Goal: Task Accomplishment & Management: Use online tool/utility

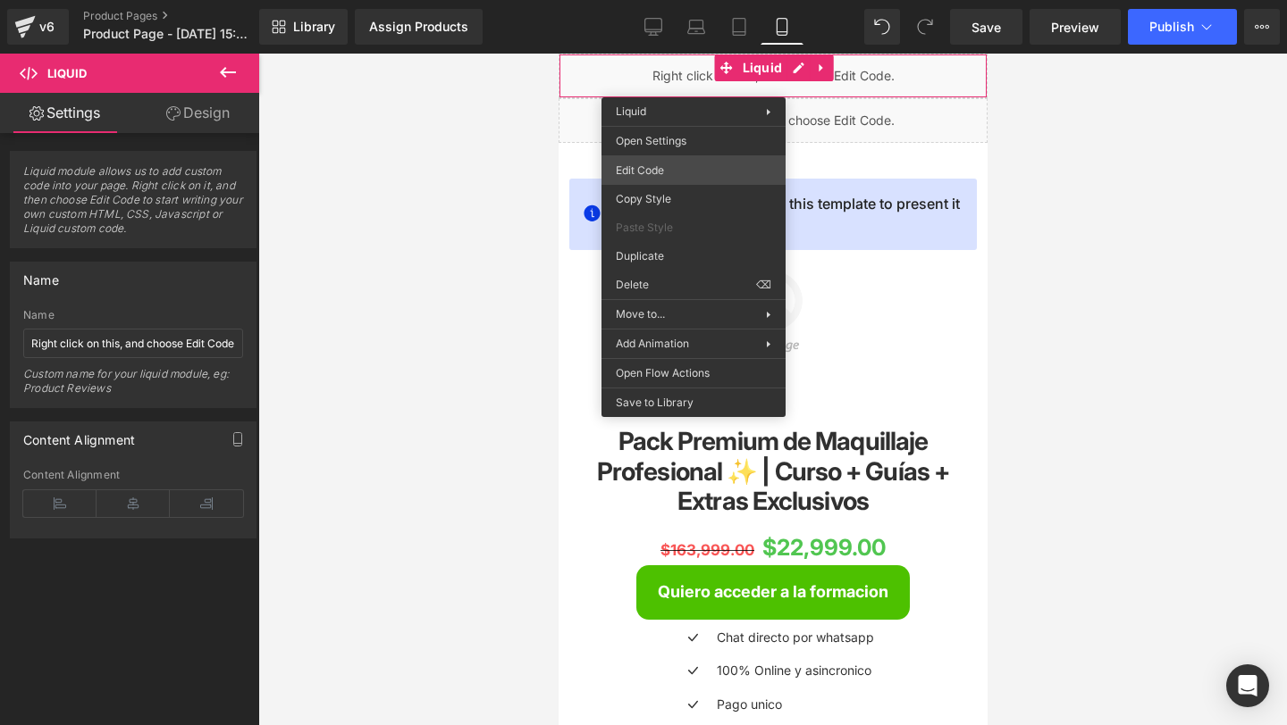
click at [694, 0] on div "You are previewing how the will restyle your page. You can not edit Elements in…" at bounding box center [643, 0] width 1287 height 0
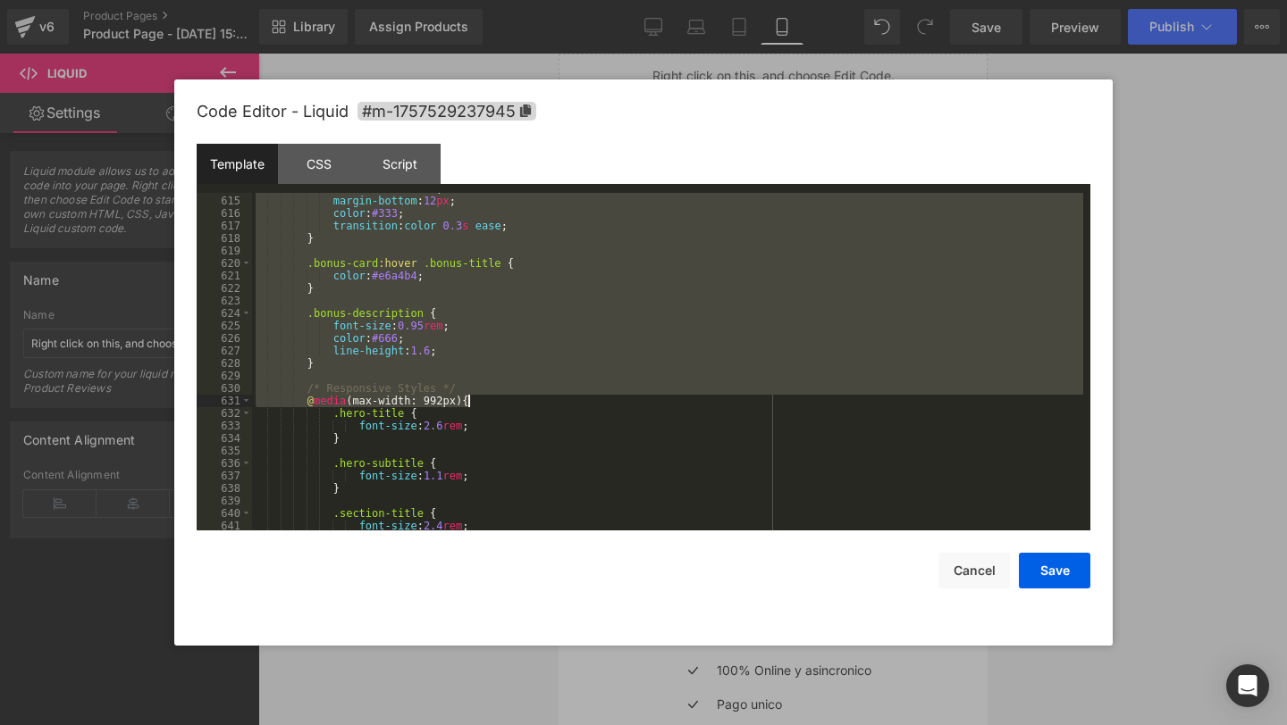
scroll to position [7704, 0]
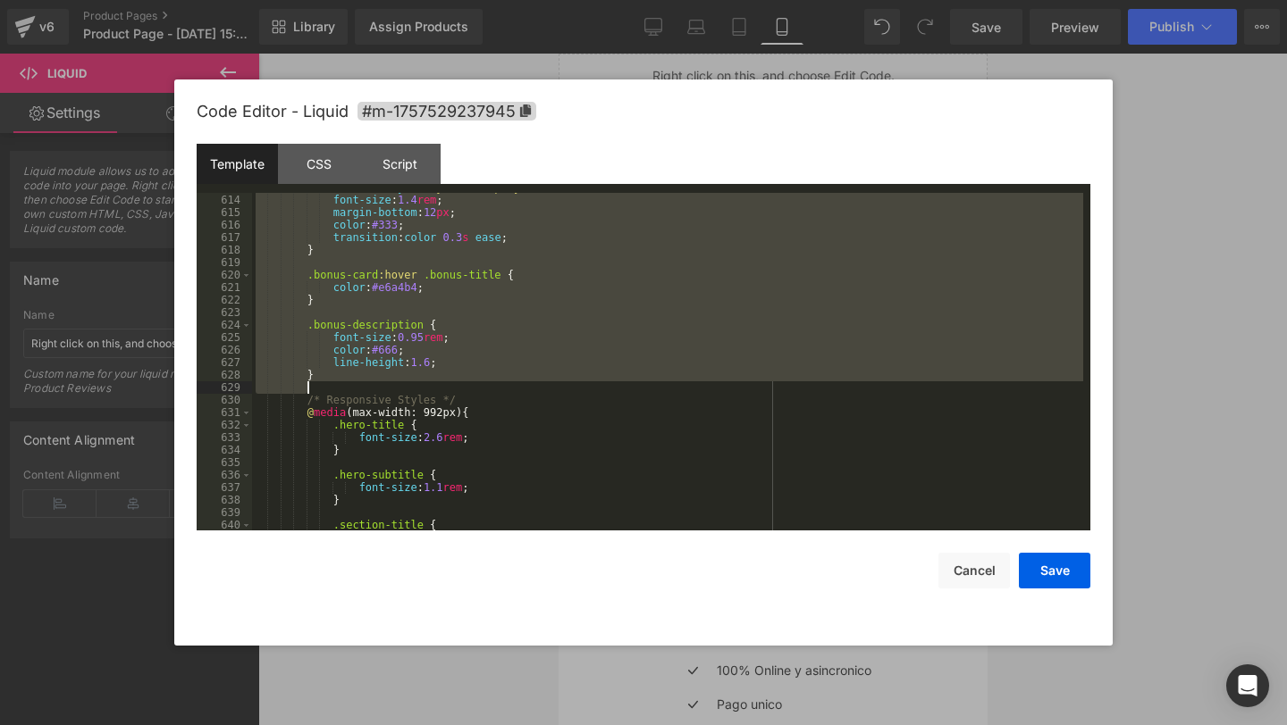
drag, startPoint x: 306, startPoint y: 278, endPoint x: 479, endPoint y: 388, distance: 205.2
click at [479, 388] on div "font-family : ' Playfair Display ' , serif ; font-size : 1.4 rem ; margin-botto…" at bounding box center [667, 362] width 831 height 363
click at [321, 246] on div "font-family : ' Playfair Display ' , serif ; font-size : 1.4 rem ; margin-botto…" at bounding box center [667, 362] width 831 height 363
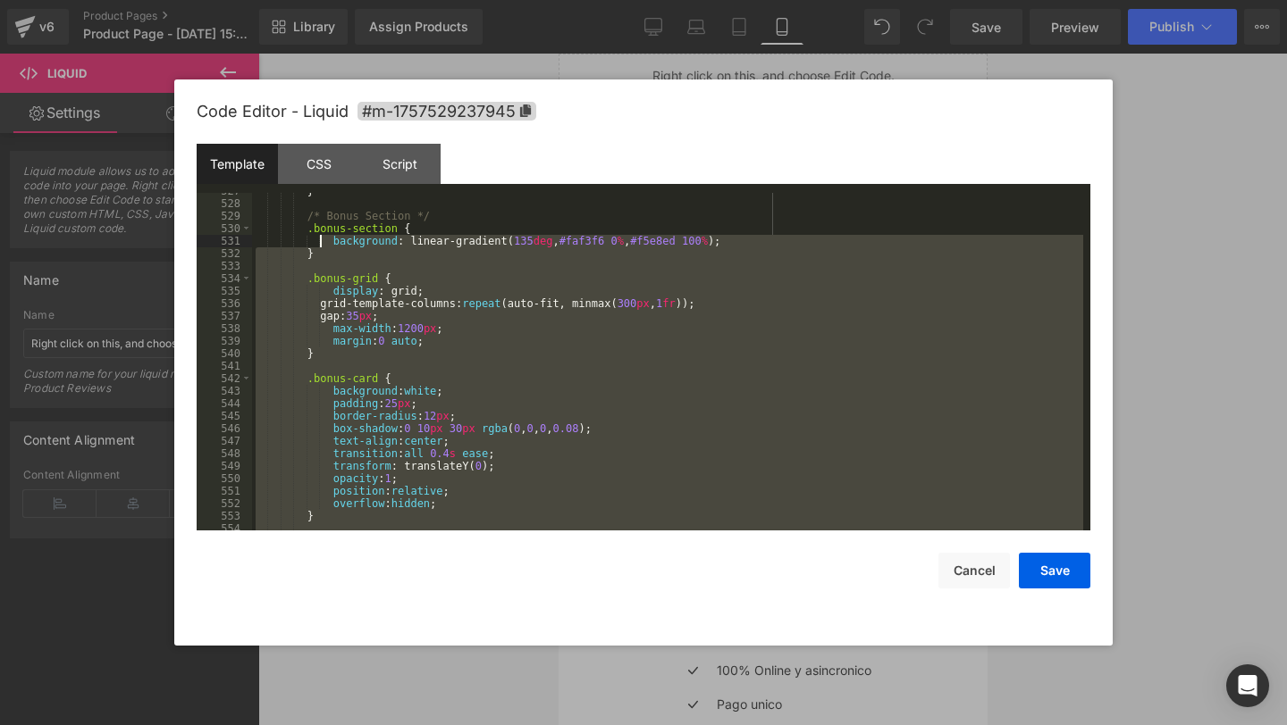
scroll to position [6625, 0]
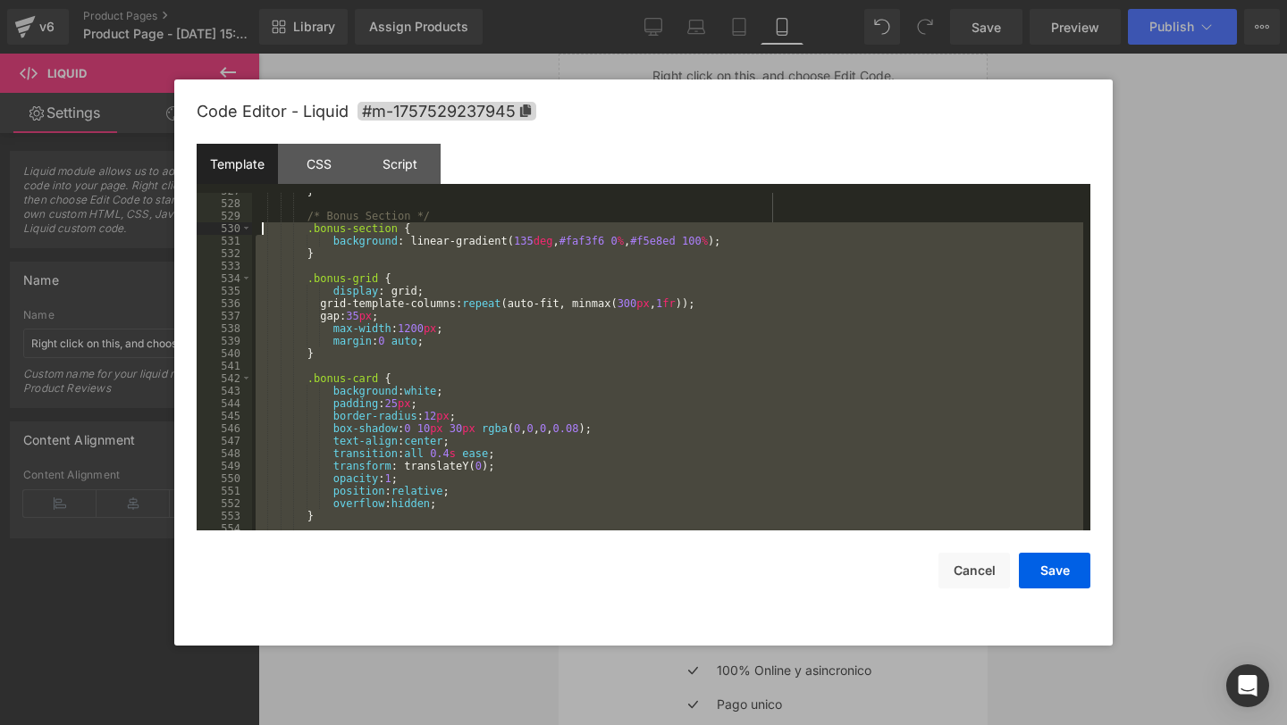
drag, startPoint x: 330, startPoint y: 381, endPoint x: 261, endPoint y: 230, distance: 166.7
click at [261, 230] on div "} /* Bonus Section */ .bonus-section { background : linear-gradient( 135 deg , …" at bounding box center [667, 366] width 831 height 363
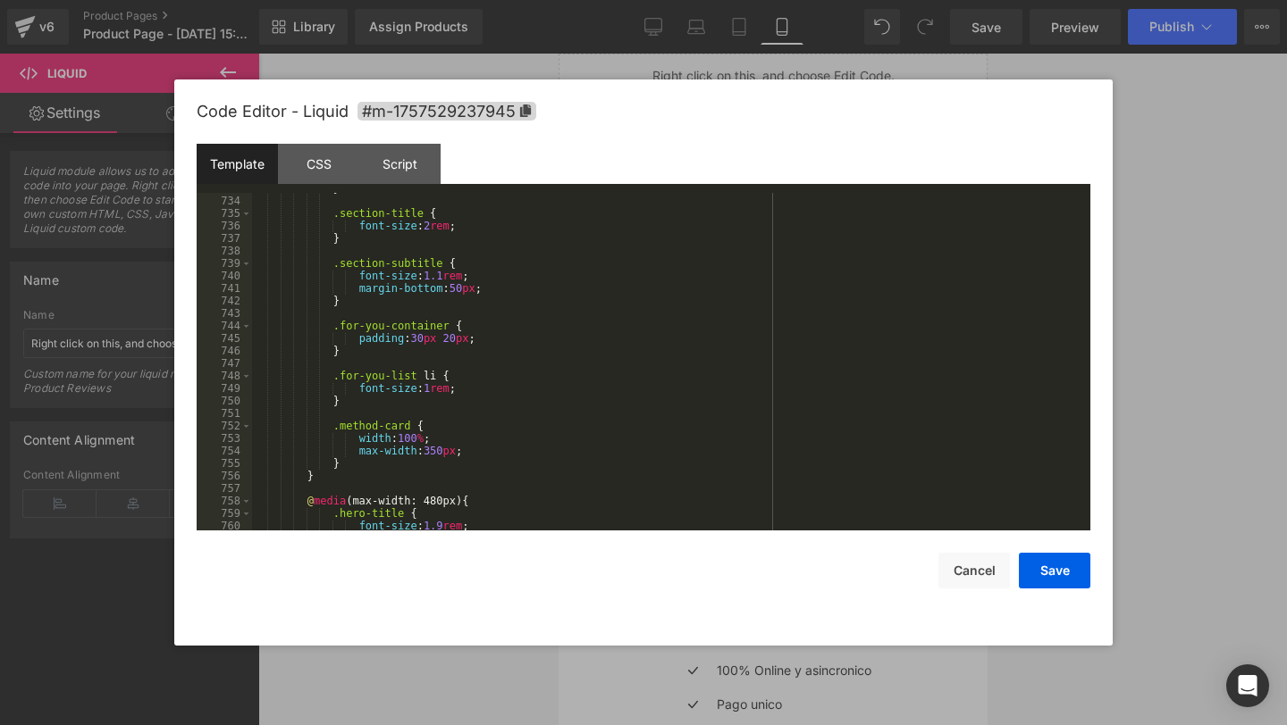
scroll to position [9308, 0]
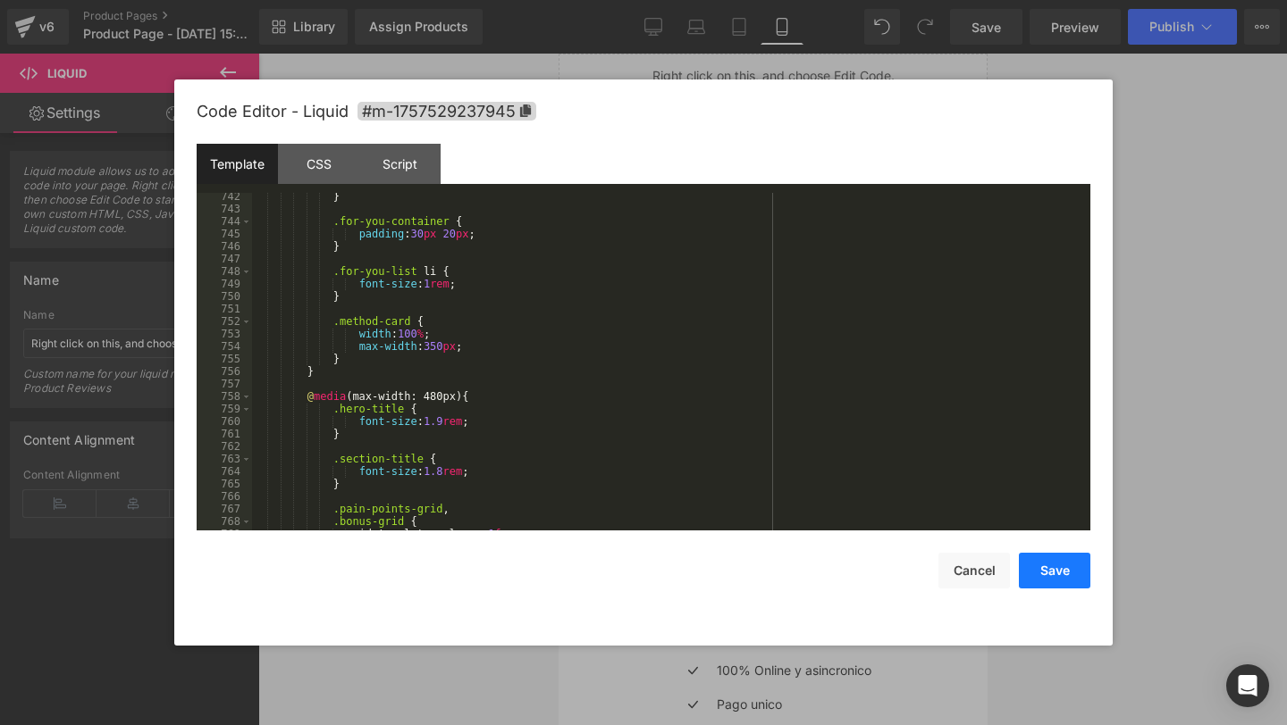
click at [1044, 570] on button "Save" at bounding box center [1053, 571] width 71 height 36
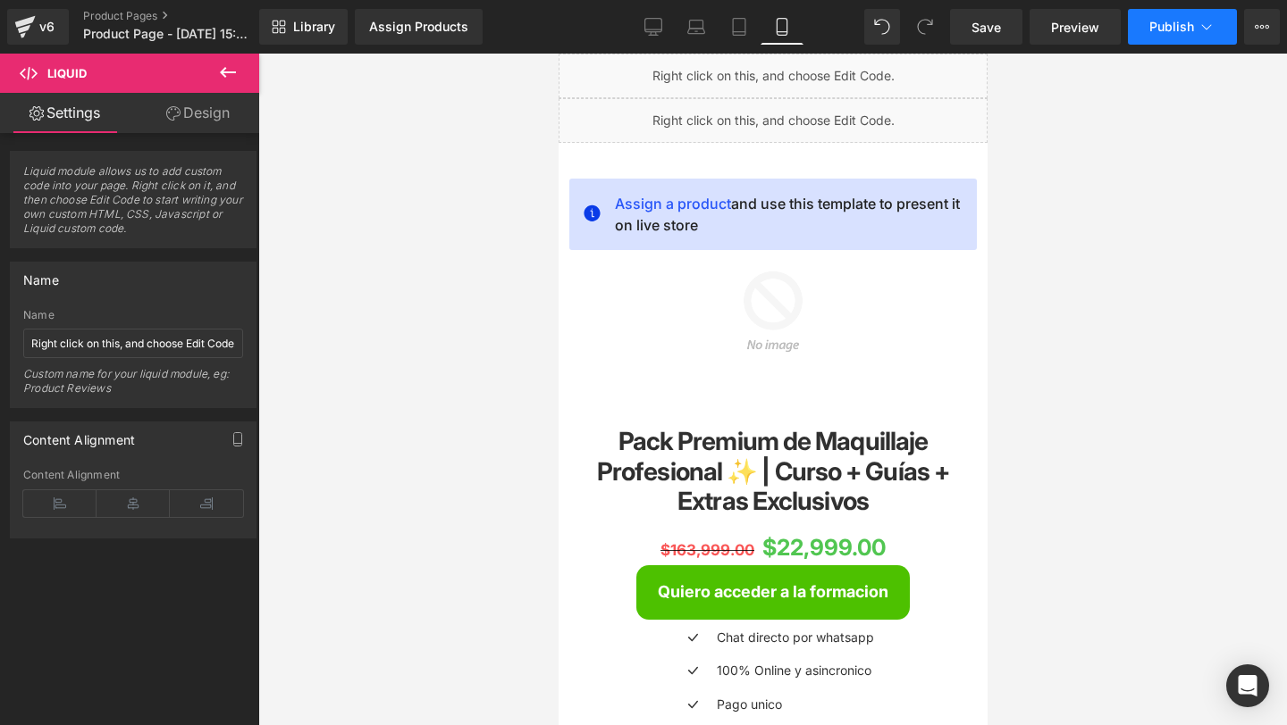
click at [1172, 31] on span "Publish" at bounding box center [1171, 27] width 45 height 14
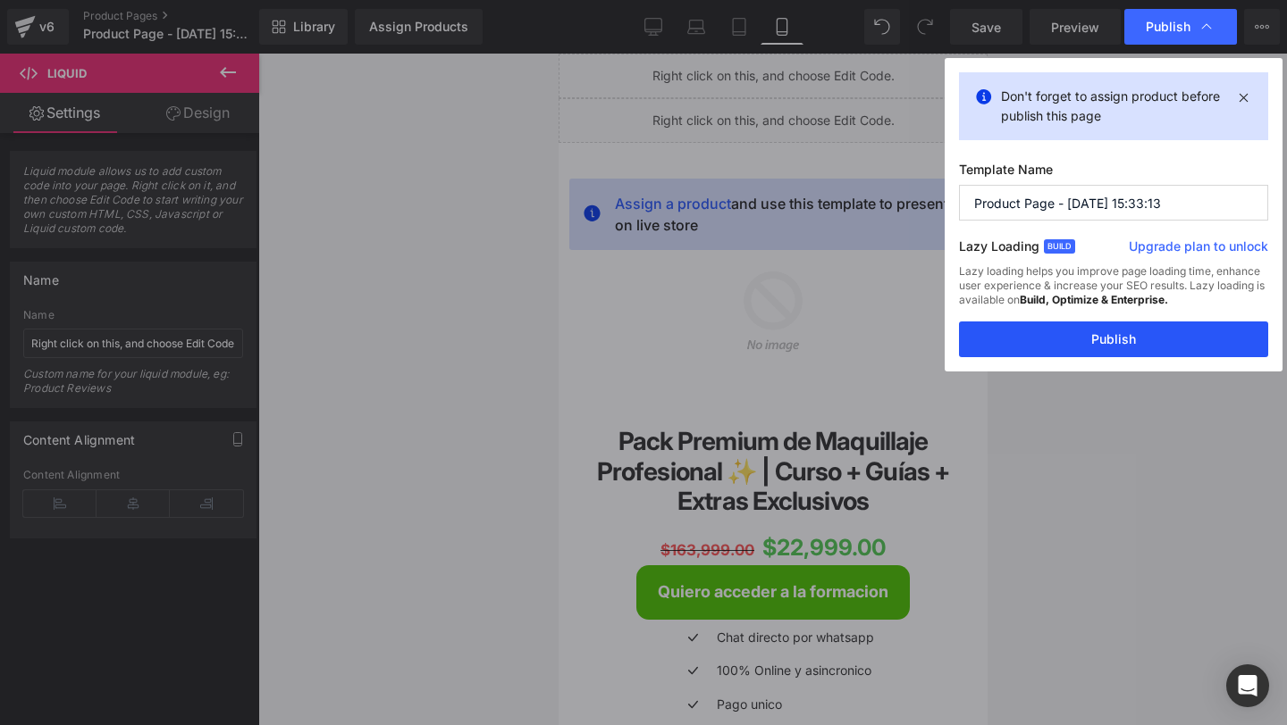
click at [1028, 345] on button "Publish" at bounding box center [1113, 340] width 309 height 36
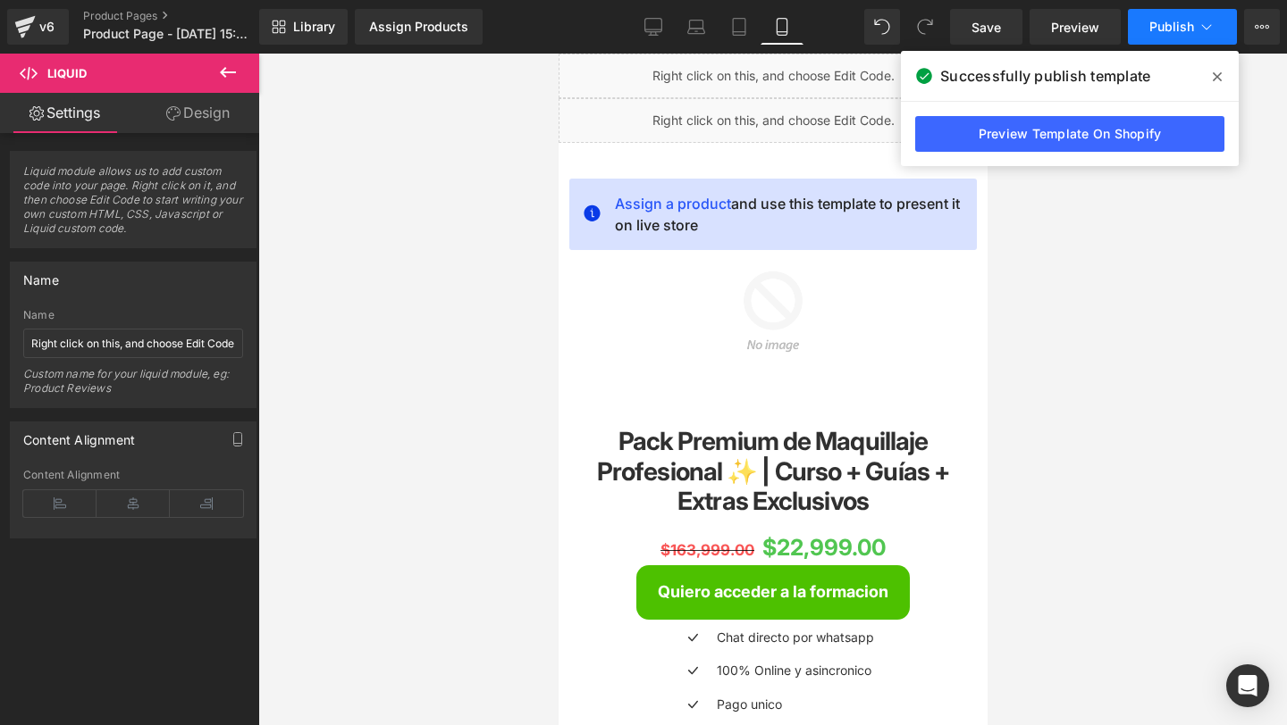
click at [1178, 30] on span "Publish" at bounding box center [1171, 27] width 45 height 14
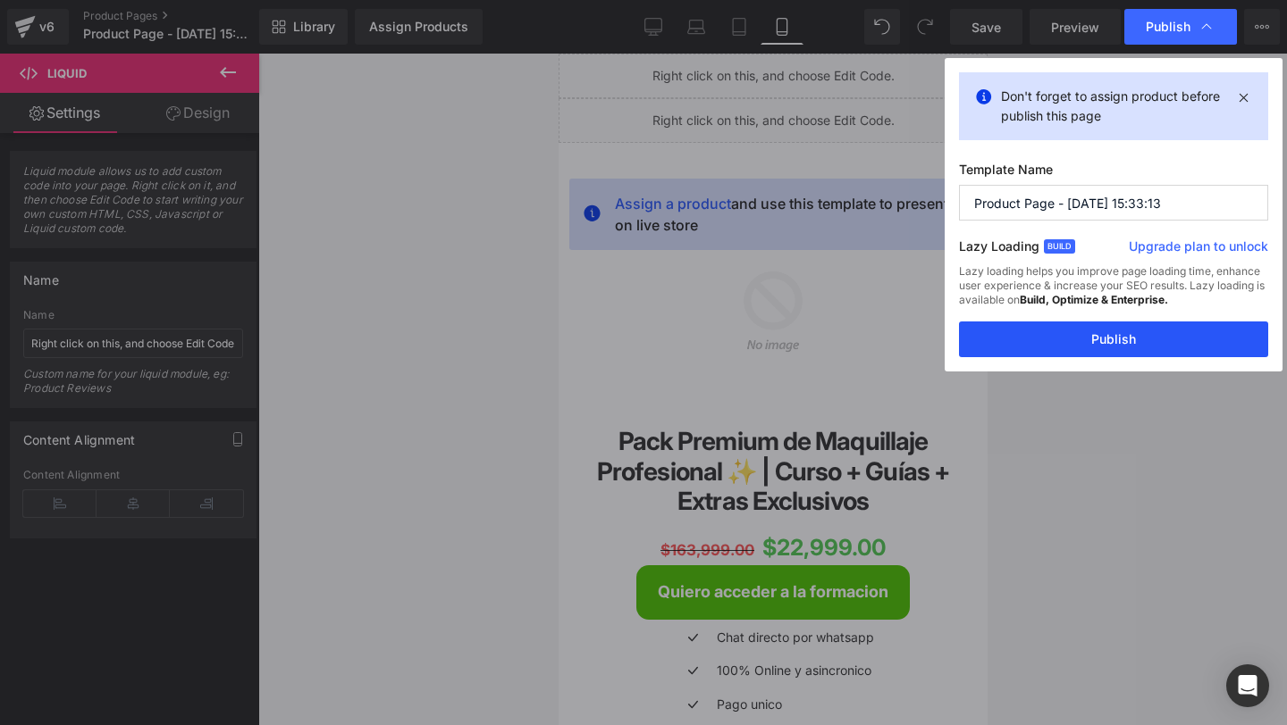
click at [1084, 340] on button "Publish" at bounding box center [1113, 340] width 309 height 36
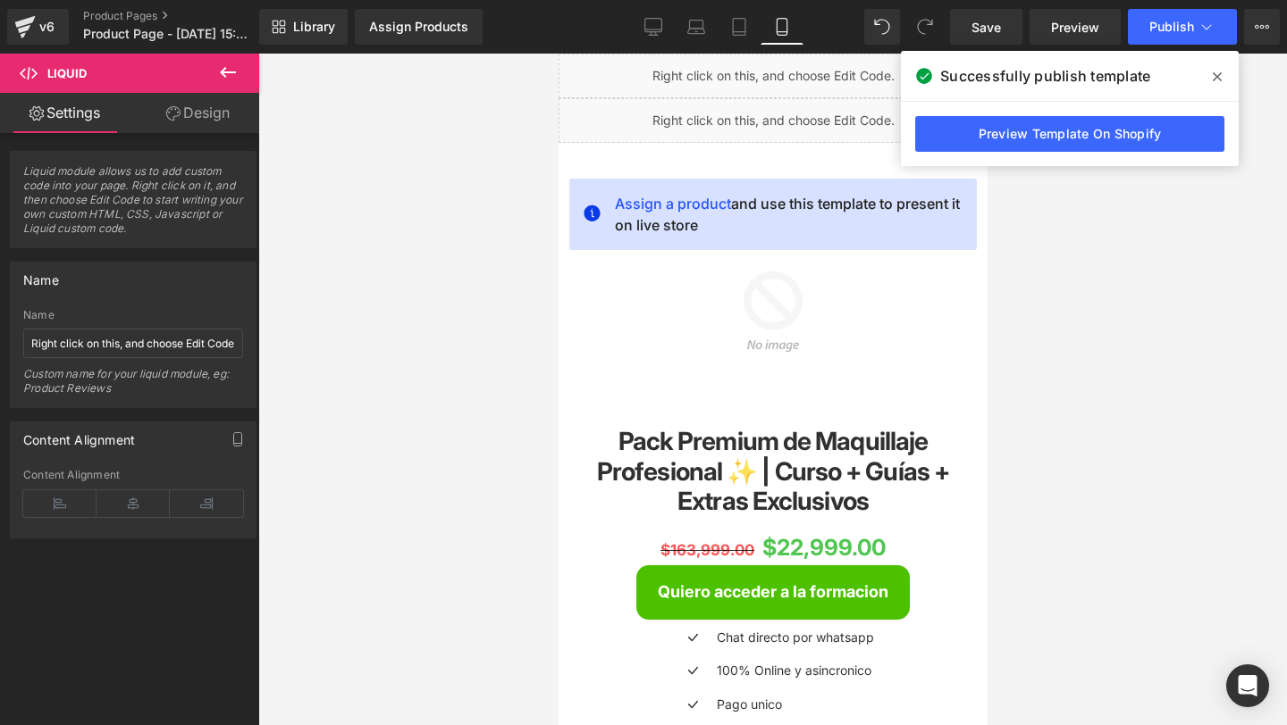
click at [1218, 79] on icon at bounding box center [1216, 77] width 9 height 14
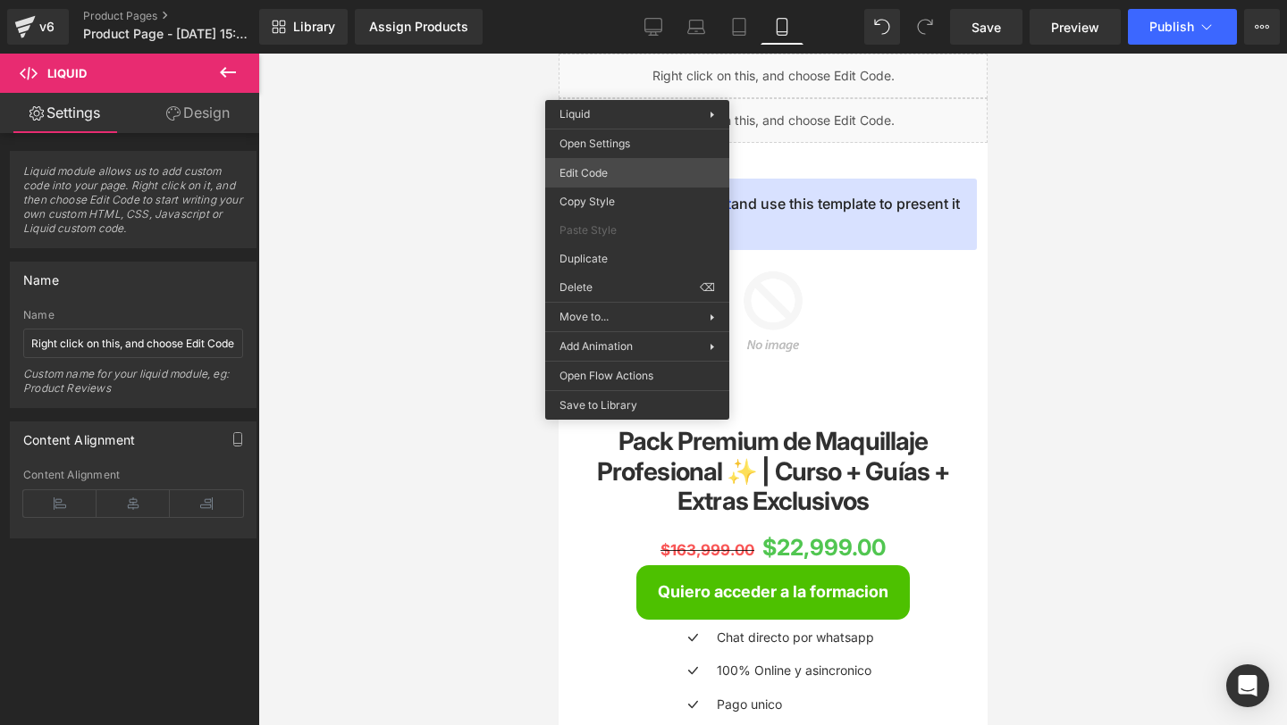
click at [594, 0] on div "You are previewing how the will restyle your page. You can not edit Elements in…" at bounding box center [643, 0] width 1287 height 0
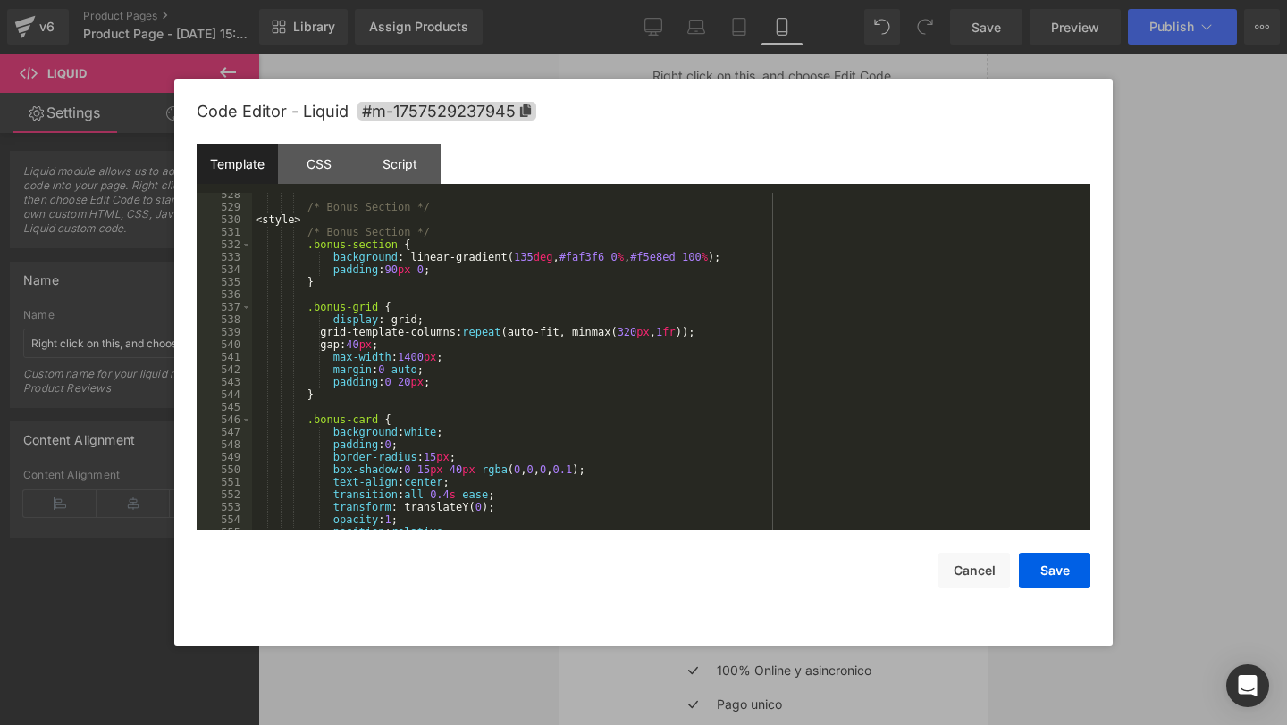
scroll to position [6634, 0]
drag, startPoint x: 433, startPoint y: 234, endPoint x: 307, endPoint y: 234, distance: 126.0
click at [307, 234] on div "/* Bonus Section */ < style > /* Bonus Section */ .bonus-section { background :…" at bounding box center [667, 370] width 831 height 363
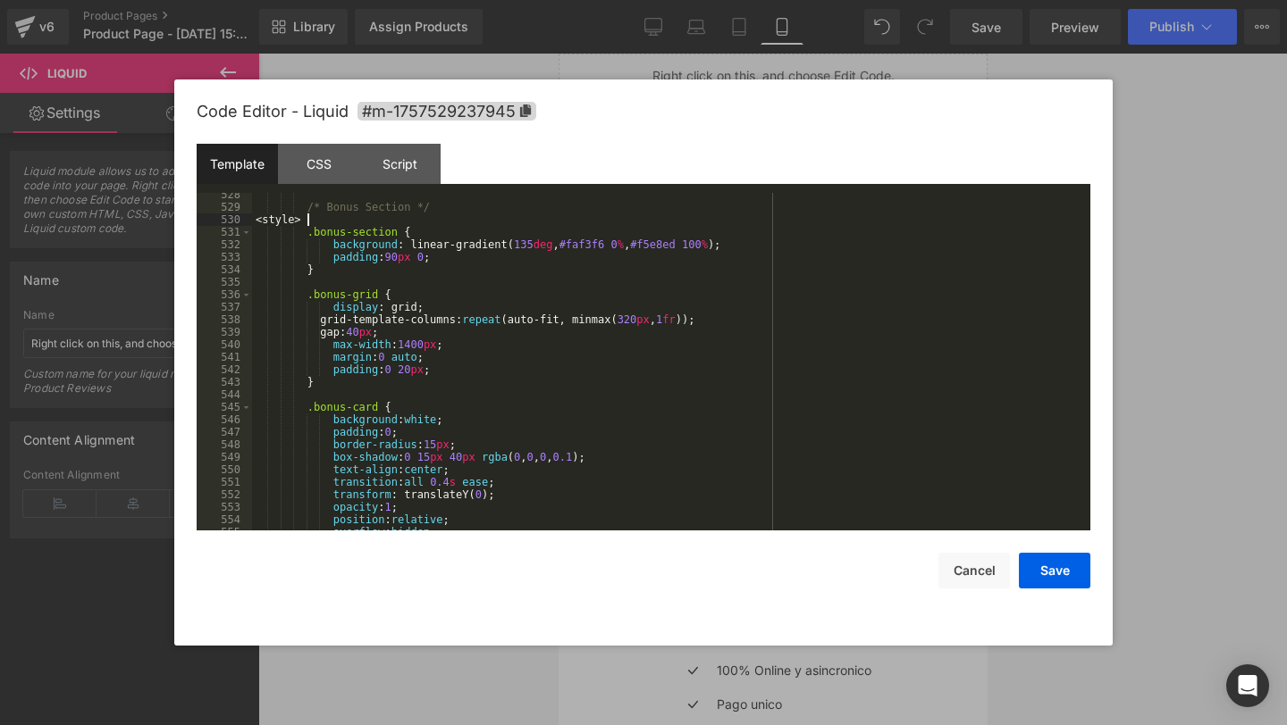
click at [446, 220] on div "/* Bonus Section */ < style > .bonus-section { background : linear-gradient( 13…" at bounding box center [667, 370] width 831 height 363
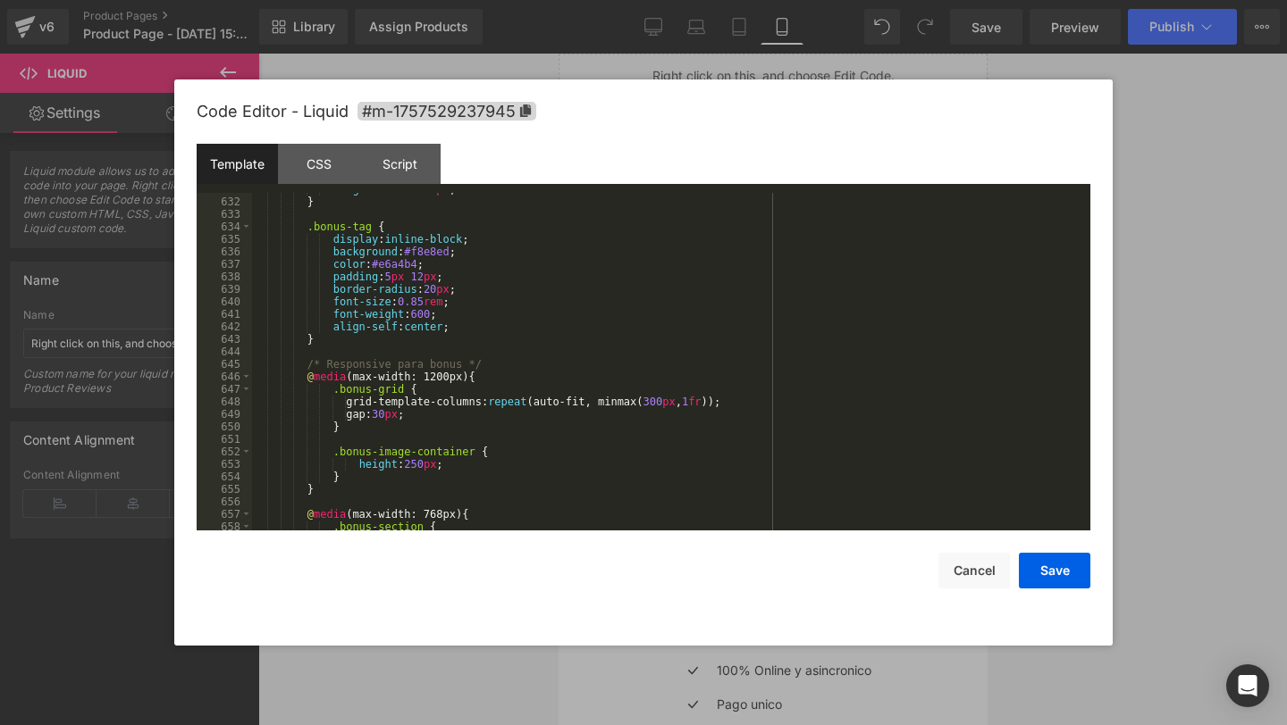
scroll to position [7933, 0]
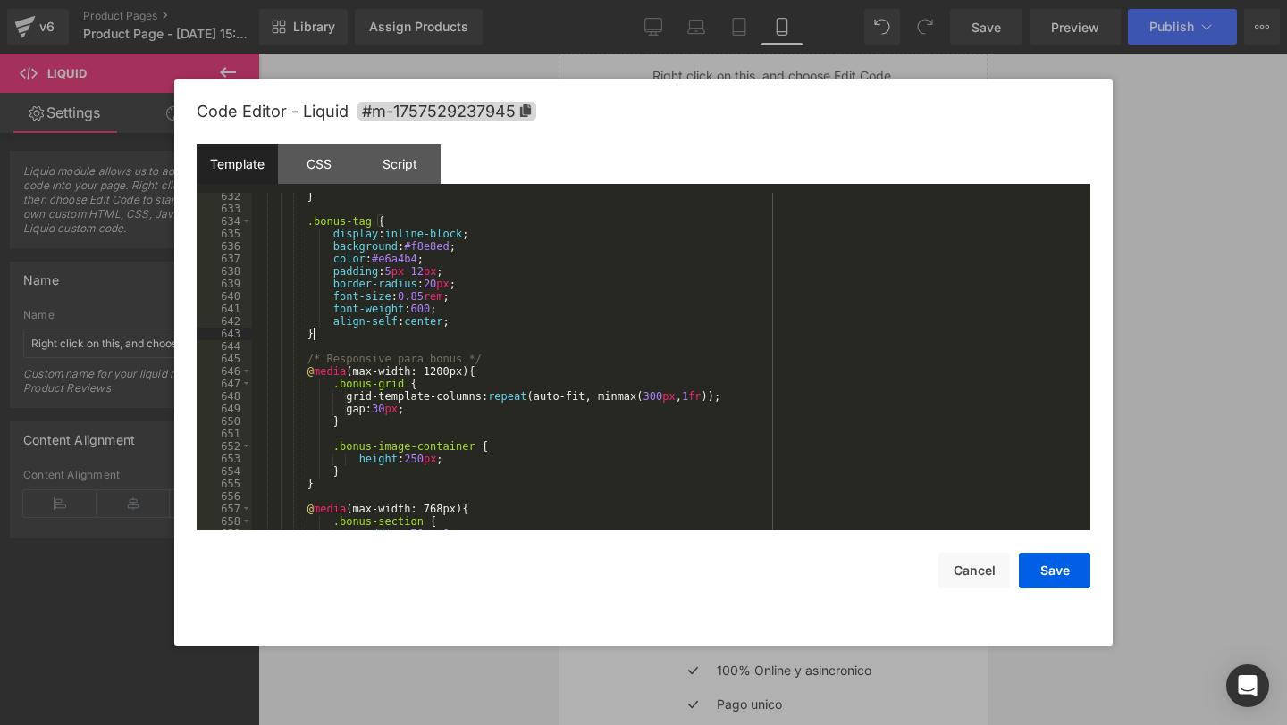
click at [346, 336] on div "} .bonus-tag { display : inline-block ; background : #f8e8ed ; color : #e6a4b4 …" at bounding box center [667, 371] width 831 height 363
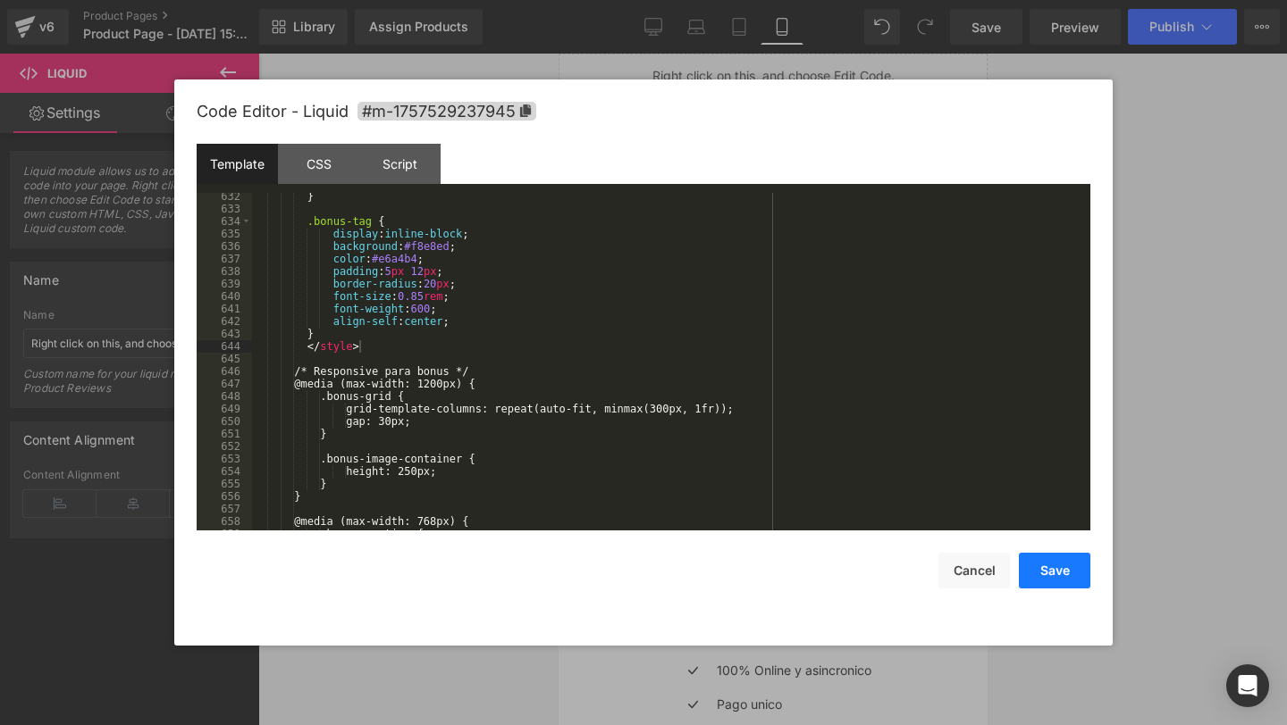
click at [1072, 568] on button "Save" at bounding box center [1053, 571] width 71 height 36
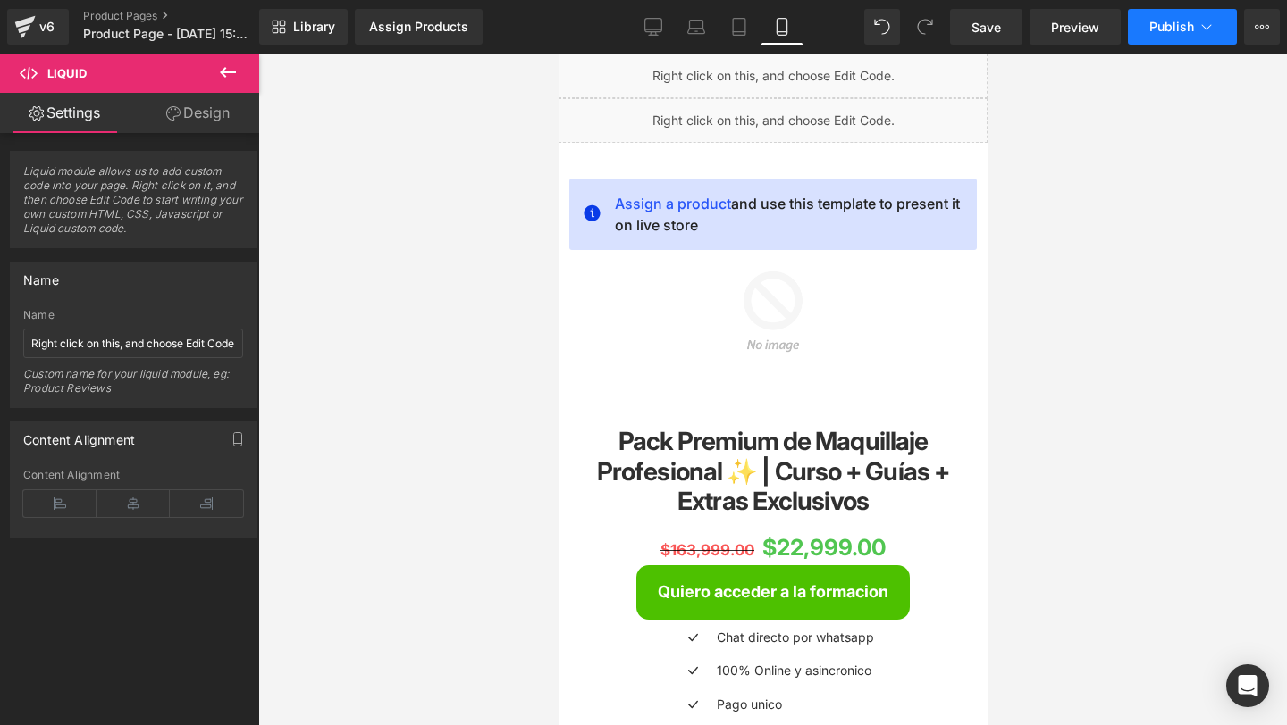
click at [1163, 35] on button "Publish" at bounding box center [1181, 27] width 109 height 36
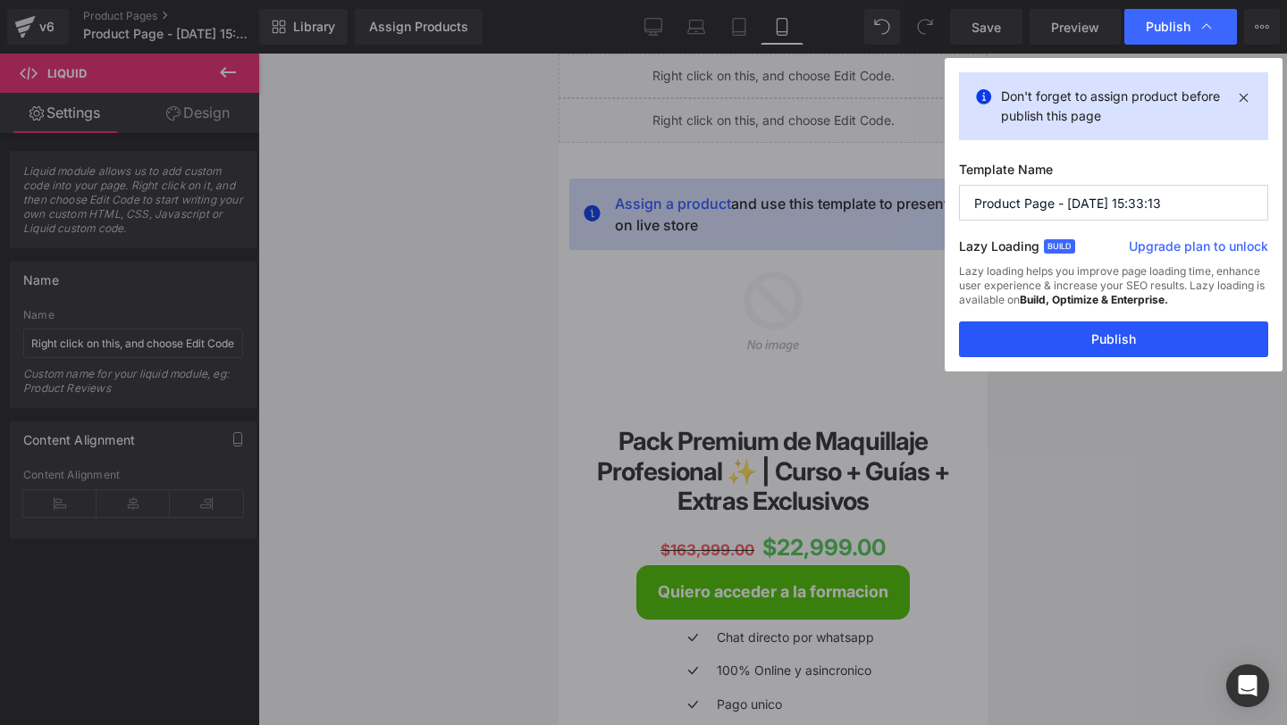
click at [1014, 338] on button "Publish" at bounding box center [1113, 340] width 309 height 36
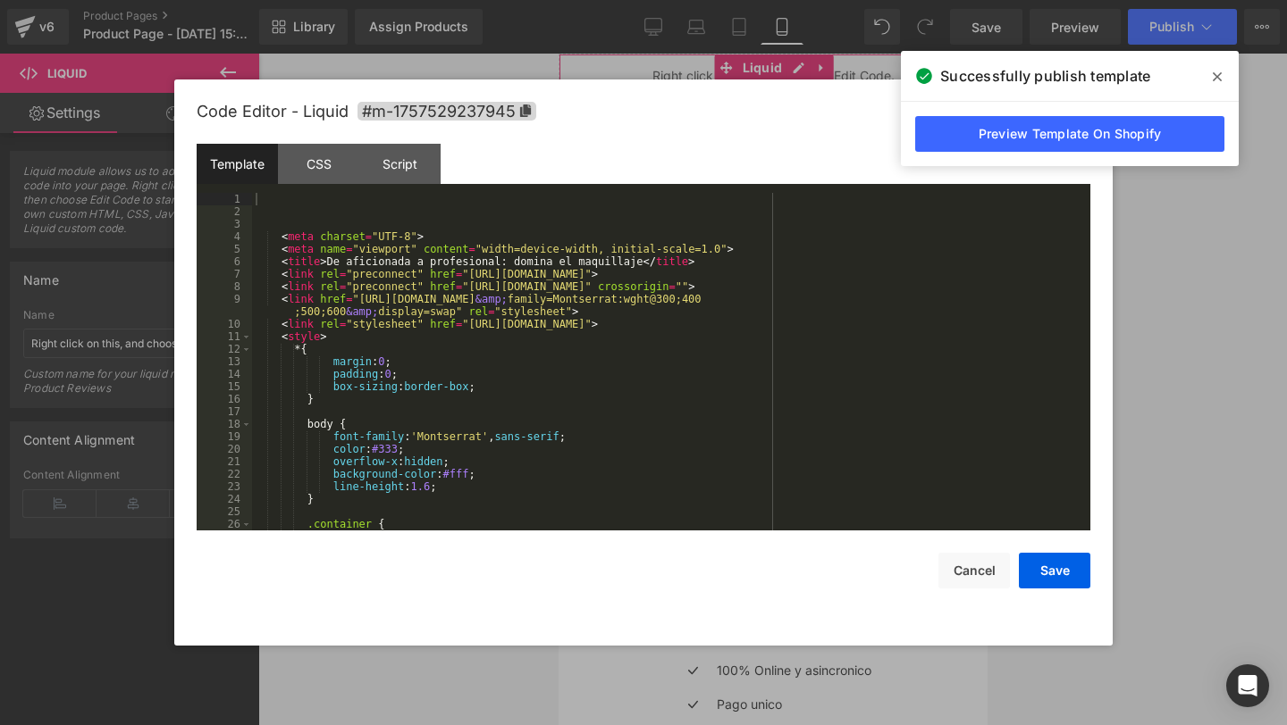
click at [661, 0] on div "You are previewing how the will restyle your page. You can not edit Elements in…" at bounding box center [643, 0] width 1287 height 0
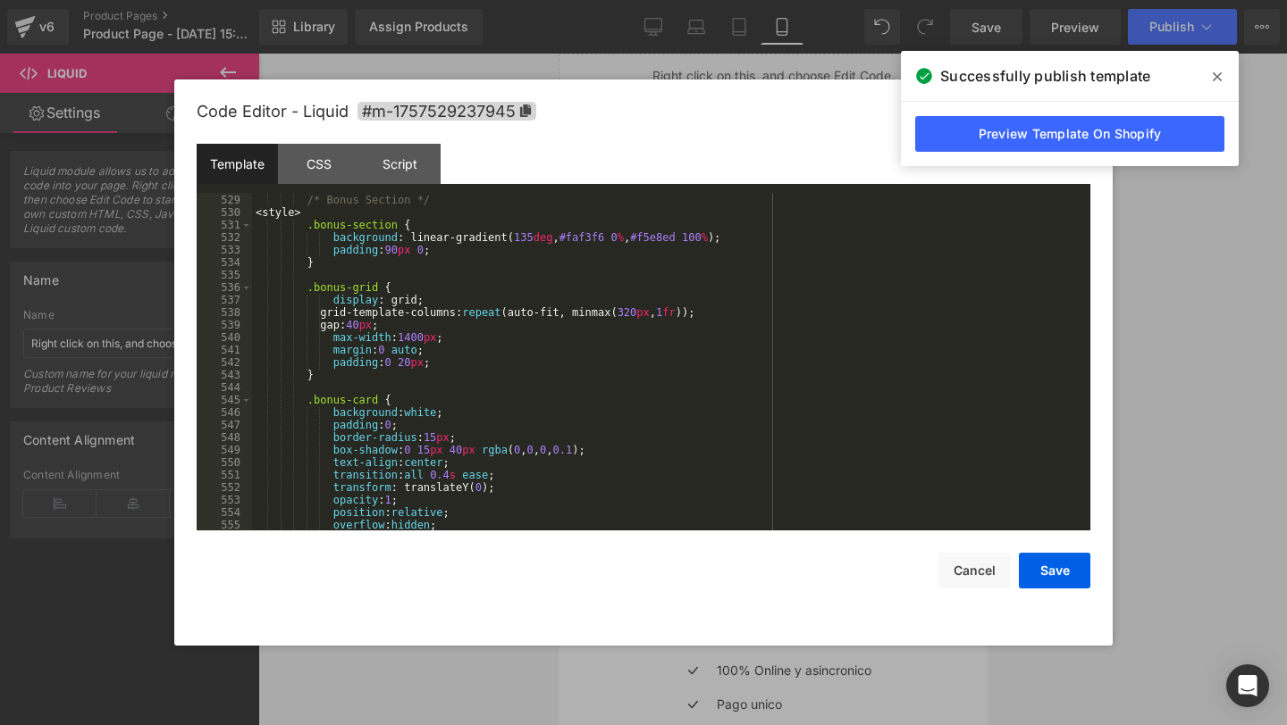
scroll to position [6635, 0]
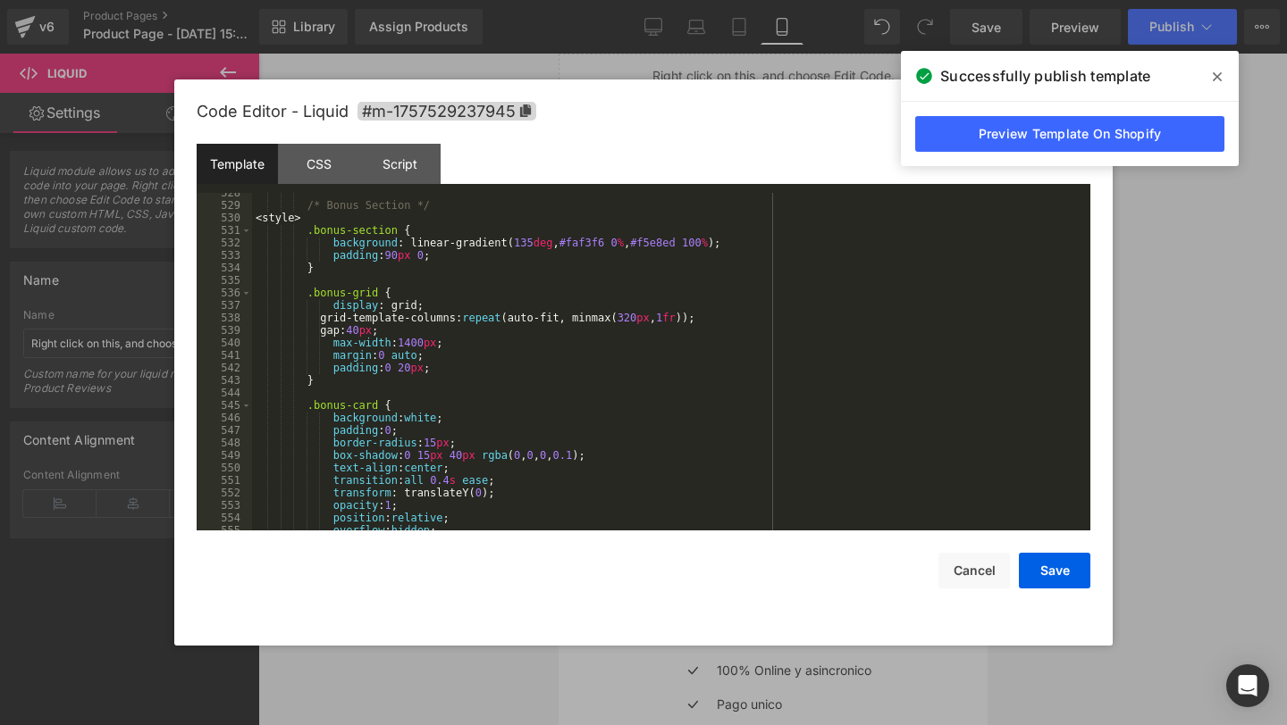
click at [262, 221] on div "/* Bonus Section */ < style > .bonus-section { background : linear-gradient( 13…" at bounding box center [667, 368] width 831 height 363
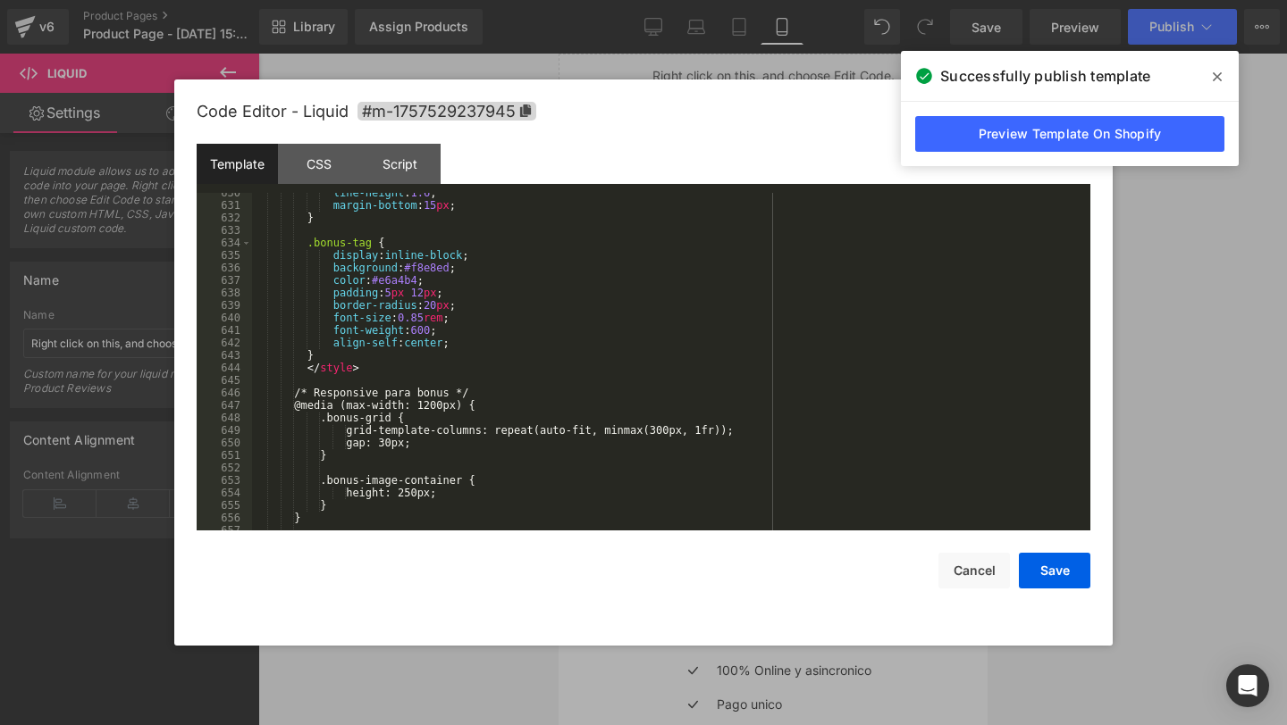
scroll to position [7916, 0]
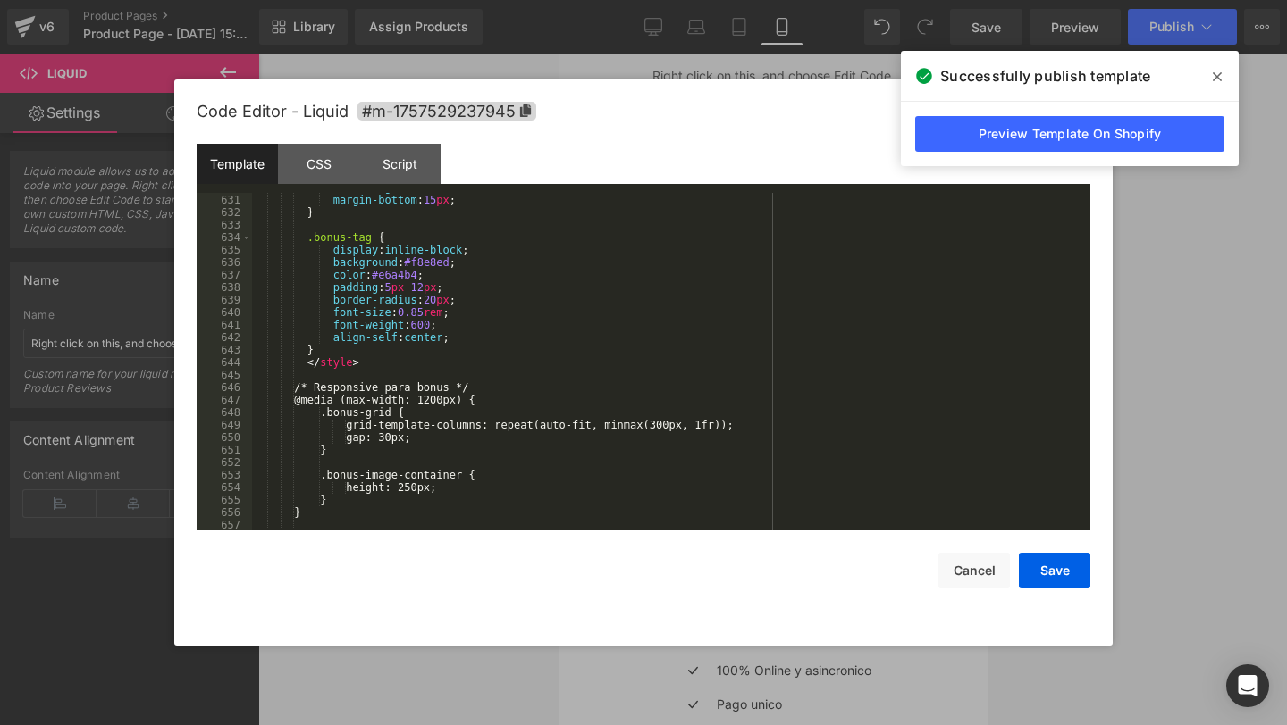
click at [365, 365] on div "line-height : 1.6 ; margin-bottom : 15 px ; } .bonus-tag { display : inline-blo…" at bounding box center [667, 362] width 831 height 363
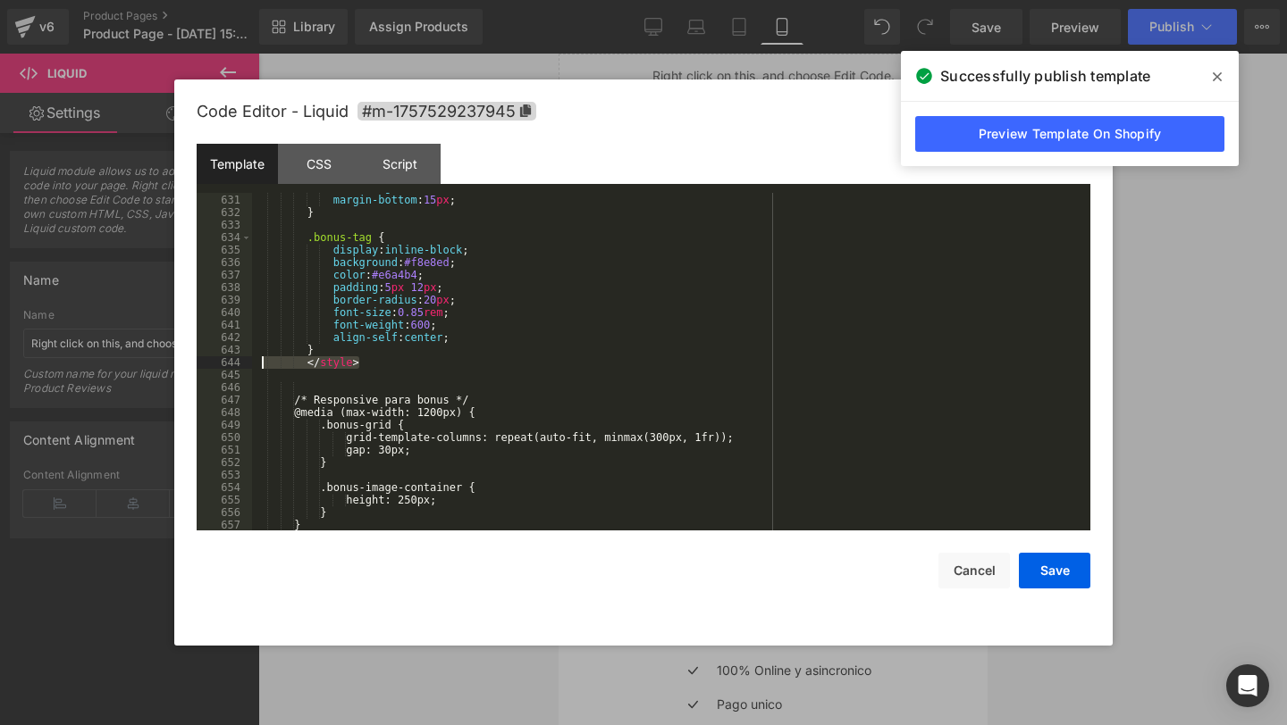
drag, startPoint x: 382, startPoint y: 359, endPoint x: 256, endPoint y: 357, distance: 126.0
click at [255, 357] on div "line-height : 1.6 ; margin-bottom : 15 px ; } .bonus-tag { display : inline-blo…" at bounding box center [667, 362] width 831 height 363
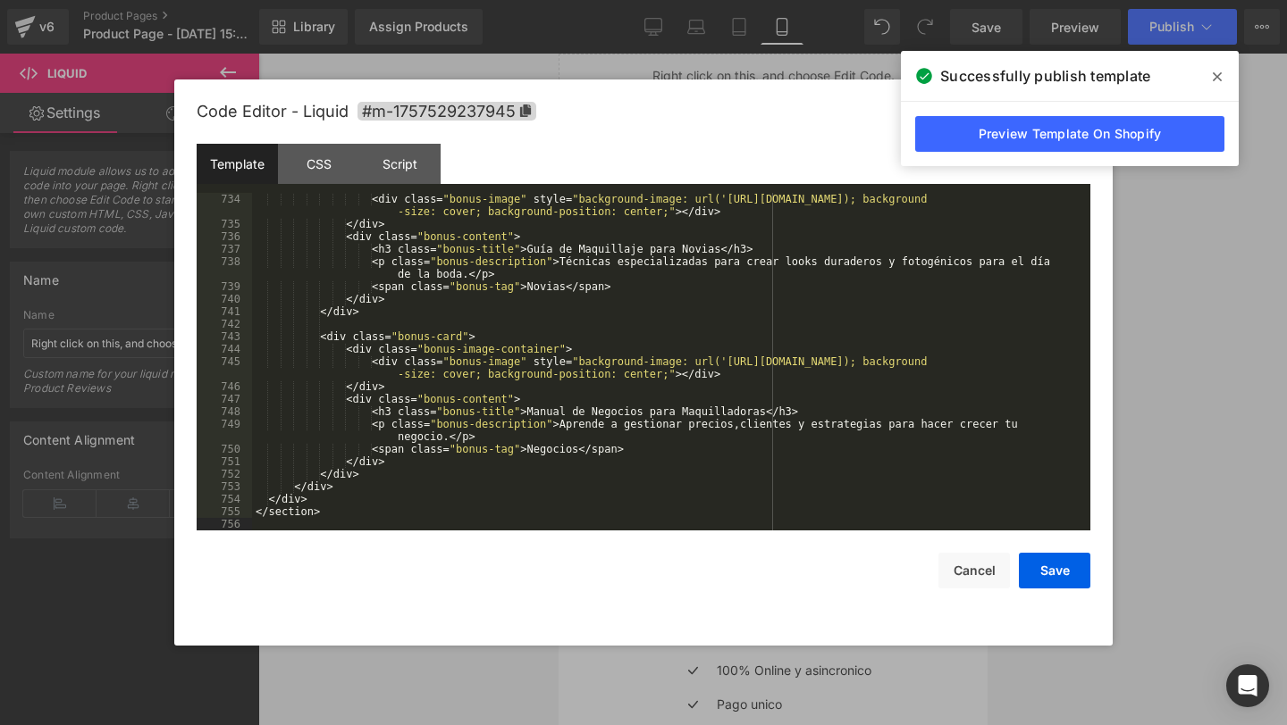
scroll to position [7899, 0]
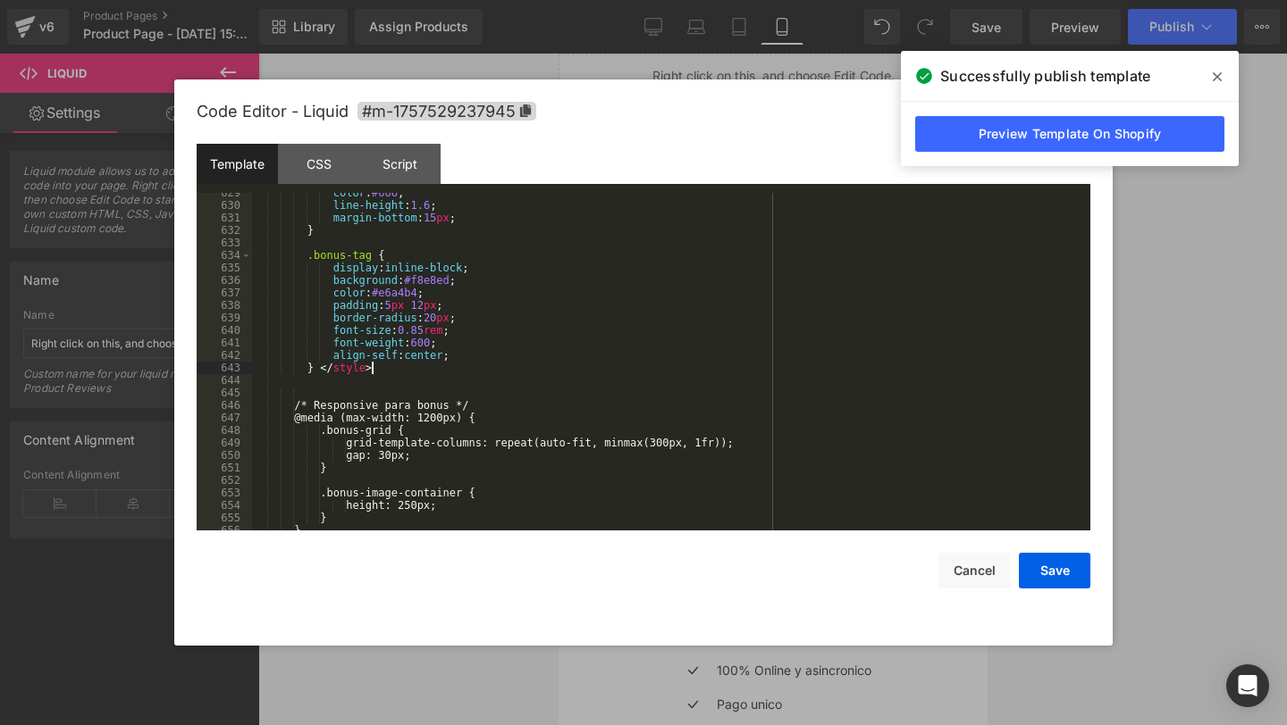
click at [406, 373] on div "color : #666 ; line-height : 1.6 ; margin-bottom : 15 px ; } .bonus-tag { displ…" at bounding box center [667, 368] width 831 height 363
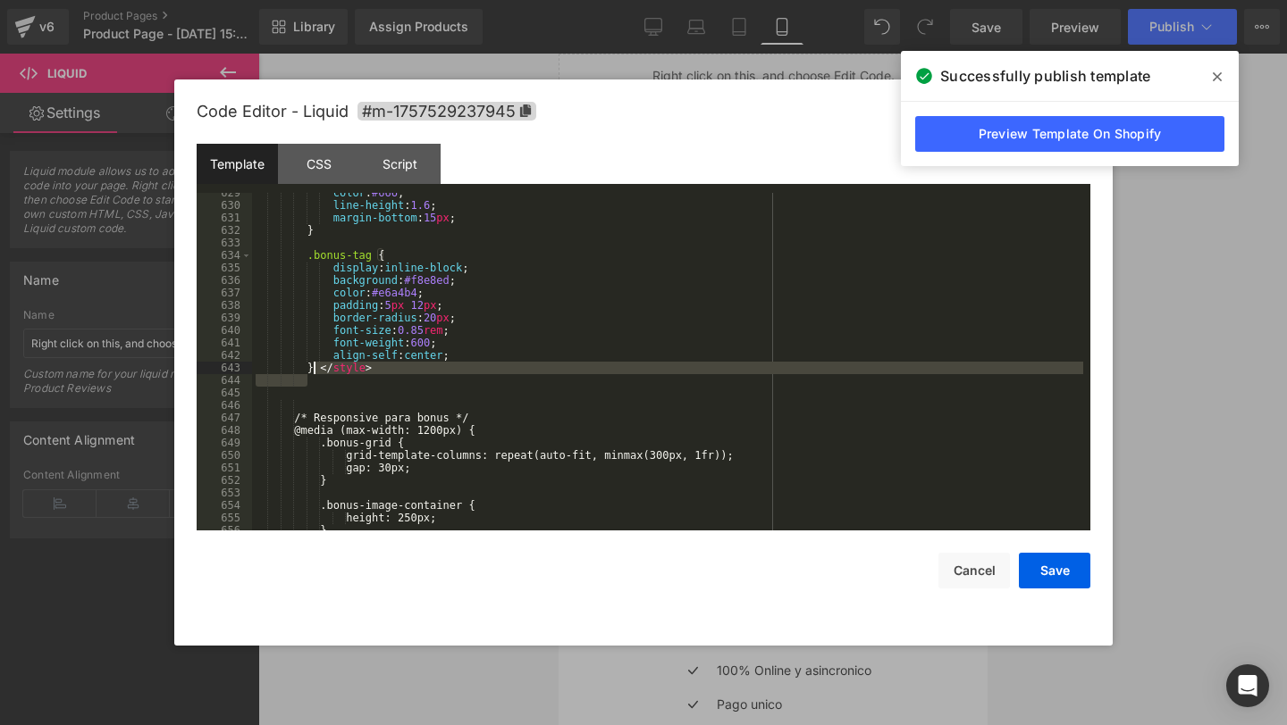
drag, startPoint x: 344, startPoint y: 381, endPoint x: 314, endPoint y: 365, distance: 33.6
click at [314, 365] on div "color : #666 ; line-height : 1.6 ; margin-bottom : 15 px ; } .bonus-tag { displ…" at bounding box center [667, 368] width 831 height 363
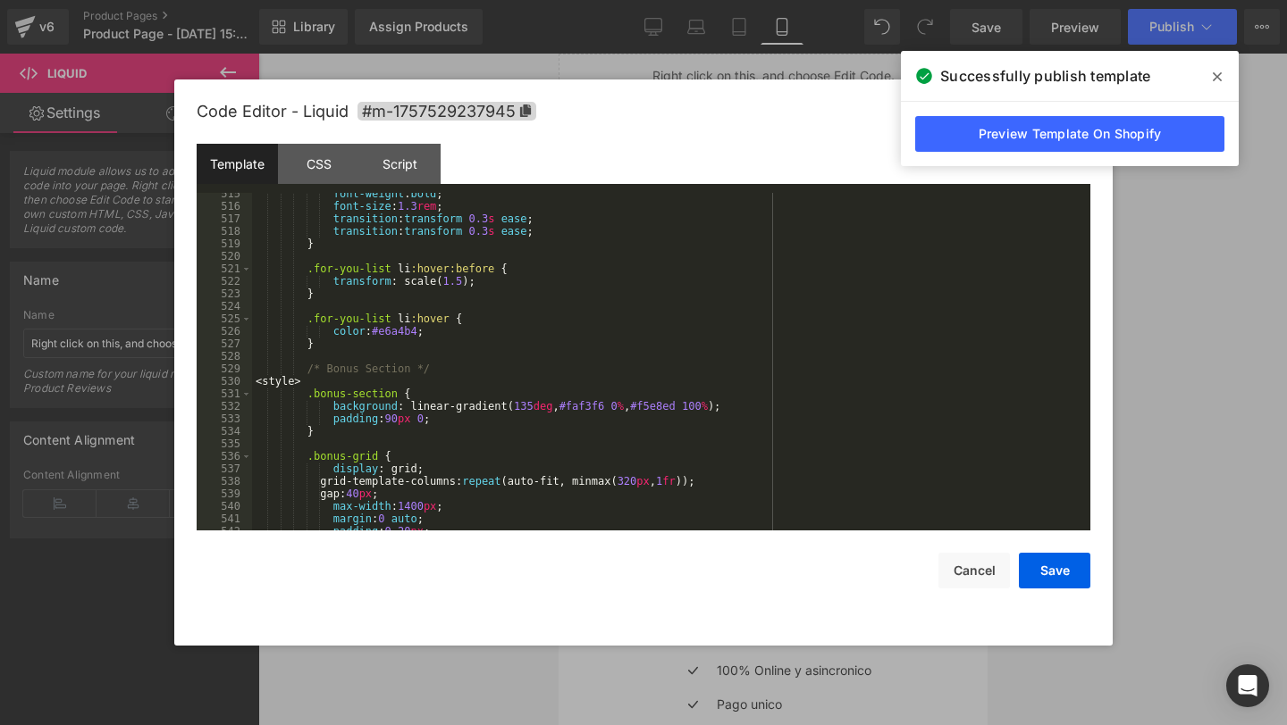
scroll to position [6472, 0]
drag, startPoint x: 353, startPoint y: 383, endPoint x: 256, endPoint y: 374, distance: 97.8
click at [256, 374] on div "font-weight : bold ; font-size : 1.3 rem ; transition : transform 0.3 s ease ; …" at bounding box center [667, 369] width 831 height 363
drag, startPoint x: 315, startPoint y: 381, endPoint x: 268, endPoint y: 379, distance: 47.4
click at [268, 379] on div "font-weight : bold ; font-size : 1.3 rem ; transition : transform 0.3 s ease ; …" at bounding box center [667, 369] width 831 height 363
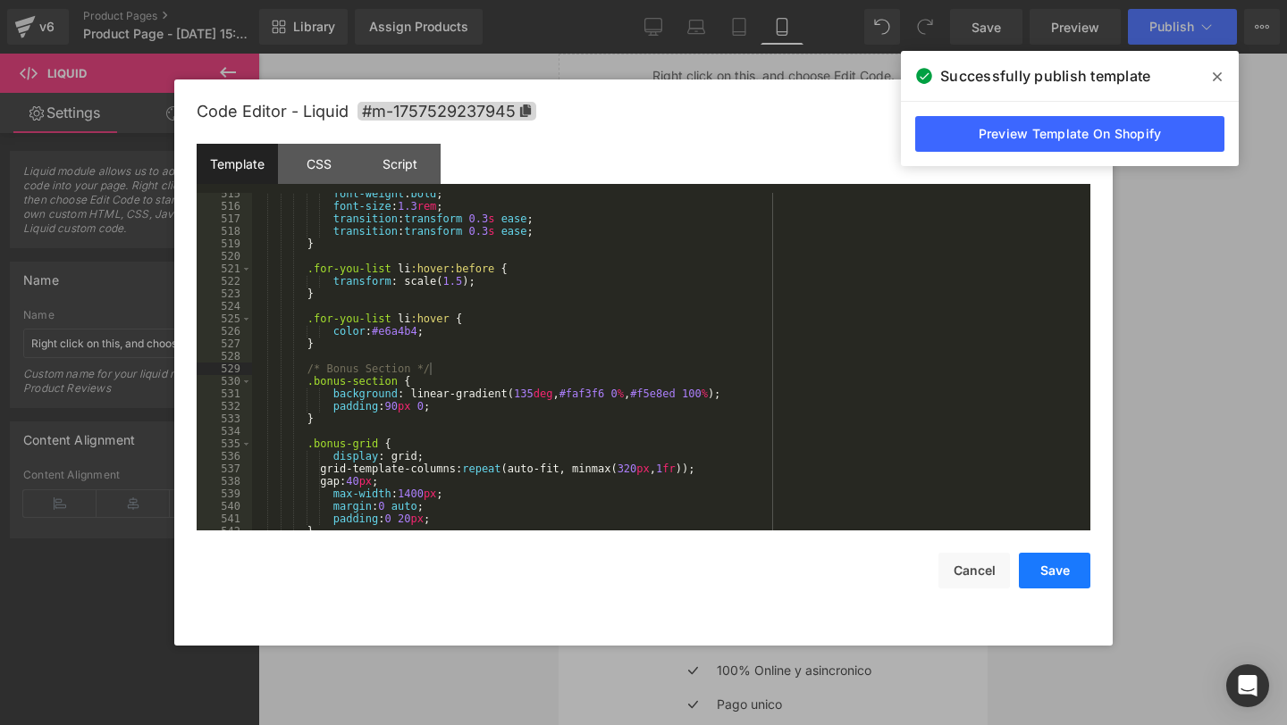
click at [1049, 563] on button "Save" at bounding box center [1053, 571] width 71 height 36
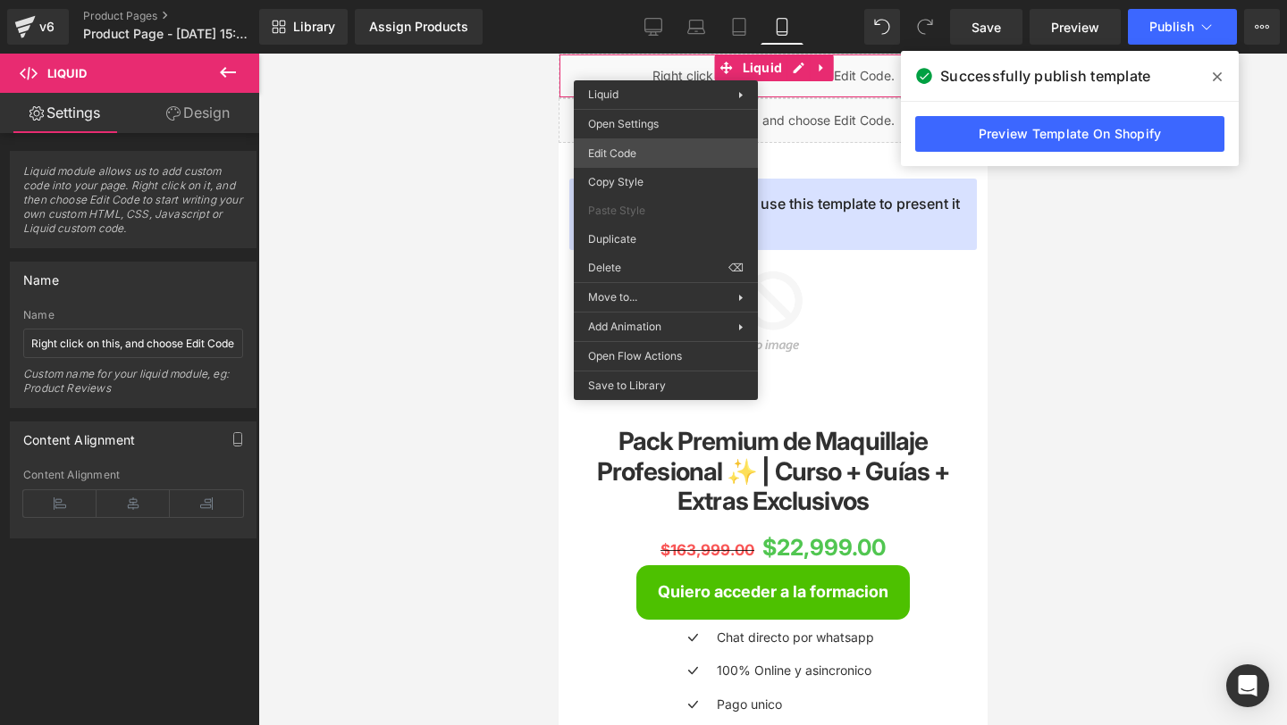
click at [637, 0] on div "You are previewing how the will restyle your page. You can not edit Elements in…" at bounding box center [643, 0] width 1287 height 0
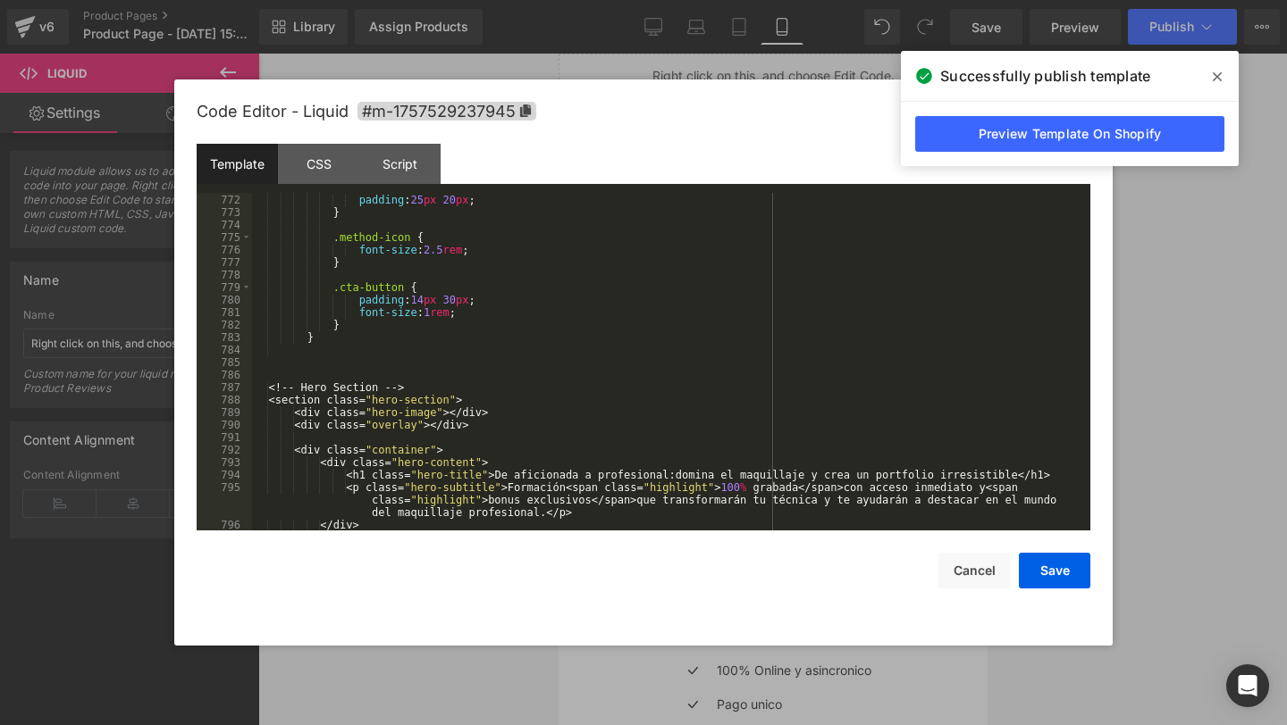
scroll to position [9685, 0]
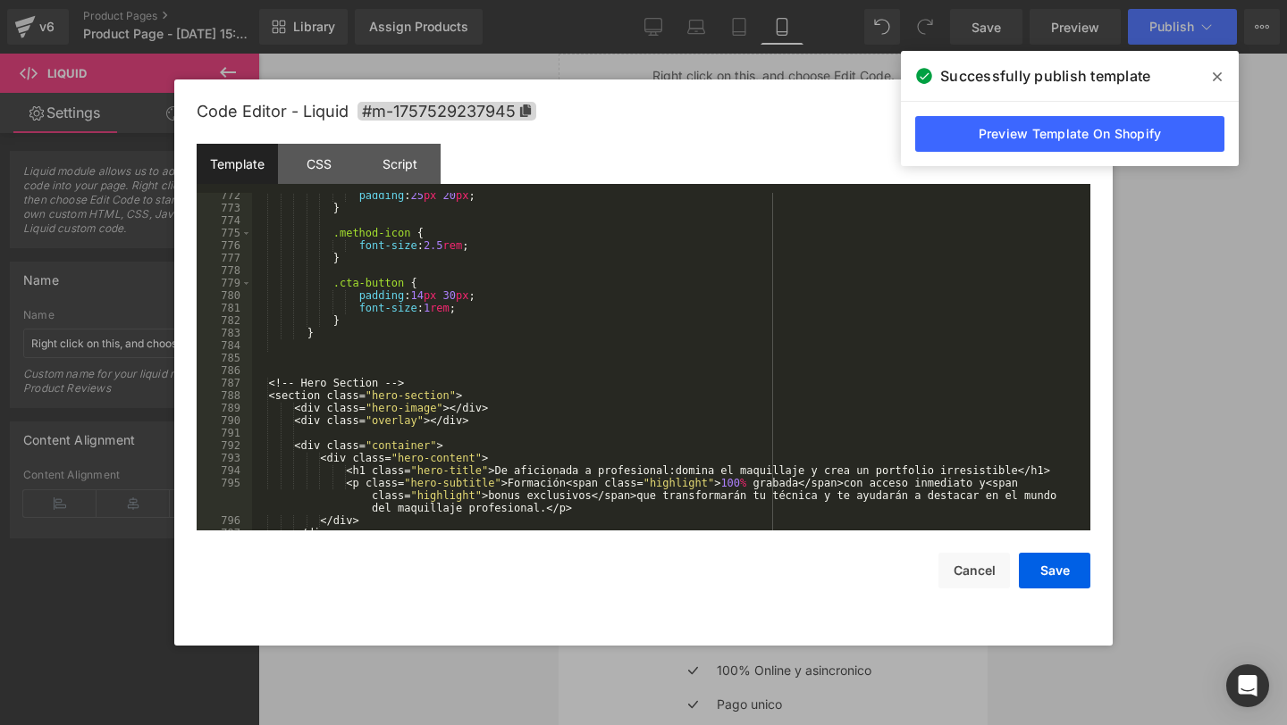
click at [342, 356] on div "padding : 25 px 20 px ; } .method-icon { font-size : 2.5 rem ; } .cta-button { …" at bounding box center [667, 370] width 831 height 363
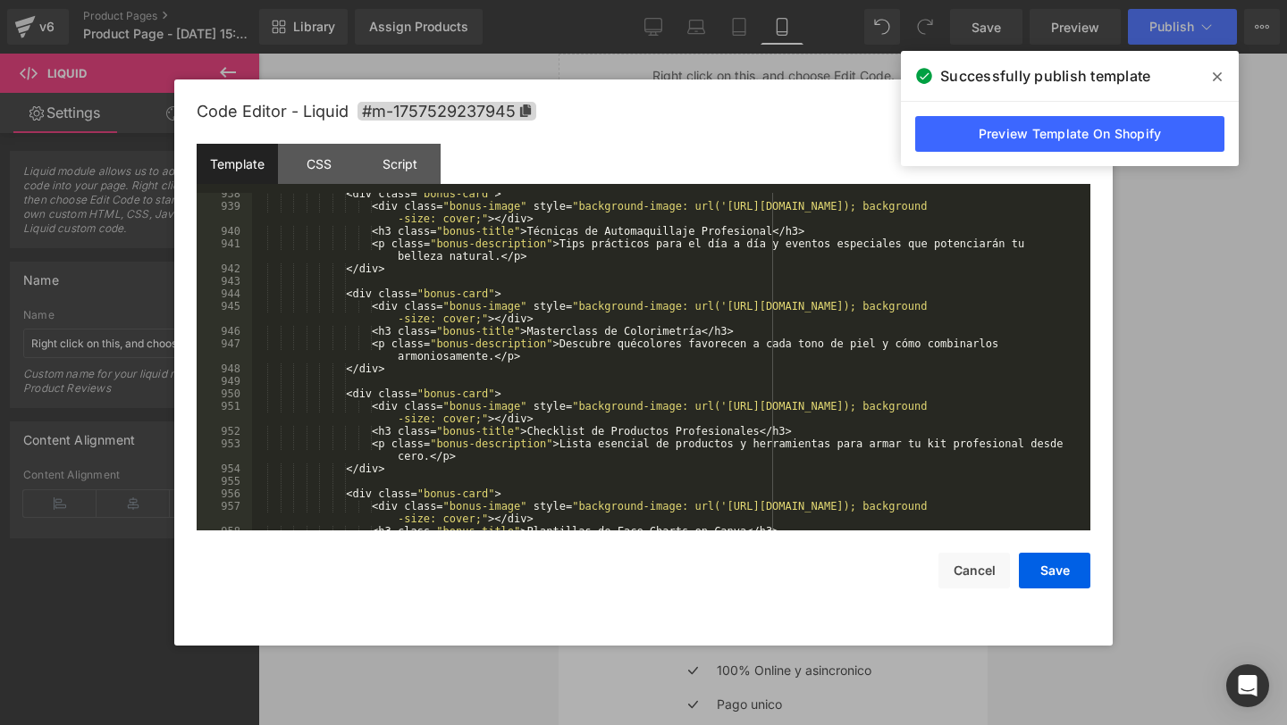
scroll to position [12013, 0]
click at [521, 397] on div "< div class = " bonus-card " > < div class = " bonus-image " style = " backgrou…" at bounding box center [667, 369] width 831 height 363
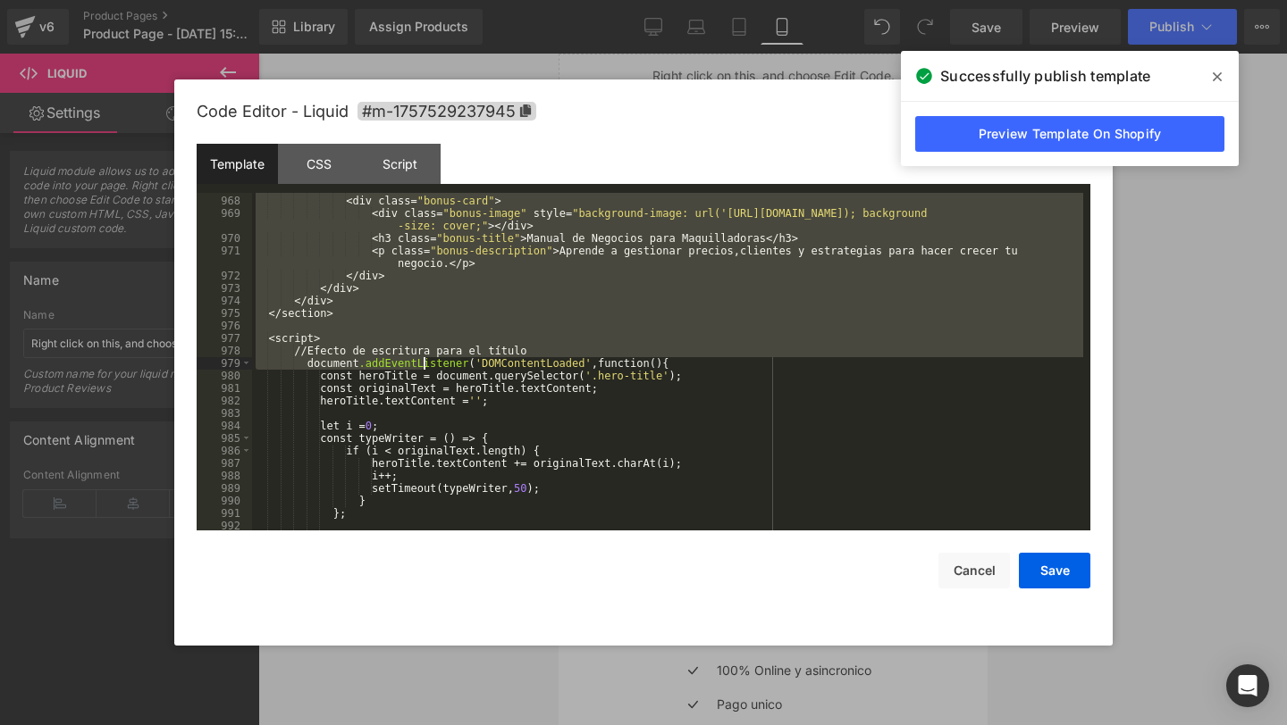
scroll to position [12506, 0]
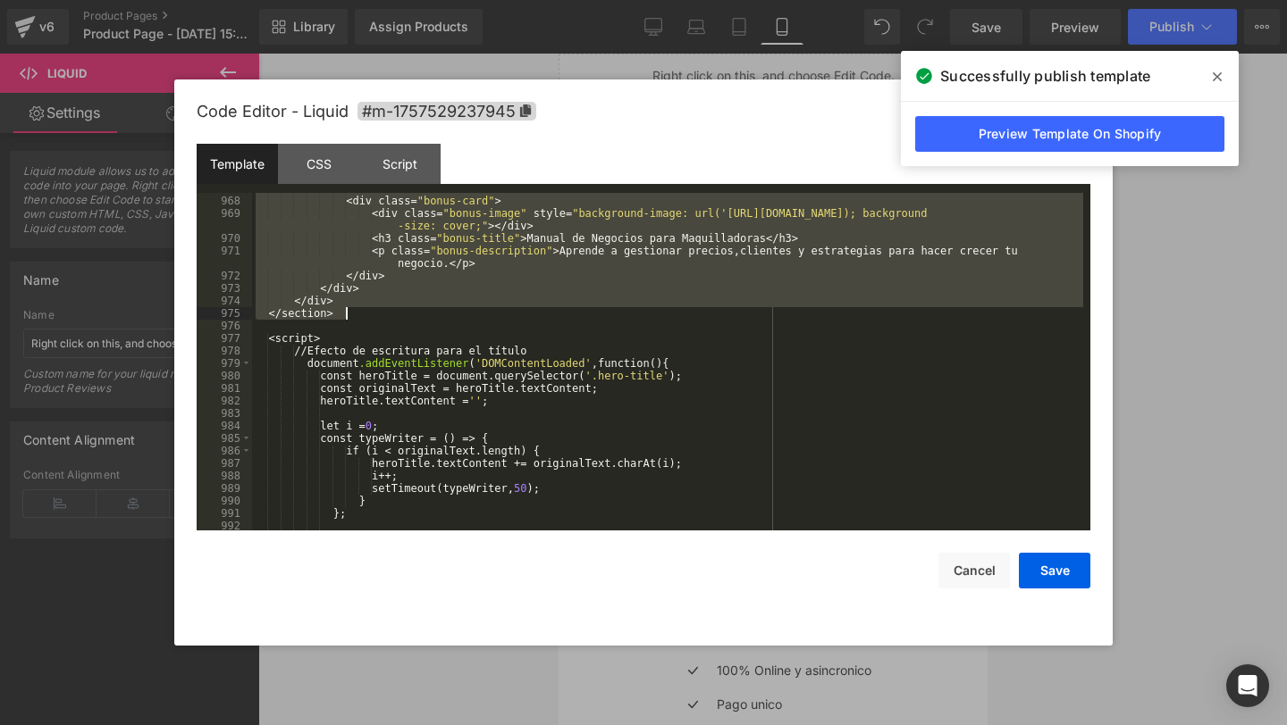
drag, startPoint x: 281, startPoint y: 303, endPoint x: 445, endPoint y: 314, distance: 164.7
click at [445, 314] on div "< div class = " bonus-card " > < div class = " bonus-image " style = " backgrou…" at bounding box center [667, 363] width 831 height 363
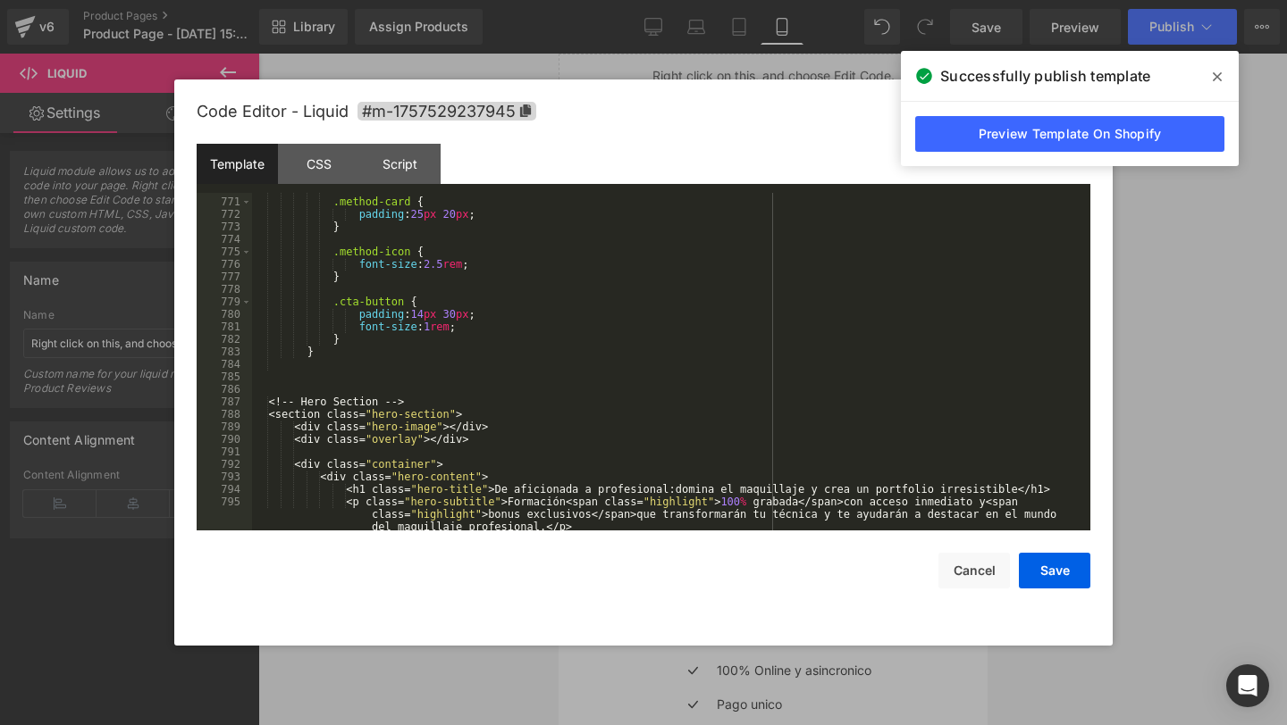
scroll to position [9663, 0]
click at [332, 377] on div ".method-card { padding : 25 px 20 px ; } .method-icon { font-size : 2.5 rem ; }…" at bounding box center [667, 380] width 831 height 388
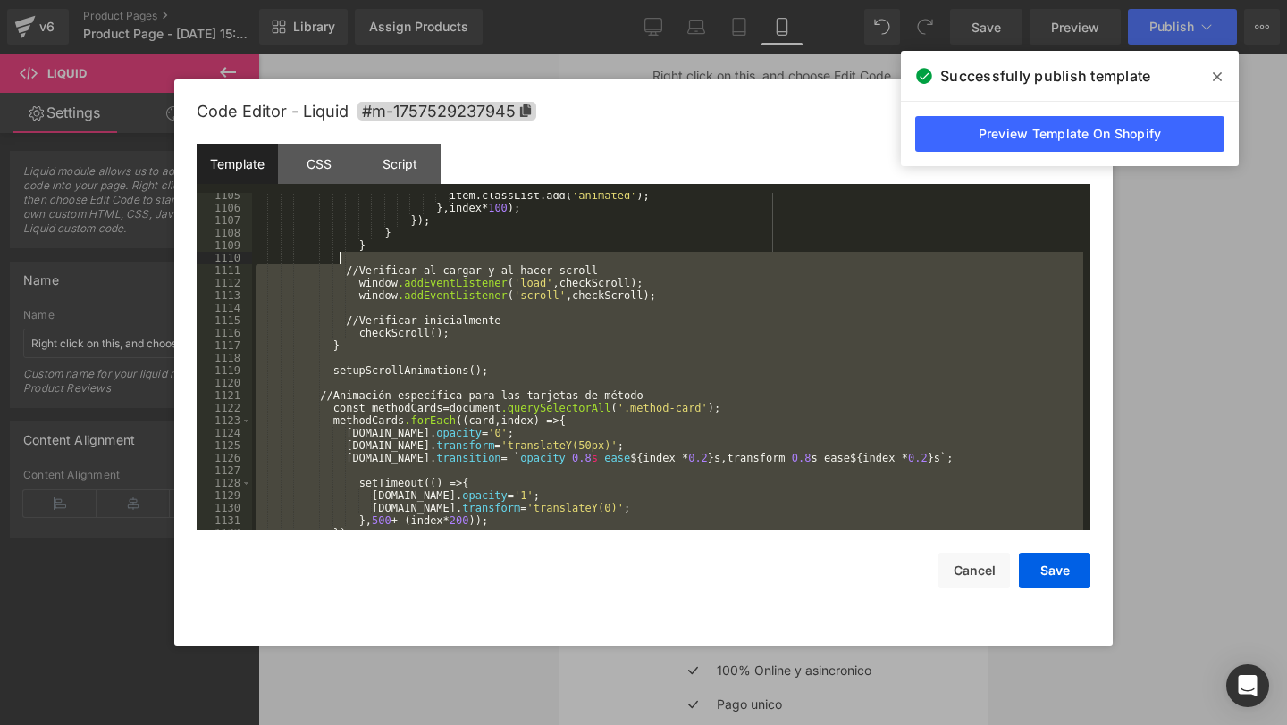
scroll to position [14321, 0]
drag, startPoint x: 323, startPoint y: 516, endPoint x: 341, endPoint y: 286, distance: 231.3
click at [341, 286] on div "item.classList.add( ' animated ' ); } , index * 100 ); } ); } } // Verificar al…" at bounding box center [667, 370] width 831 height 363
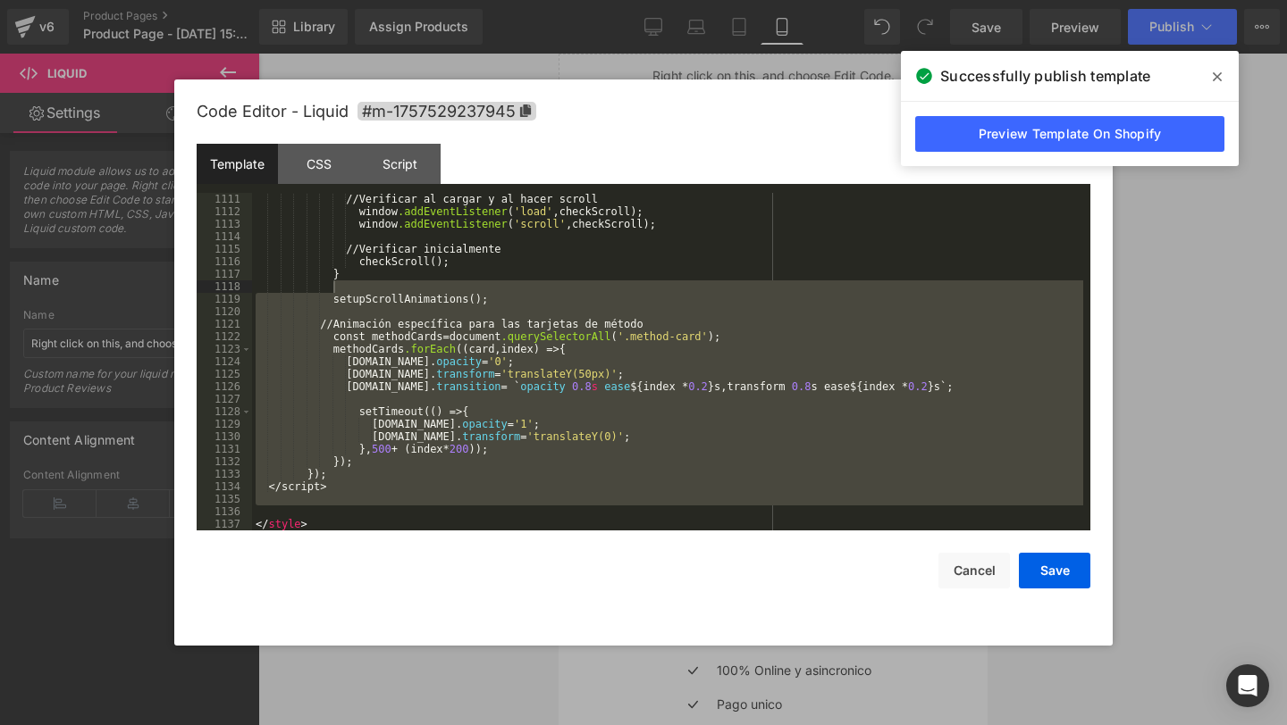
click at [317, 534] on div "Save Cancel" at bounding box center [643, 560] width 893 height 58
click at [316, 519] on div "// Verificar al cargar y al hacer scroll window .addEventListener ( ' load ' , …" at bounding box center [667, 374] width 831 height 363
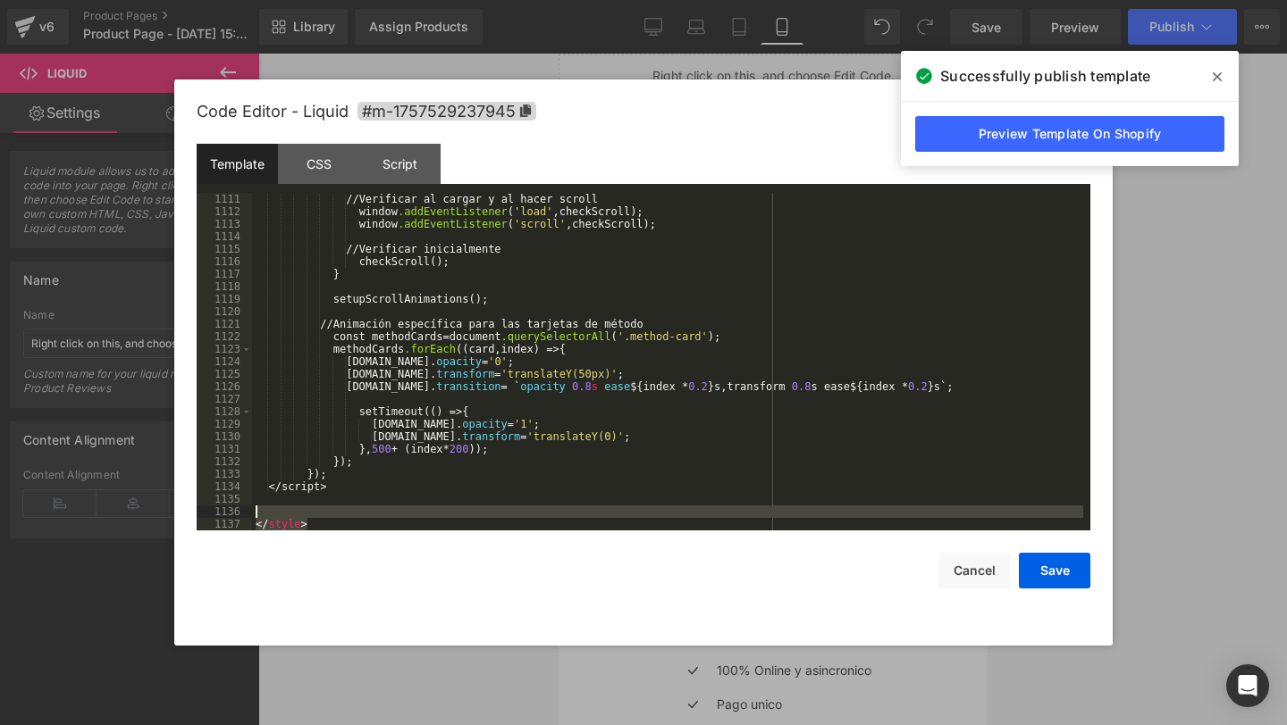
drag, startPoint x: 316, startPoint y: 520, endPoint x: 237, endPoint y: 515, distance: 79.7
click at [237, 515] on pre "1111 1112 1113 1114 1115 1116 1117 1118 1119 1120 1121 1122 1123 1124 1125 1126…" at bounding box center [643, 362] width 893 height 338
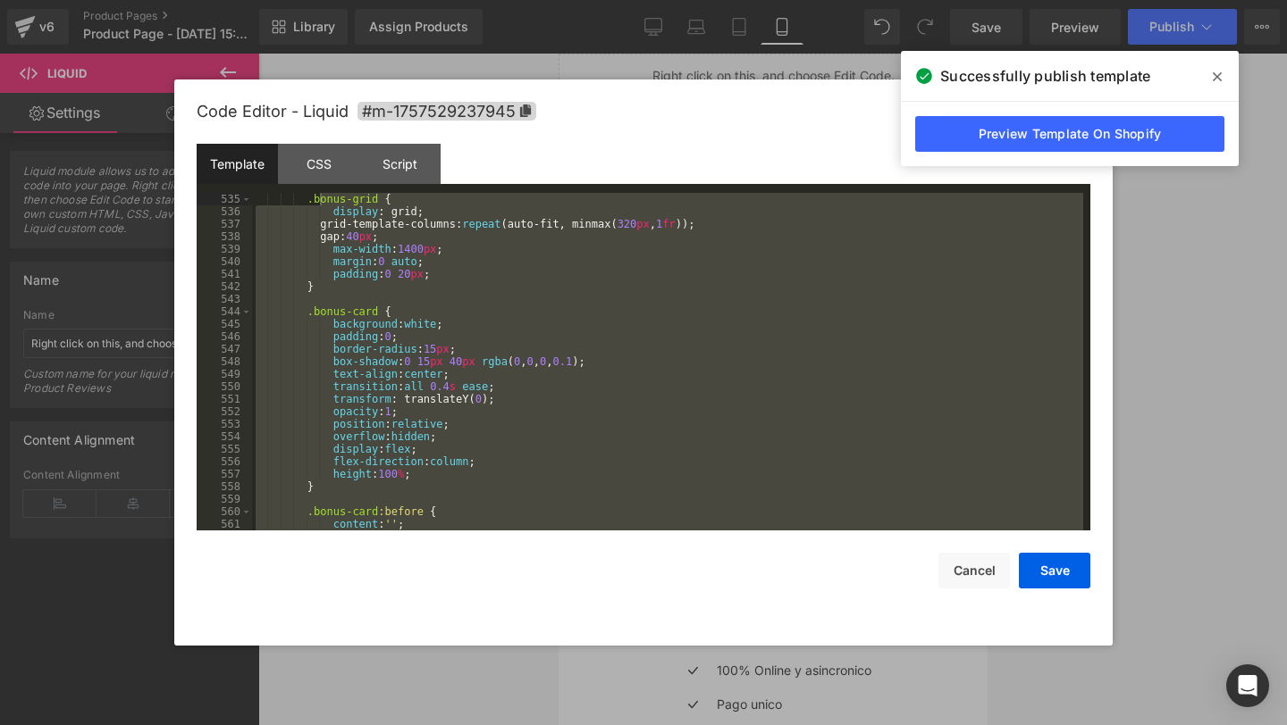
drag, startPoint x: 329, startPoint y: 526, endPoint x: 318, endPoint y: -8, distance: 534.4
click at [318, 0] on html "You are previewing how the will restyle your page. You can not edit Elements in…" at bounding box center [643, 362] width 1287 height 725
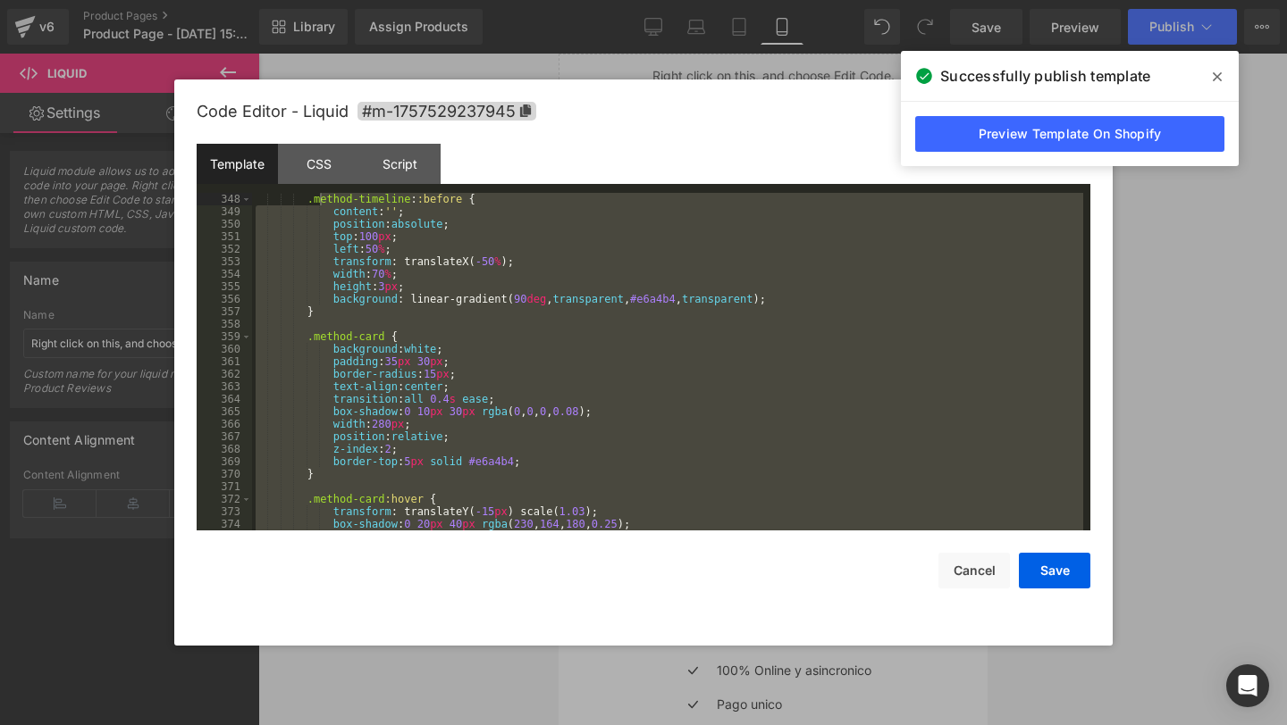
scroll to position [4378, 0]
click at [365, 343] on div ".method-timeline : :before { content : ' ' ; position : absolute ; top : 100 px…" at bounding box center [667, 374] width 831 height 363
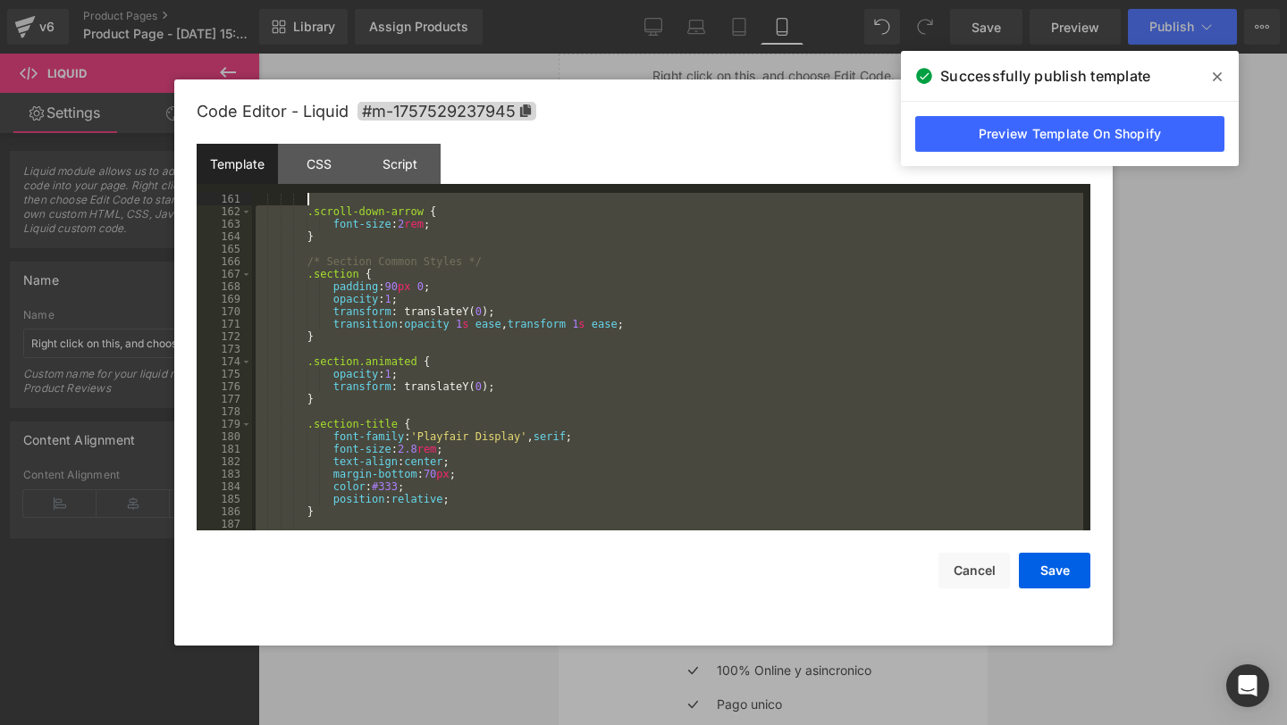
scroll to position [0, 0]
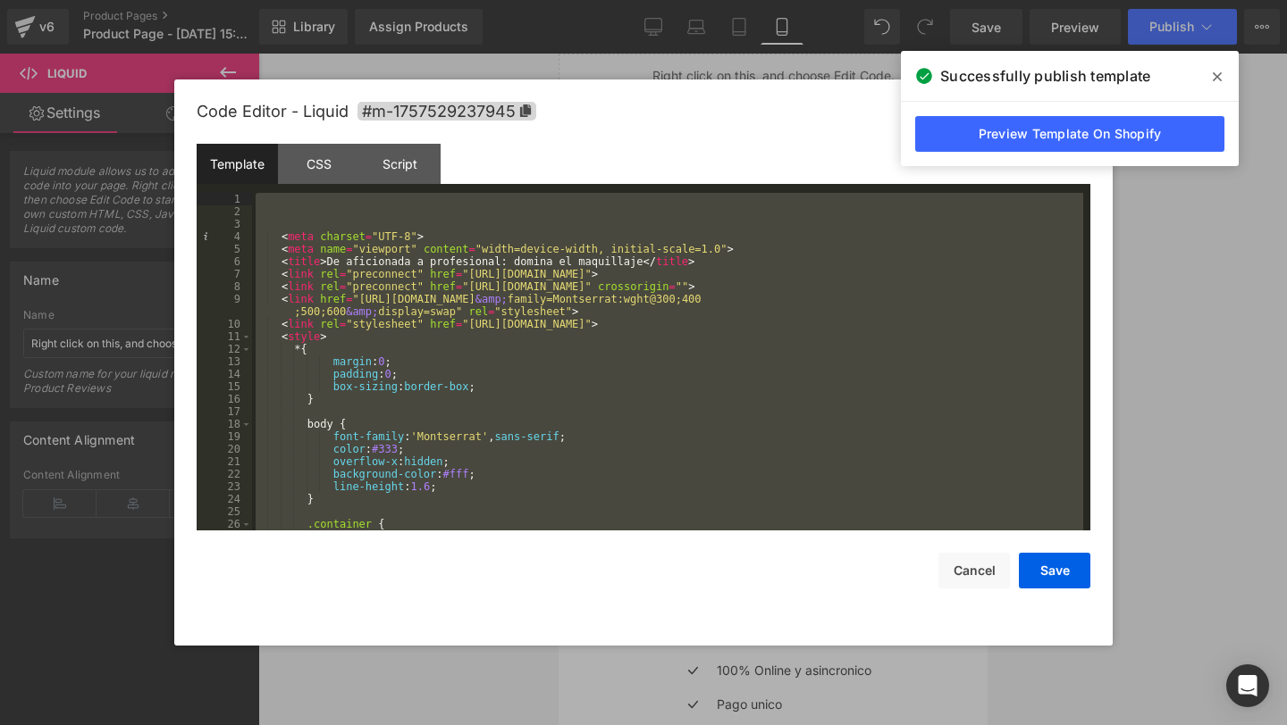
drag, startPoint x: 314, startPoint y: 525, endPoint x: 252, endPoint y: 43, distance: 486.4
click at [252, 43] on body "You are previewing how the will restyle your page. You can not edit Elements in…" at bounding box center [643, 362] width 1287 height 725
click at [729, 221] on div "< meta charset = "UTF-8" > < meta name = "viewport" content = "width=device-wid…" at bounding box center [667, 374] width 831 height 363
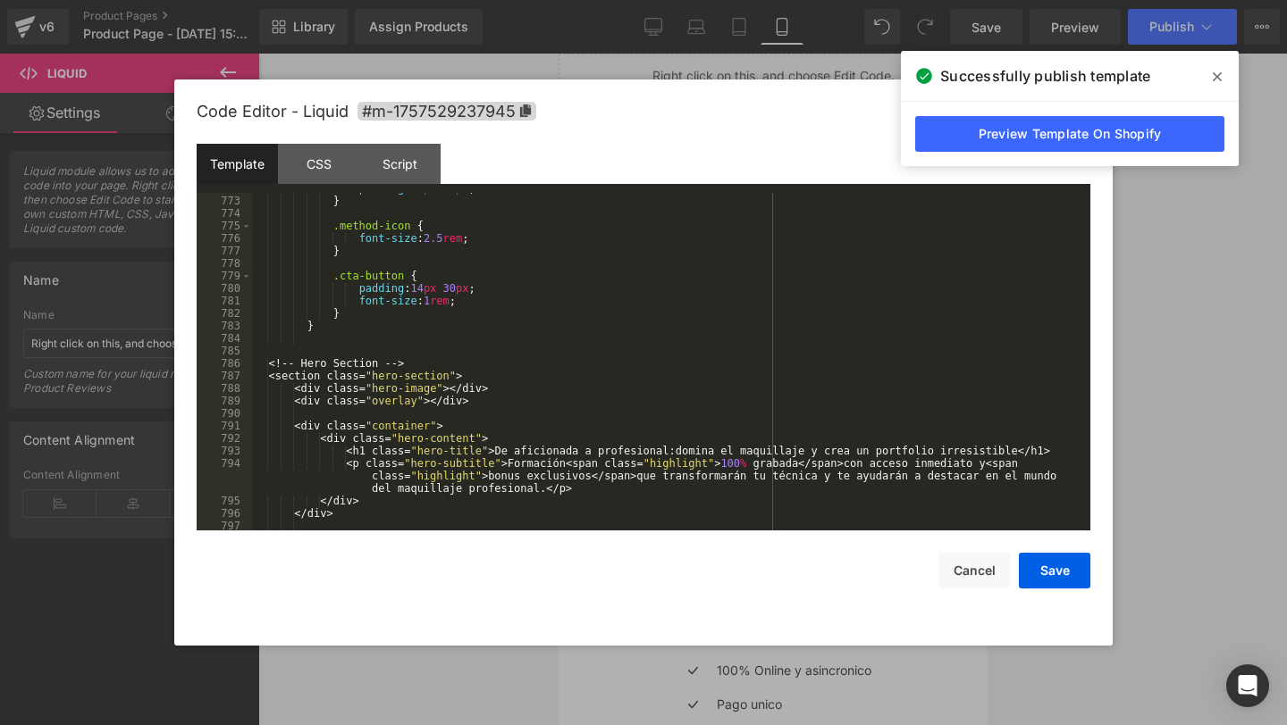
scroll to position [9692, 0]
click at [313, 347] on div "padding : 25 px 20 px ; } .method-icon { font-size : 2.5 rem ; } .cta-button { …" at bounding box center [667, 363] width 831 height 363
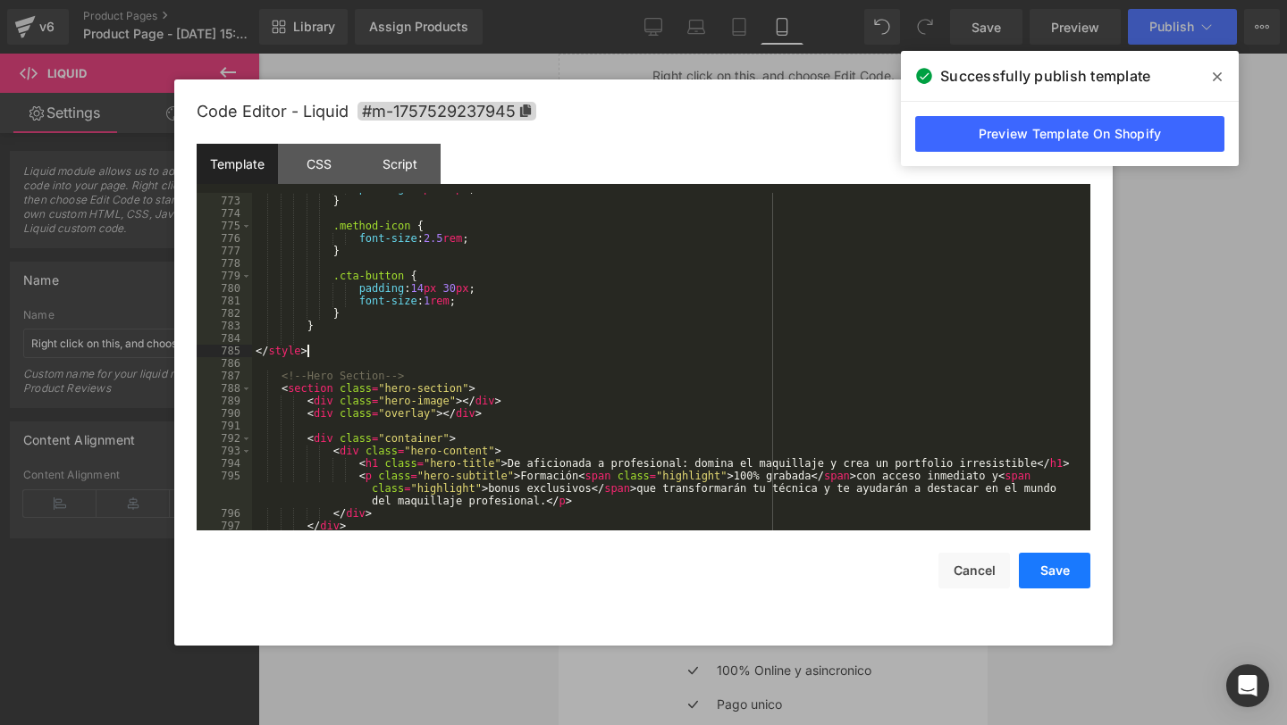
click at [1046, 568] on button "Save" at bounding box center [1053, 571] width 71 height 36
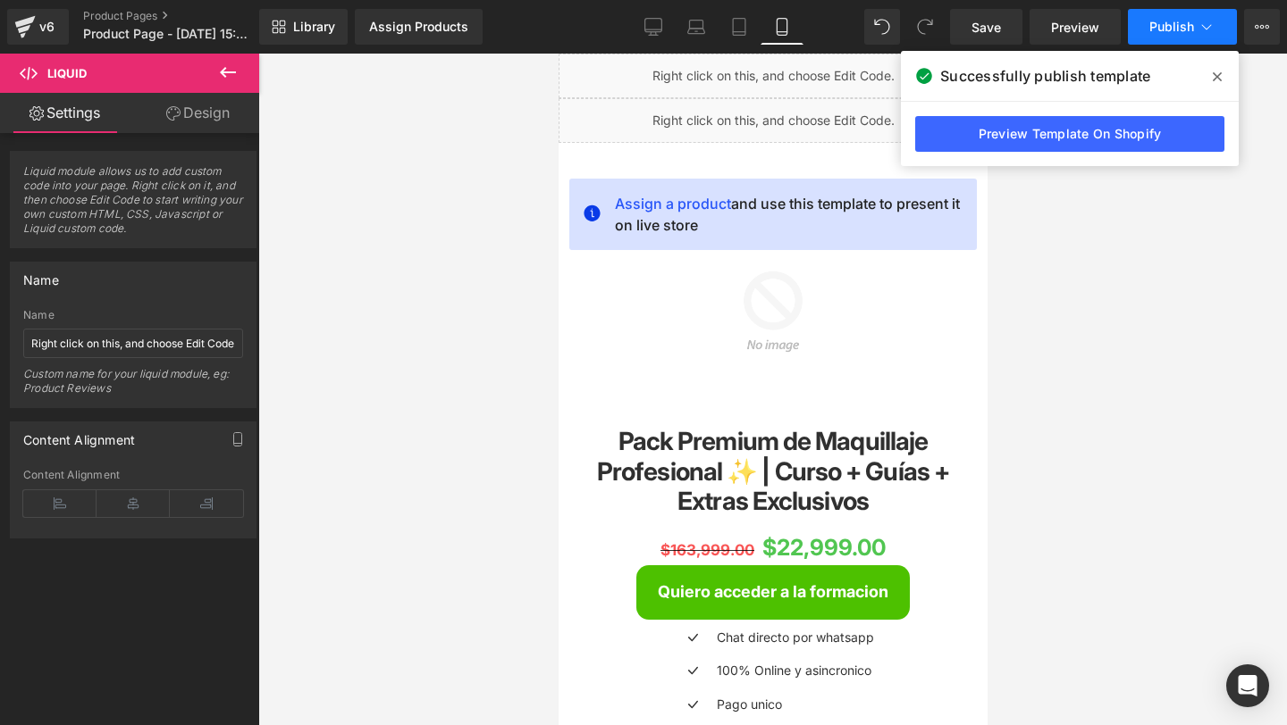
click at [1197, 32] on icon at bounding box center [1206, 27] width 18 height 18
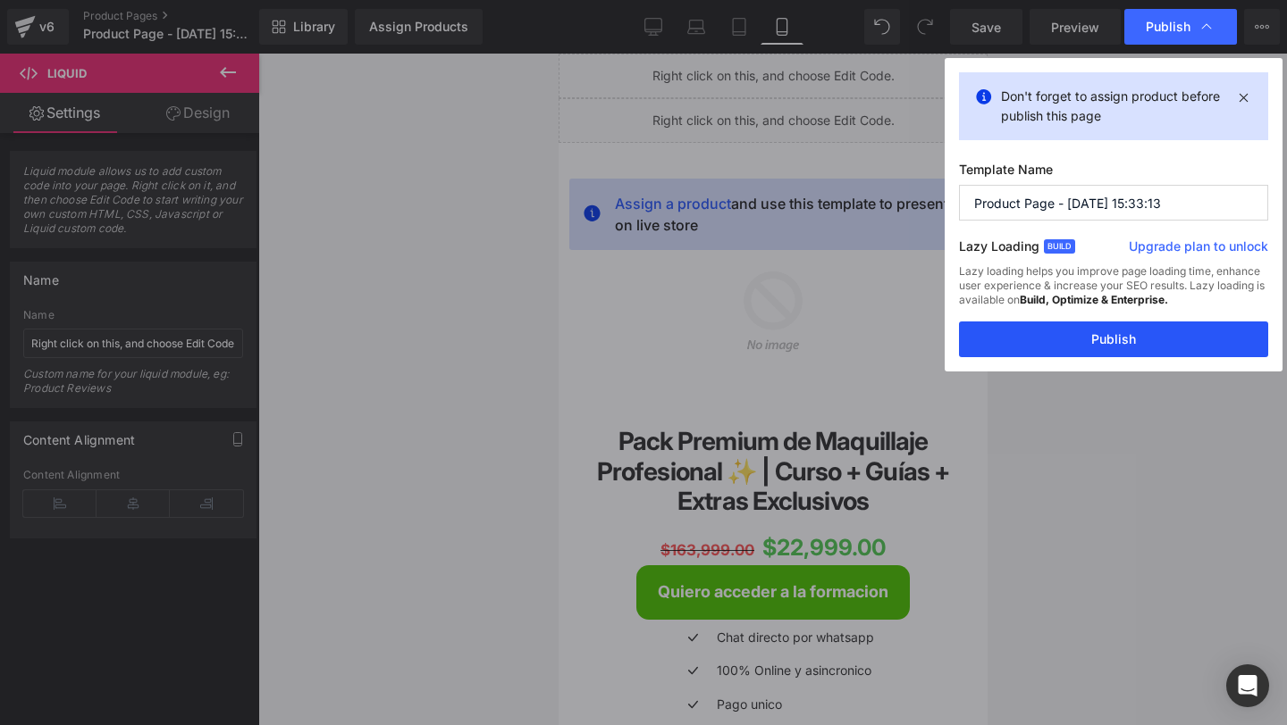
click at [1129, 352] on button "Publish" at bounding box center [1113, 340] width 309 height 36
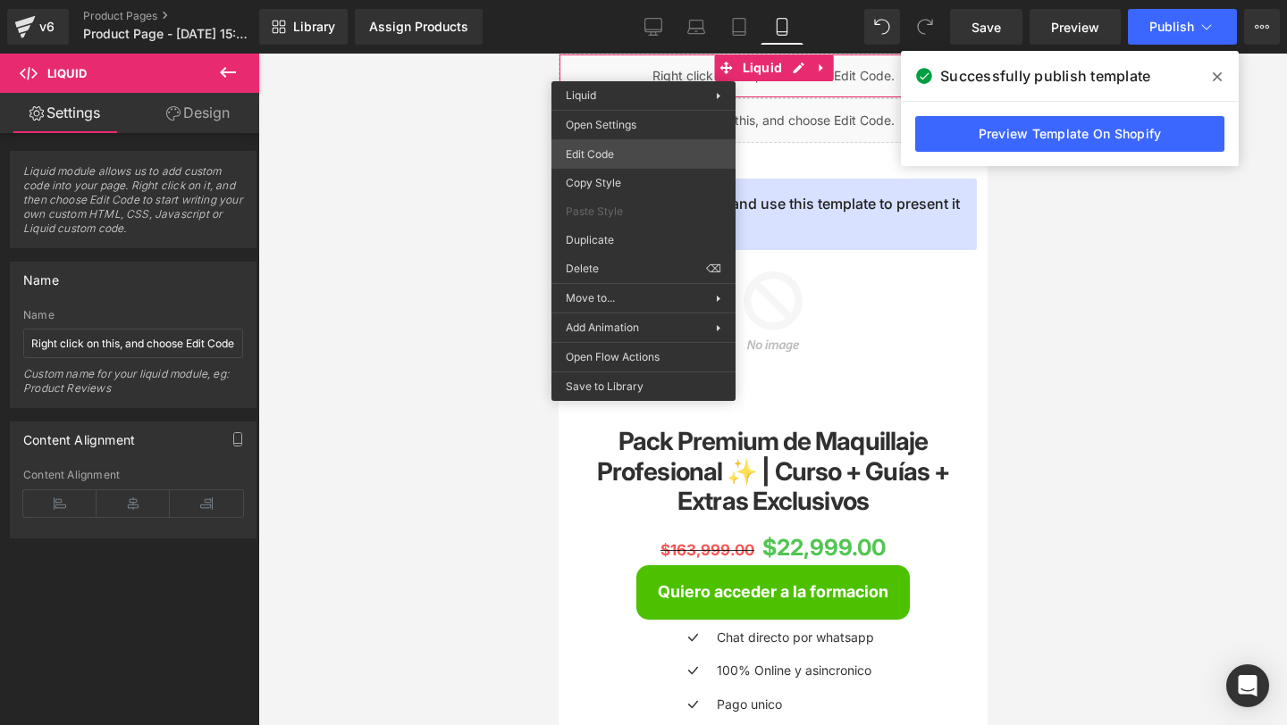
click at [609, 0] on div "You are previewing how the will restyle your page. You can not edit Elements in…" at bounding box center [643, 0] width 1287 height 0
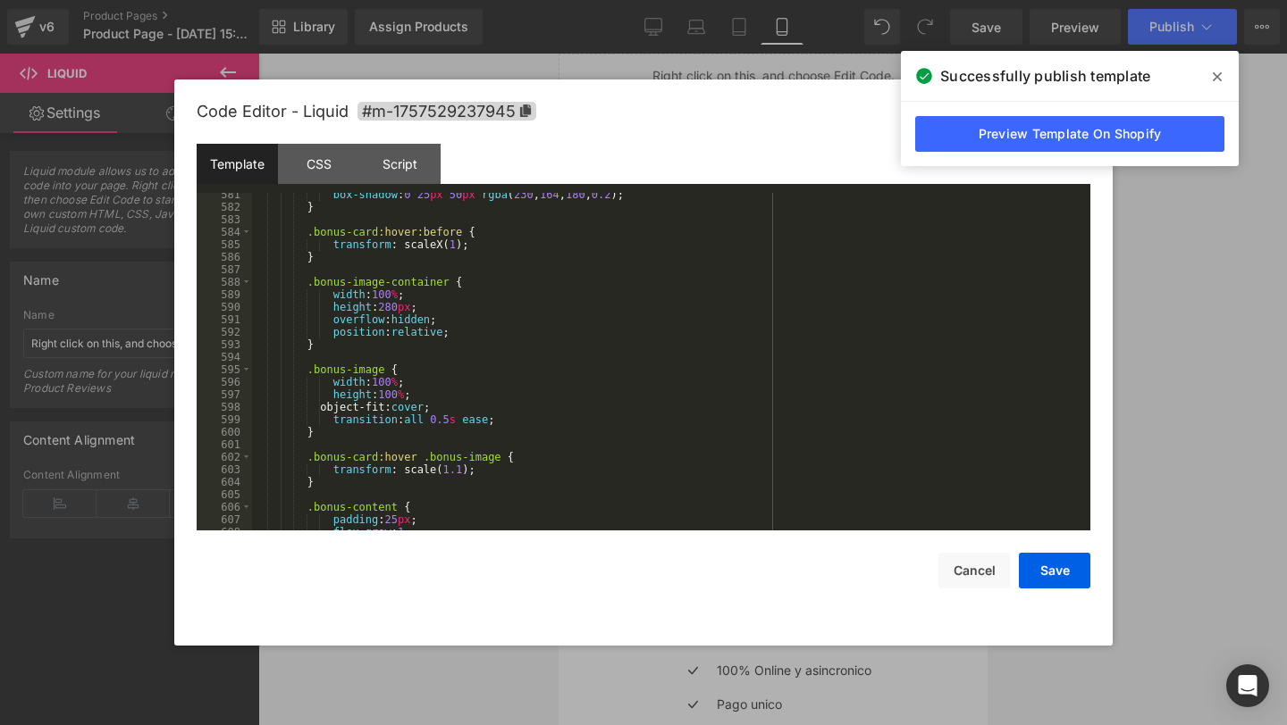
scroll to position [7296, 0]
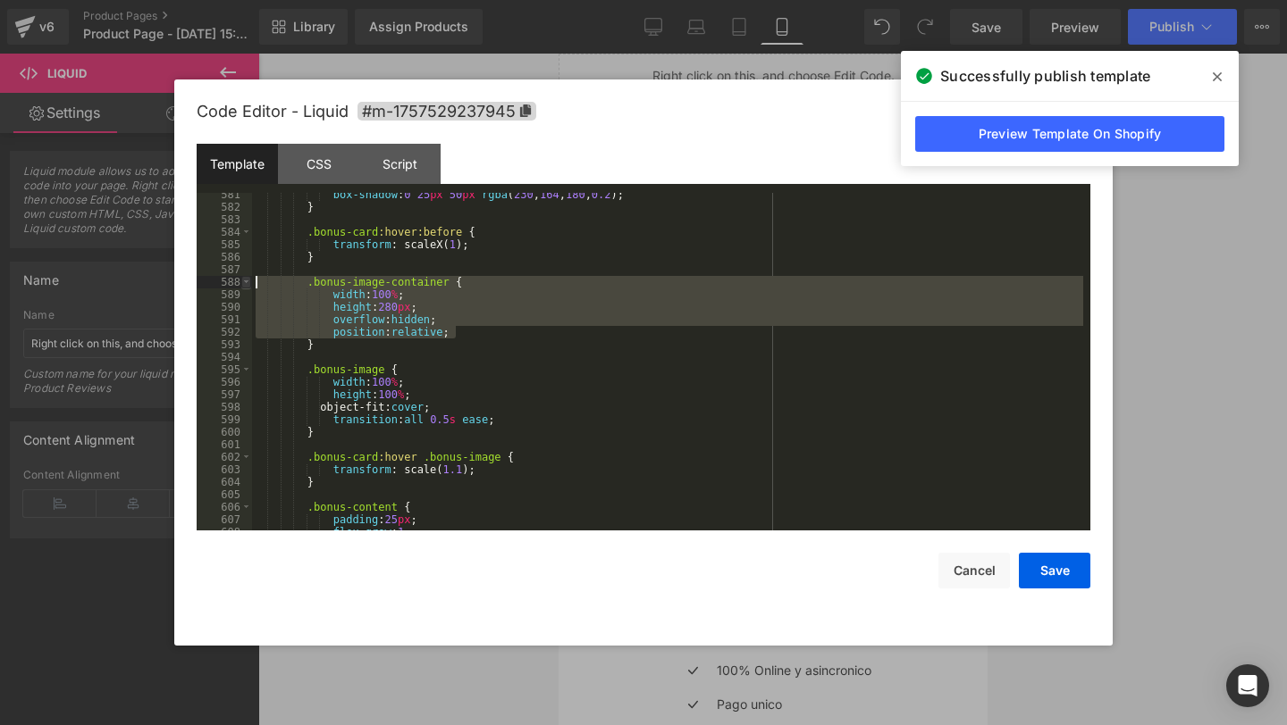
drag, startPoint x: 463, startPoint y: 337, endPoint x: 246, endPoint y: 281, distance: 224.3
click at [246, 281] on pre "581 582 583 584 585 586 587 588 589 590 591 592 593 594 595 596 597 598 599 600…" at bounding box center [643, 362] width 893 height 338
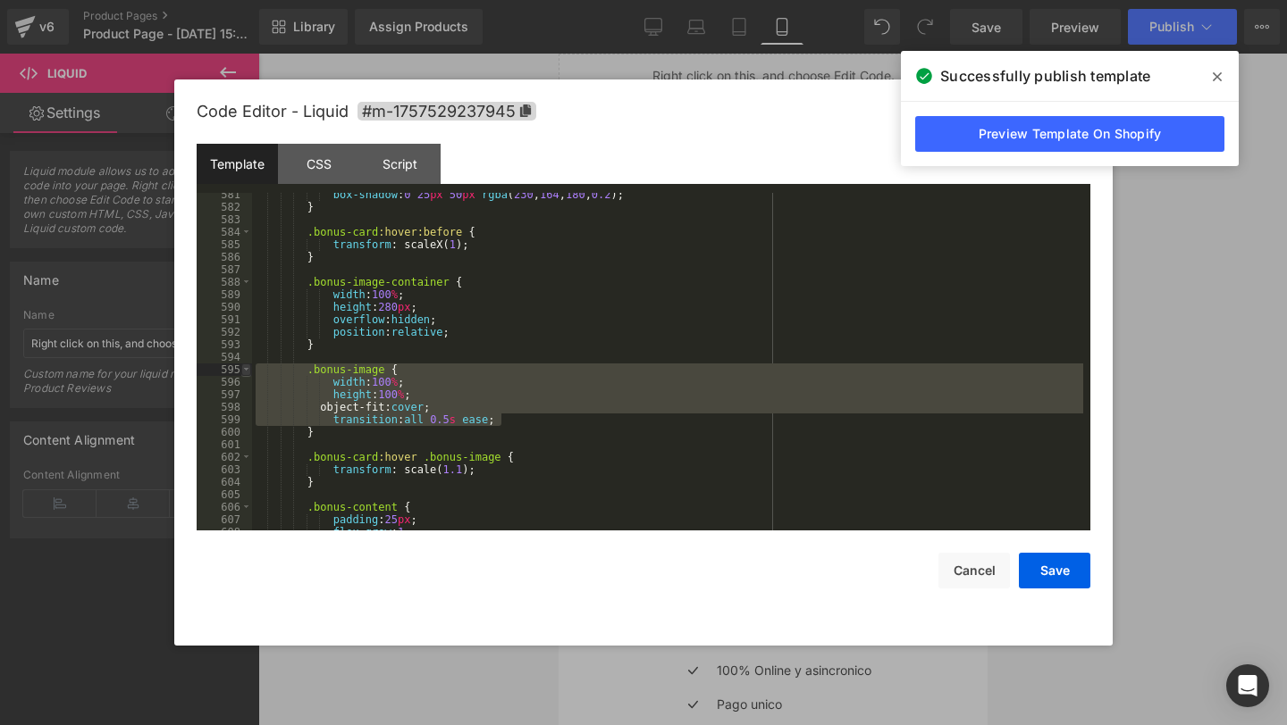
drag, startPoint x: 510, startPoint y: 425, endPoint x: 248, endPoint y: 370, distance: 267.6
click at [248, 370] on pre "581 582 583 584 585 586 587 588 589 590 591 592 593 594 595 596 597 598 599 600…" at bounding box center [643, 362] width 893 height 338
click at [306, 382] on div "box-shadow : 0 25 px 50 px rgba ( 230 , 164 , 180 , 0.2 ); } .bonus-card :hover…" at bounding box center [667, 370] width 831 height 363
drag, startPoint x: 310, startPoint y: 369, endPoint x: 498, endPoint y: 423, distance: 195.4
click at [498, 423] on div "box-shadow : 0 25 px 50 px rgba ( 230 , 164 , 180 , 0.2 ); } .bonus-card :hover…" at bounding box center [667, 370] width 831 height 363
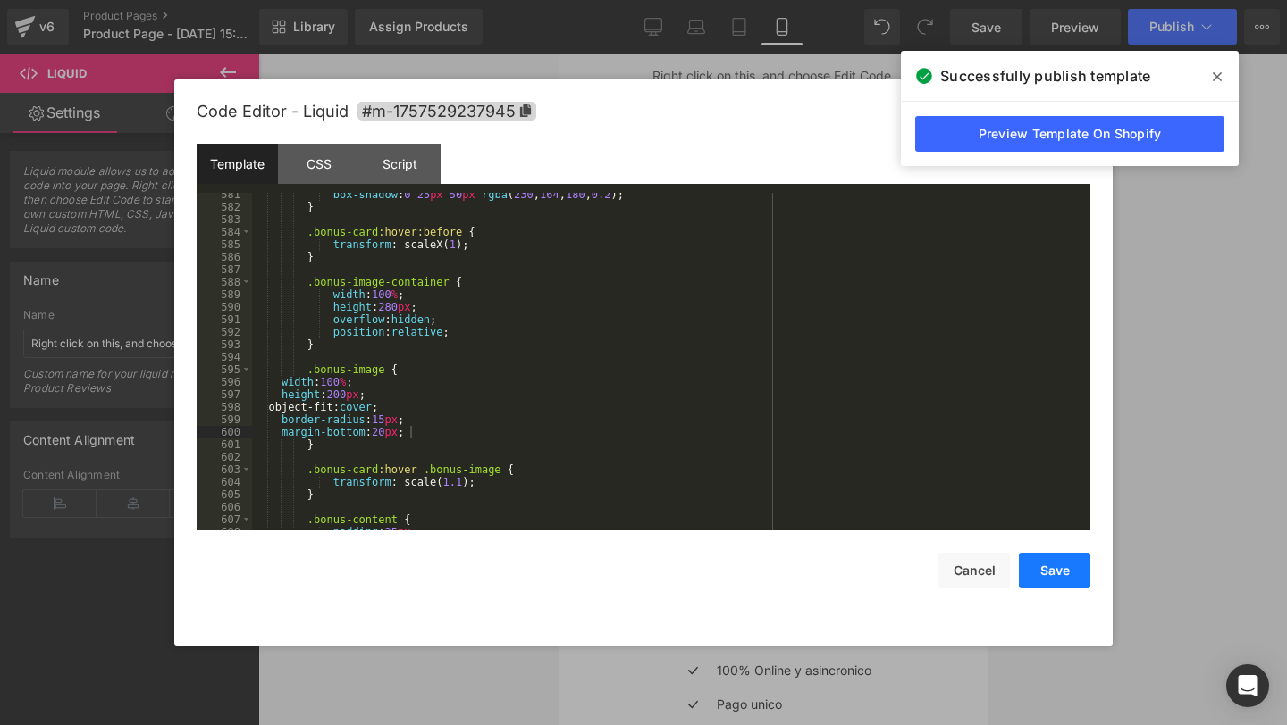
click at [1058, 563] on button "Save" at bounding box center [1053, 571] width 71 height 36
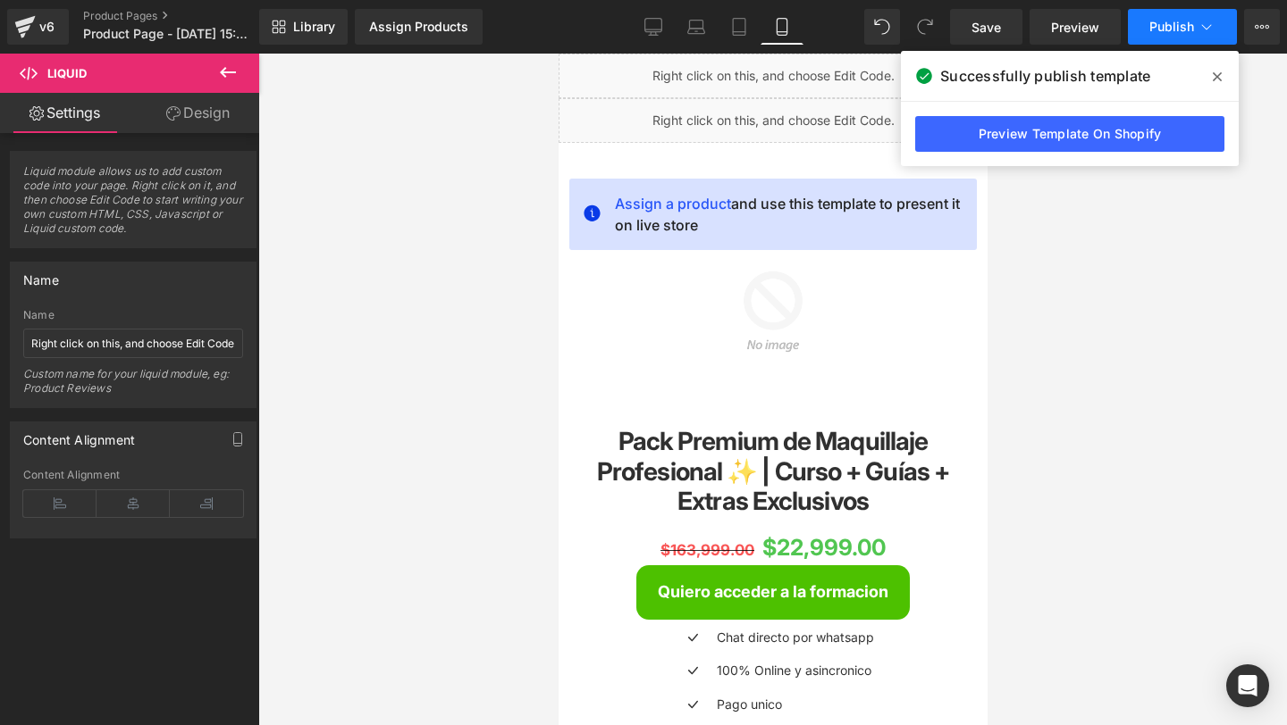
click at [1173, 28] on span "Publish" at bounding box center [1171, 27] width 45 height 14
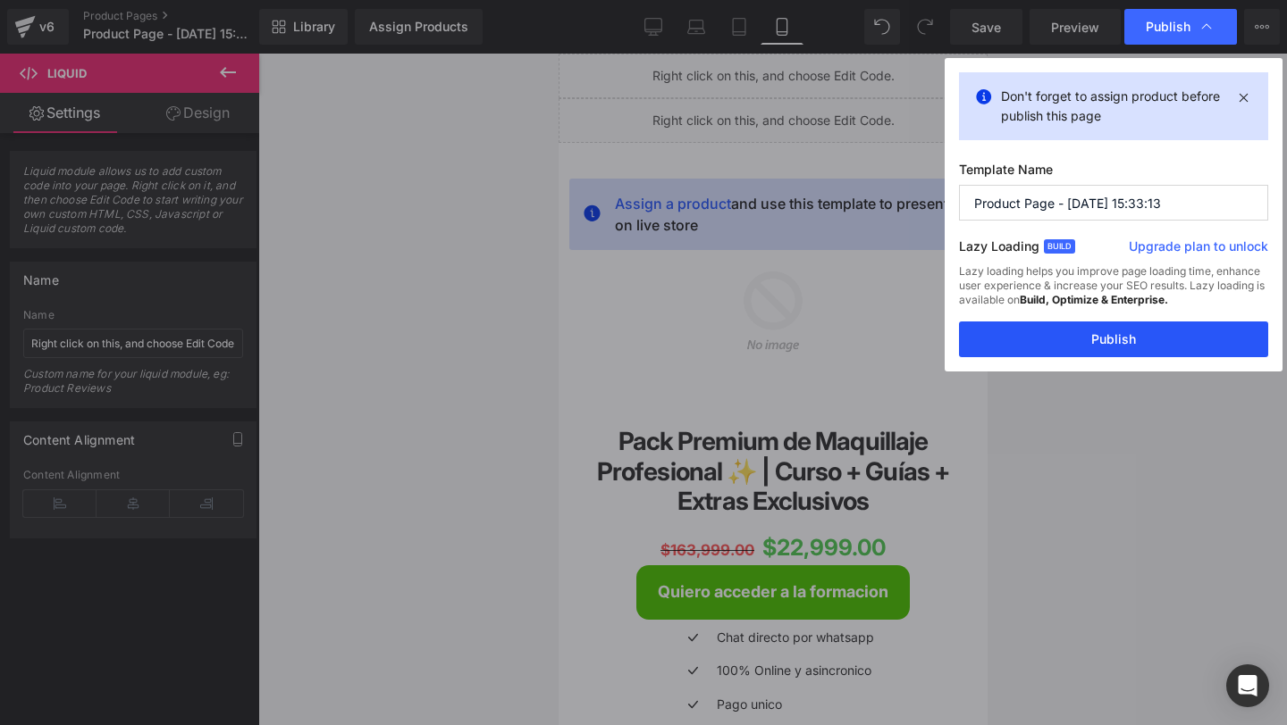
click at [1052, 332] on button "Publish" at bounding box center [1113, 340] width 309 height 36
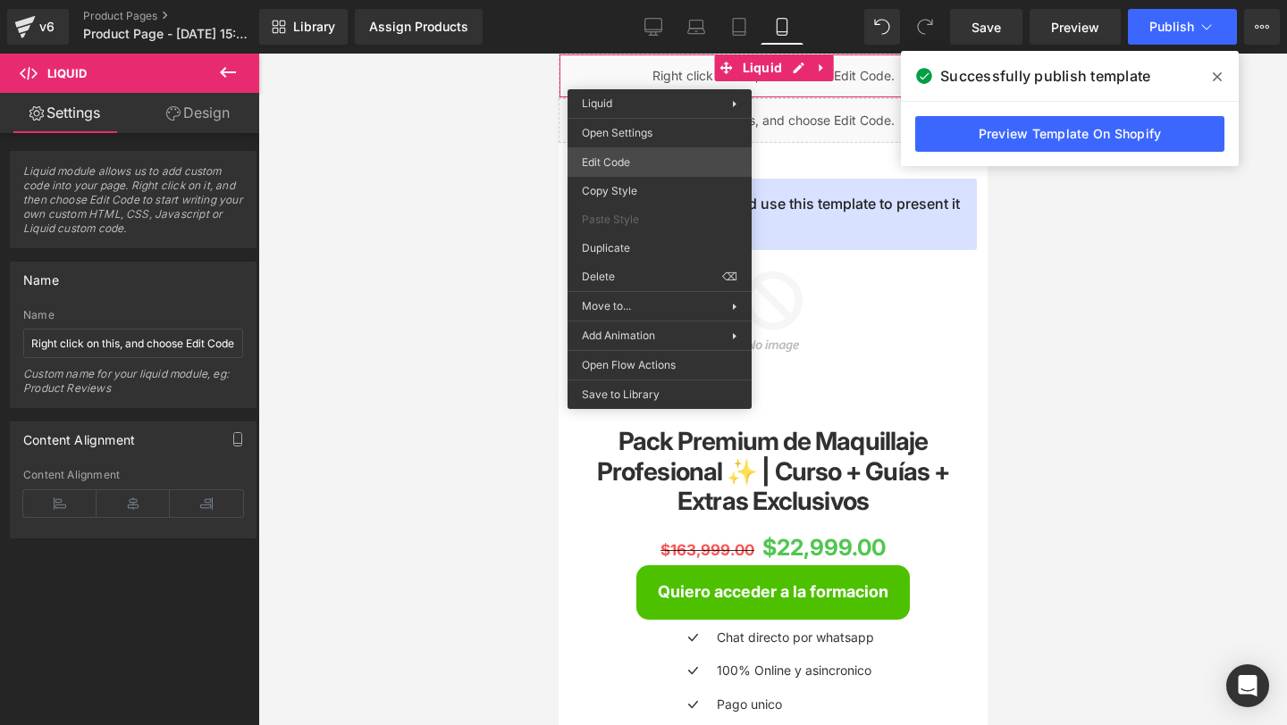
click at [616, 0] on div "You are previewing how the will restyle your page. You can not edit Elements in…" at bounding box center [643, 0] width 1287 height 0
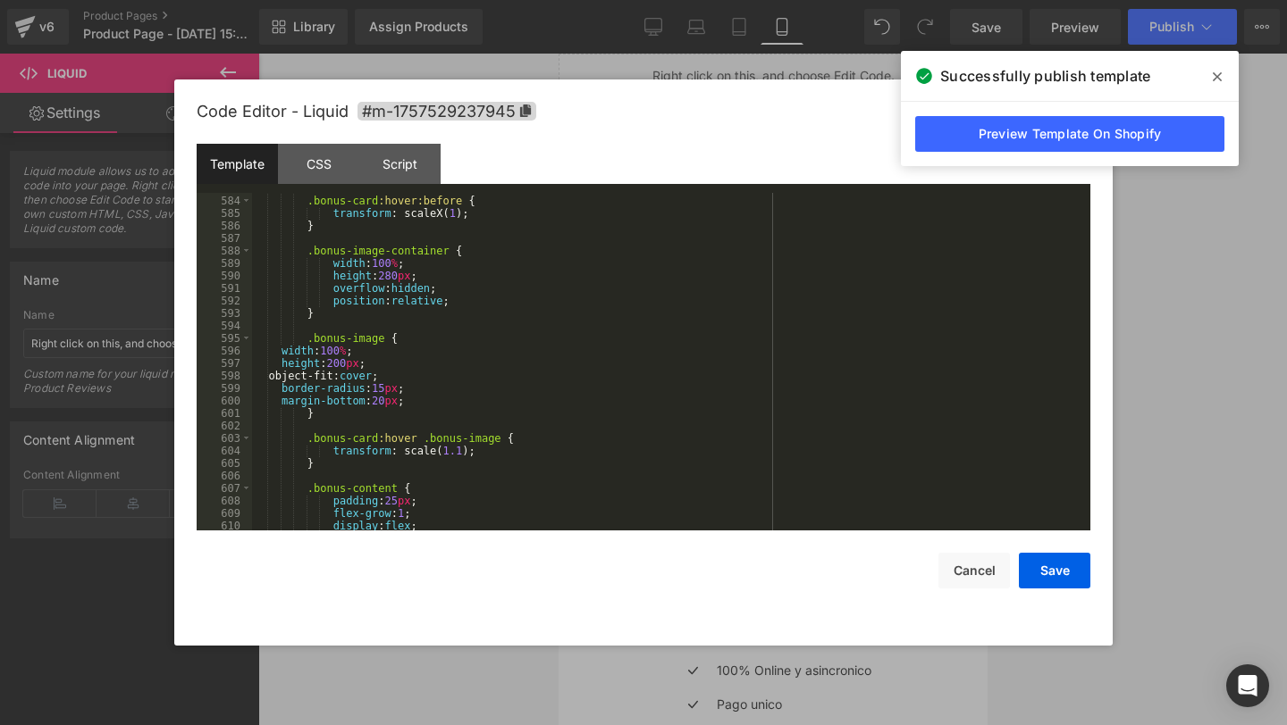
scroll to position [7327, 0]
click at [312, 338] on div ".bonus-card :hover:before { transform : scaleX( 1 ); } .bonus-image-container {…" at bounding box center [667, 364] width 831 height 363
click at [306, 341] on div ".bonus-card :hover:before { transform : scaleX( 1 ); } .bonus-image-container {…" at bounding box center [667, 364] width 831 height 363
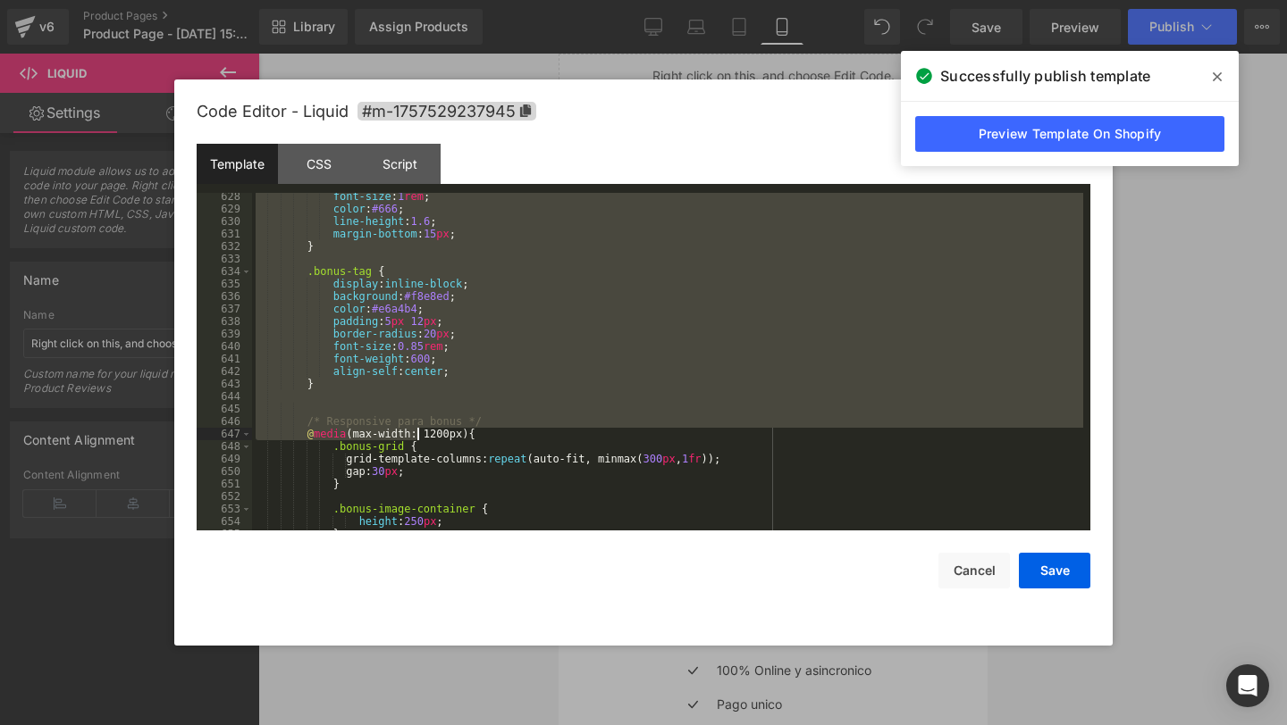
scroll to position [7878, 0]
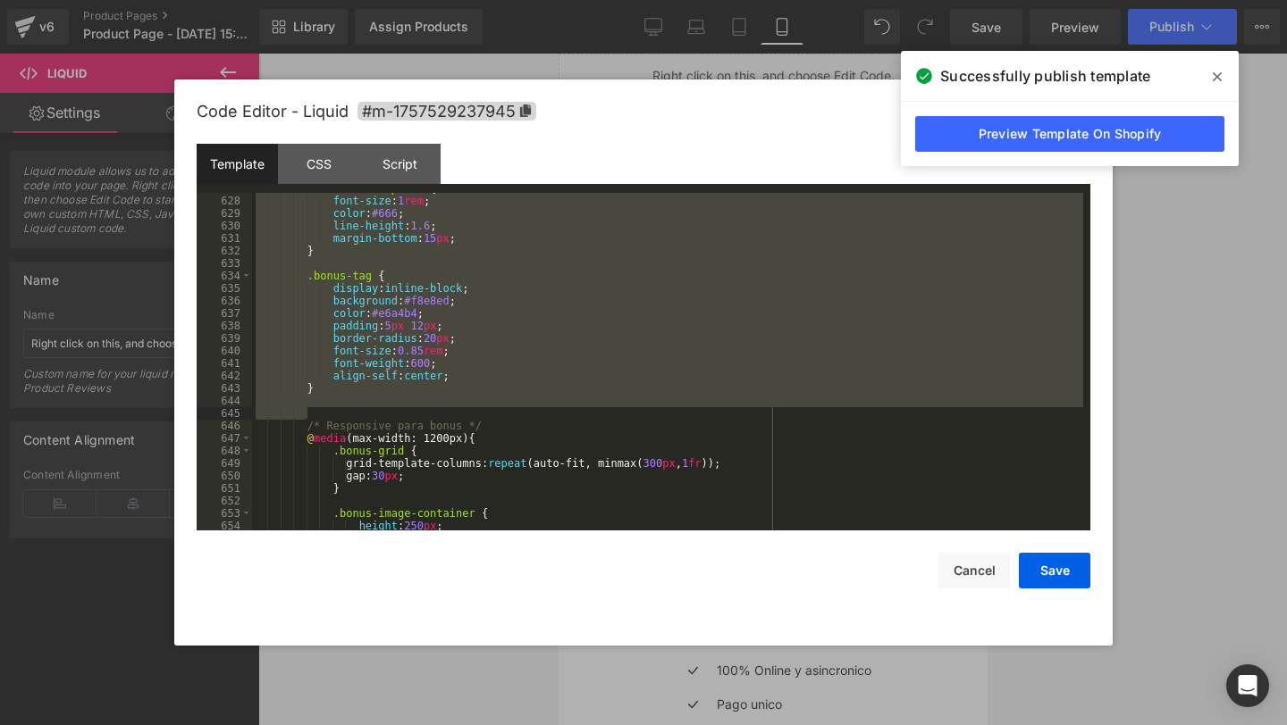
drag, startPoint x: 279, startPoint y: 357, endPoint x: 442, endPoint y: 416, distance: 173.8
click at [442, 416] on div ".bonus-description { font-size : 1 rem ; color : #666 ; line-height : 1.6 ; mar…" at bounding box center [667, 363] width 831 height 363
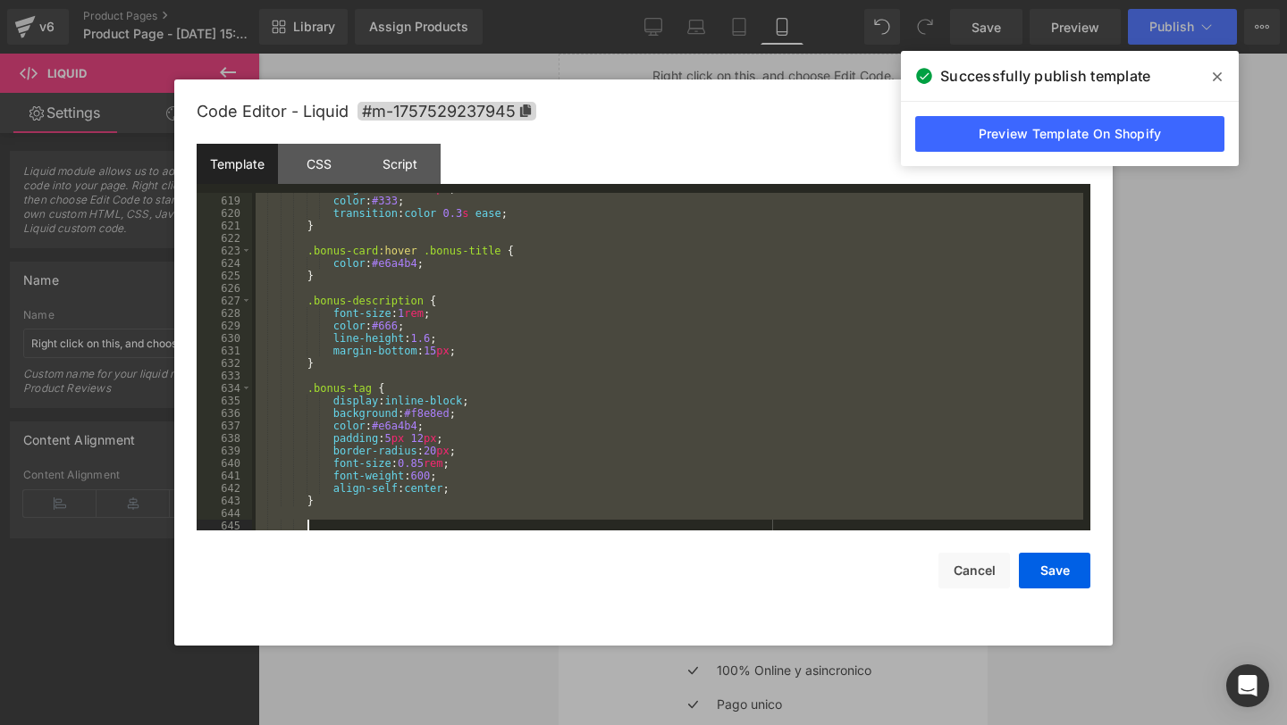
click at [366, 339] on div "margin-bottom : 15 px ; color : #333 ; transition : color 0.3 s ease ; } .bonus…" at bounding box center [667, 363] width 831 height 363
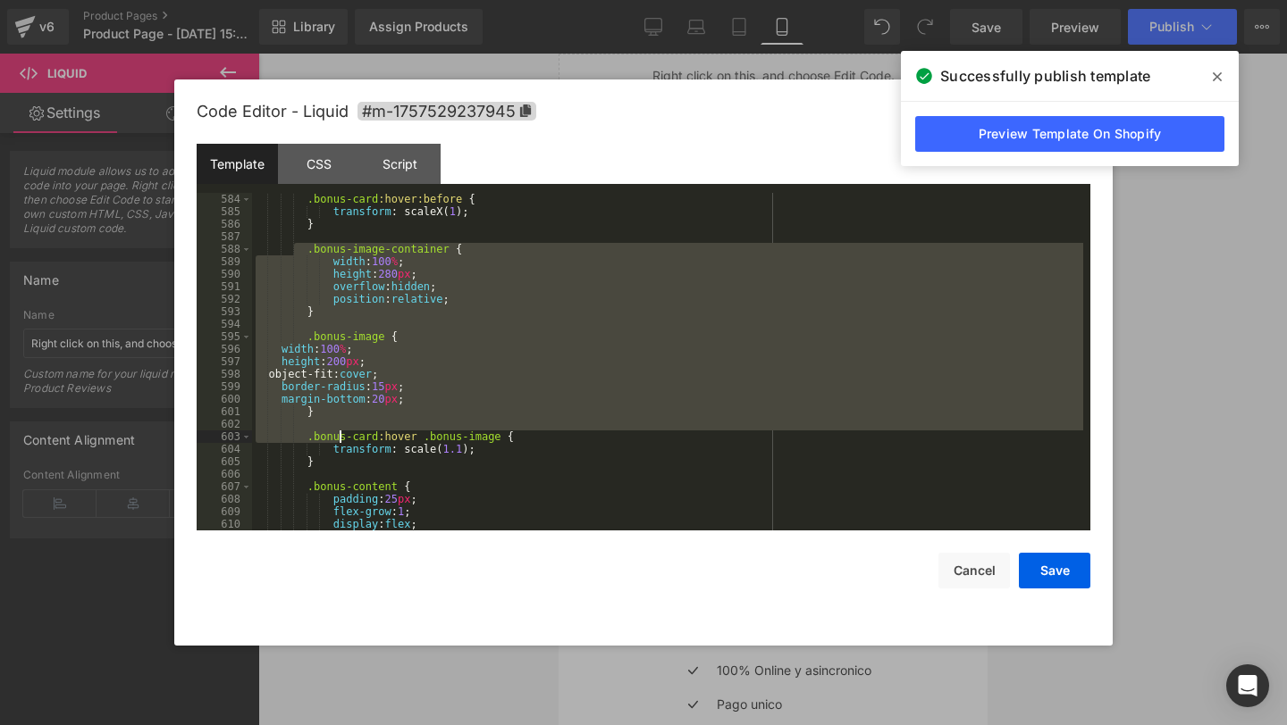
scroll to position [7336, 0]
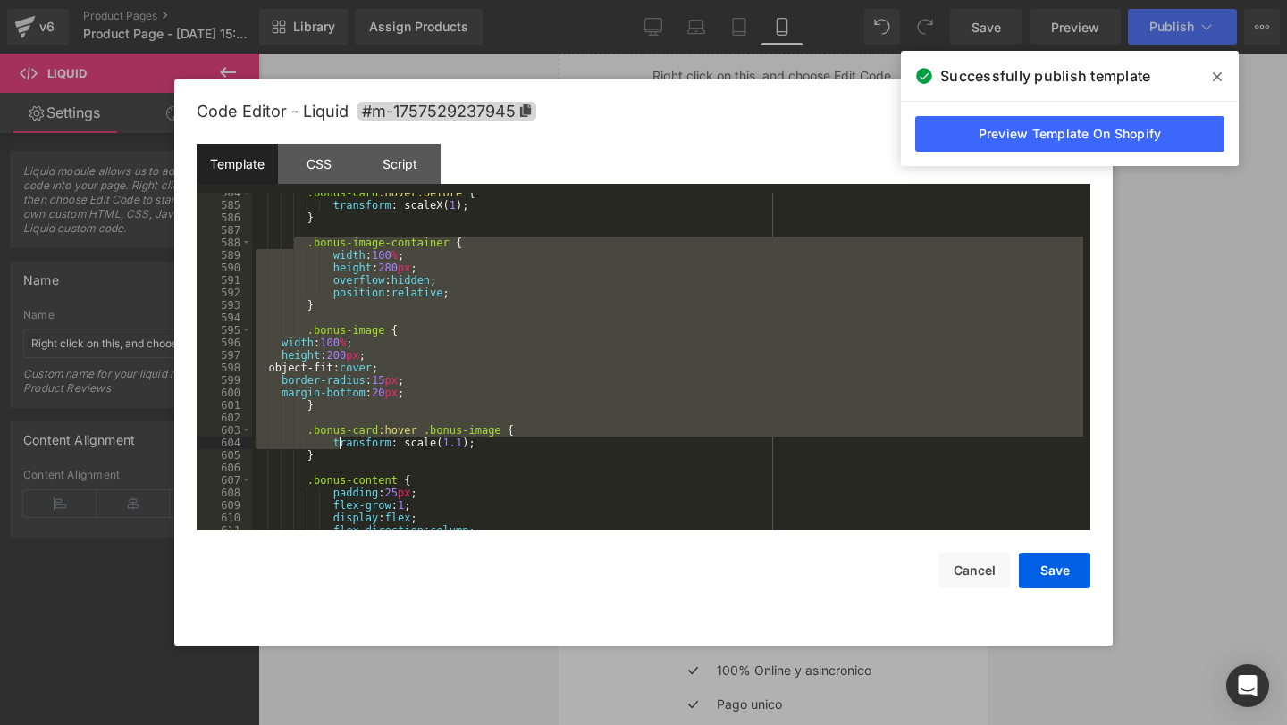
drag, startPoint x: 296, startPoint y: 410, endPoint x: 339, endPoint y: 440, distance: 52.0
click at [339, 440] on div ".bonus-card :hover:before { transform : scaleX( 1 ); } .bonus-image-container {…" at bounding box center [667, 368] width 831 height 363
click at [406, 453] on div ".bonus-card :hover:before { transform : scaleX( 1 ); } .bonus-image-container {…" at bounding box center [667, 368] width 831 height 363
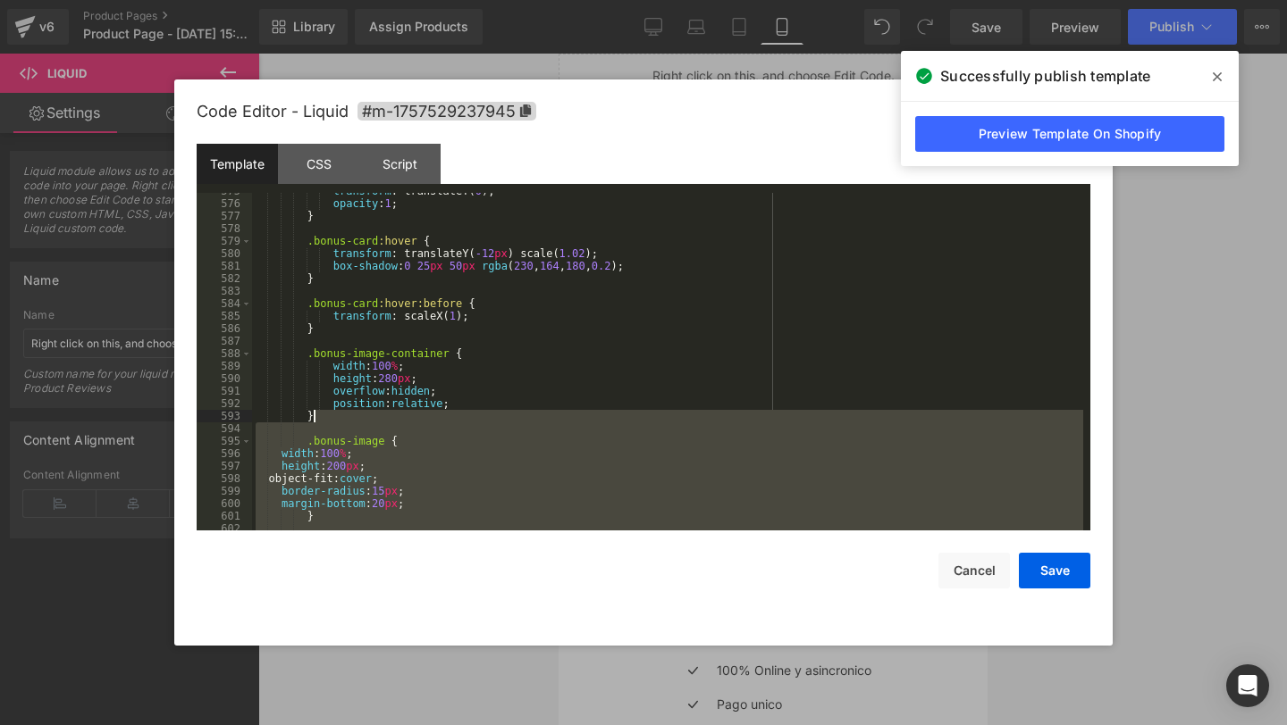
scroll to position [7170, 0]
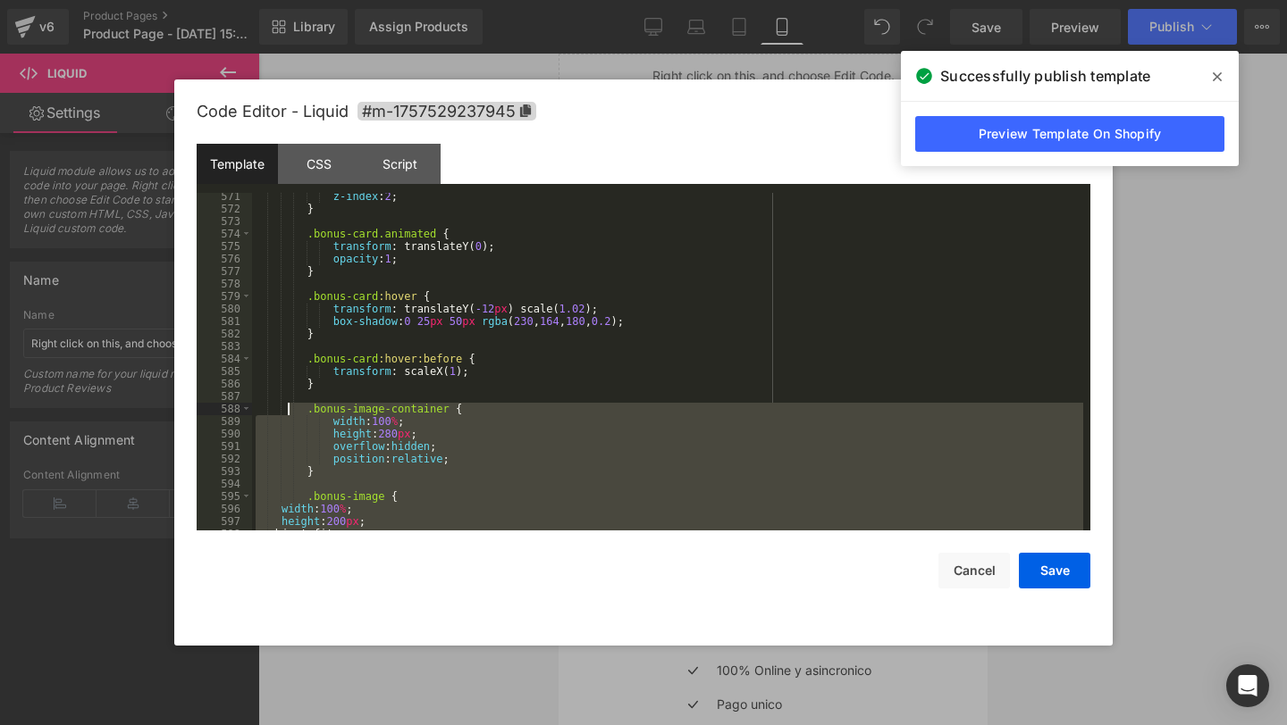
drag, startPoint x: 331, startPoint y: 460, endPoint x: 287, endPoint y: 405, distance: 70.6
click at [287, 405] on div "z-index : 2 ; } .bonus-card.animated { transform : translateY( 0 ); opacity : 1…" at bounding box center [667, 371] width 831 height 363
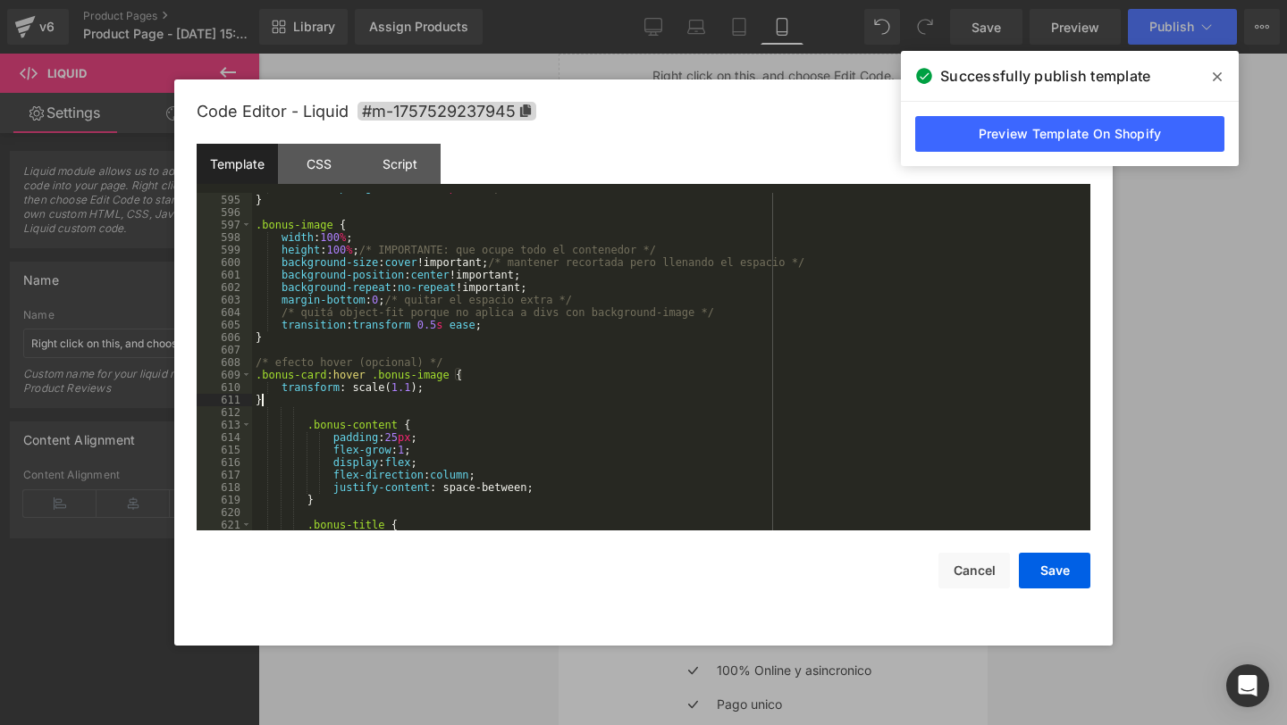
scroll to position [7466, 0]
click at [1035, 559] on button "Save" at bounding box center [1053, 571] width 71 height 36
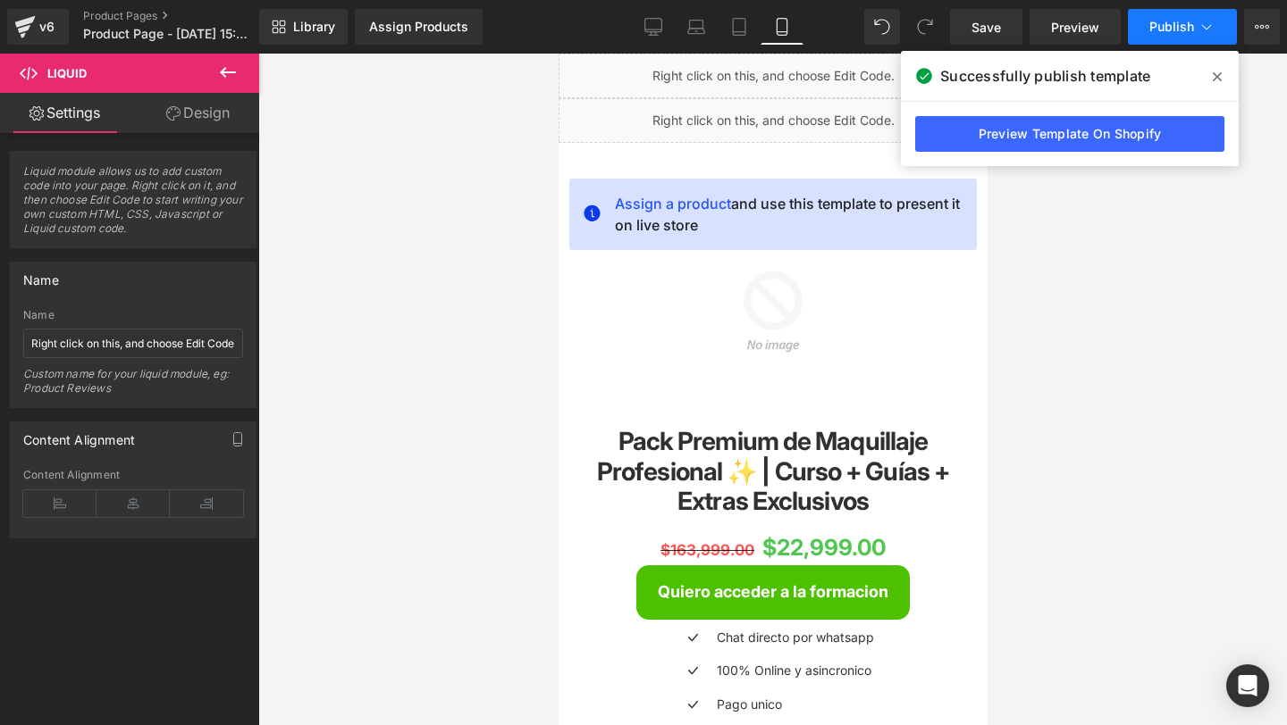
click at [1148, 12] on button "Publish" at bounding box center [1181, 27] width 109 height 36
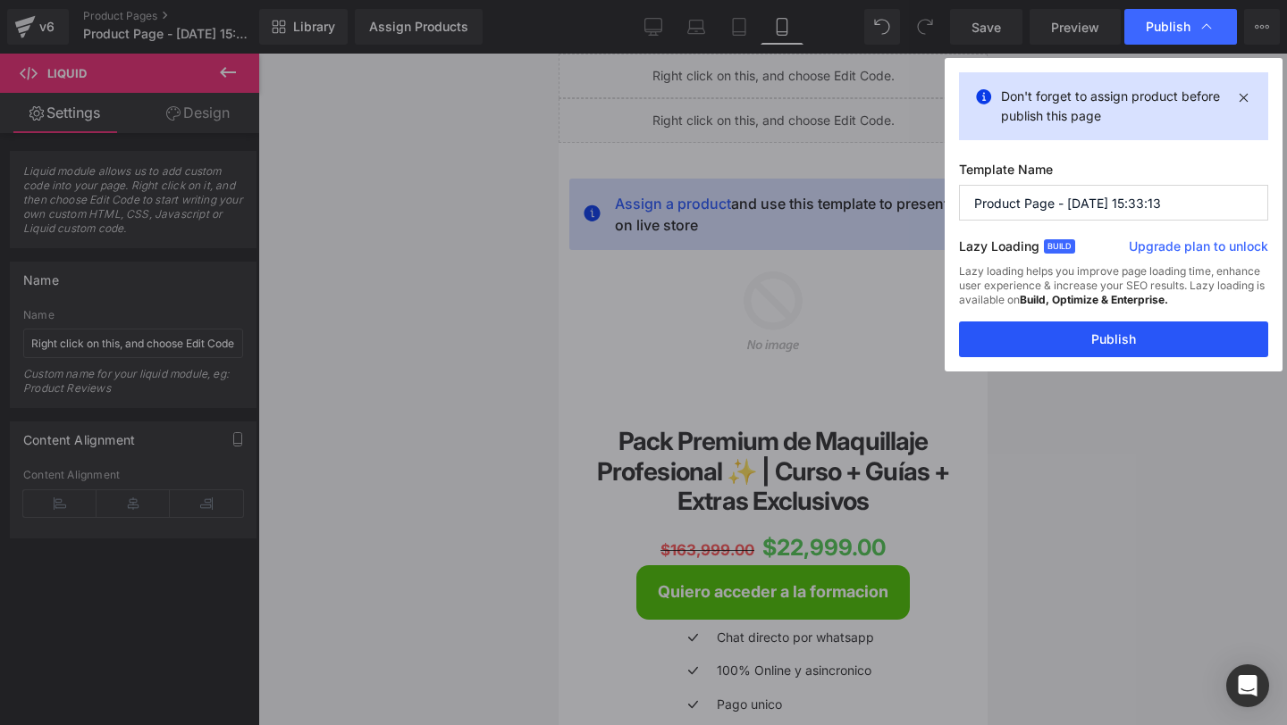
click at [1029, 327] on button "Publish" at bounding box center [1113, 340] width 309 height 36
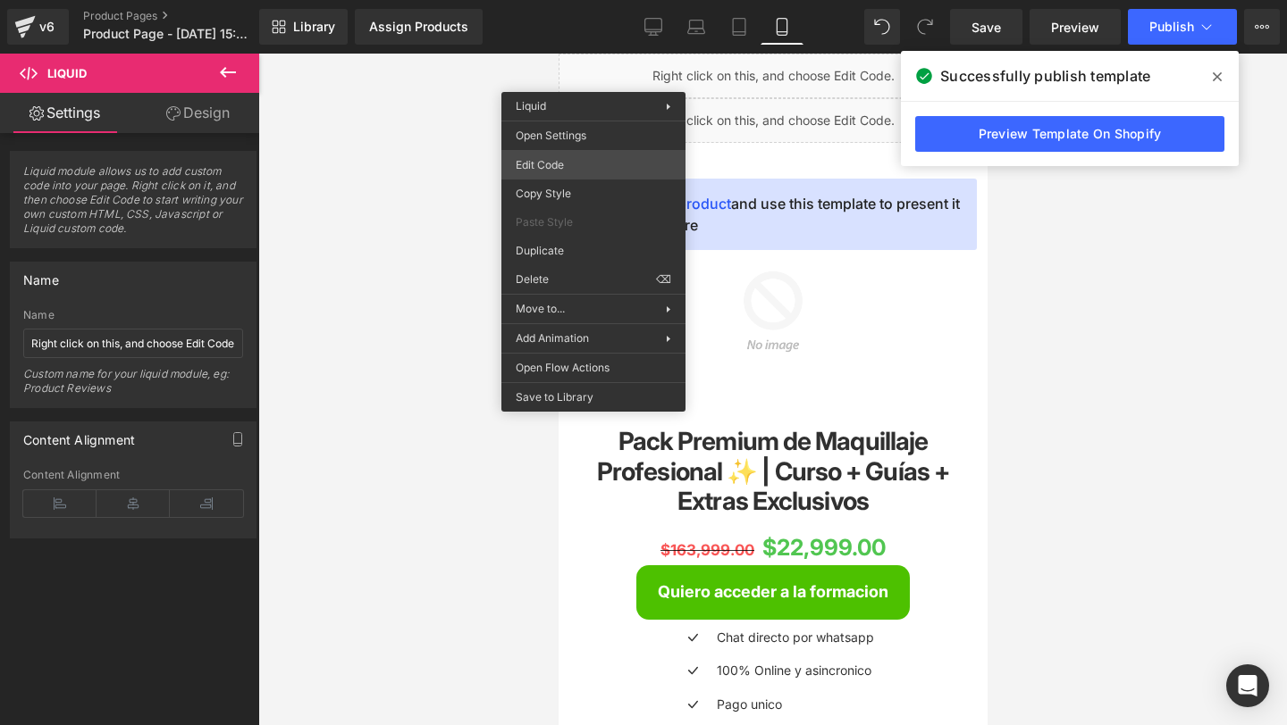
click at [566, 0] on div "You are previewing how the will restyle your page. You can not edit Elements in…" at bounding box center [643, 0] width 1287 height 0
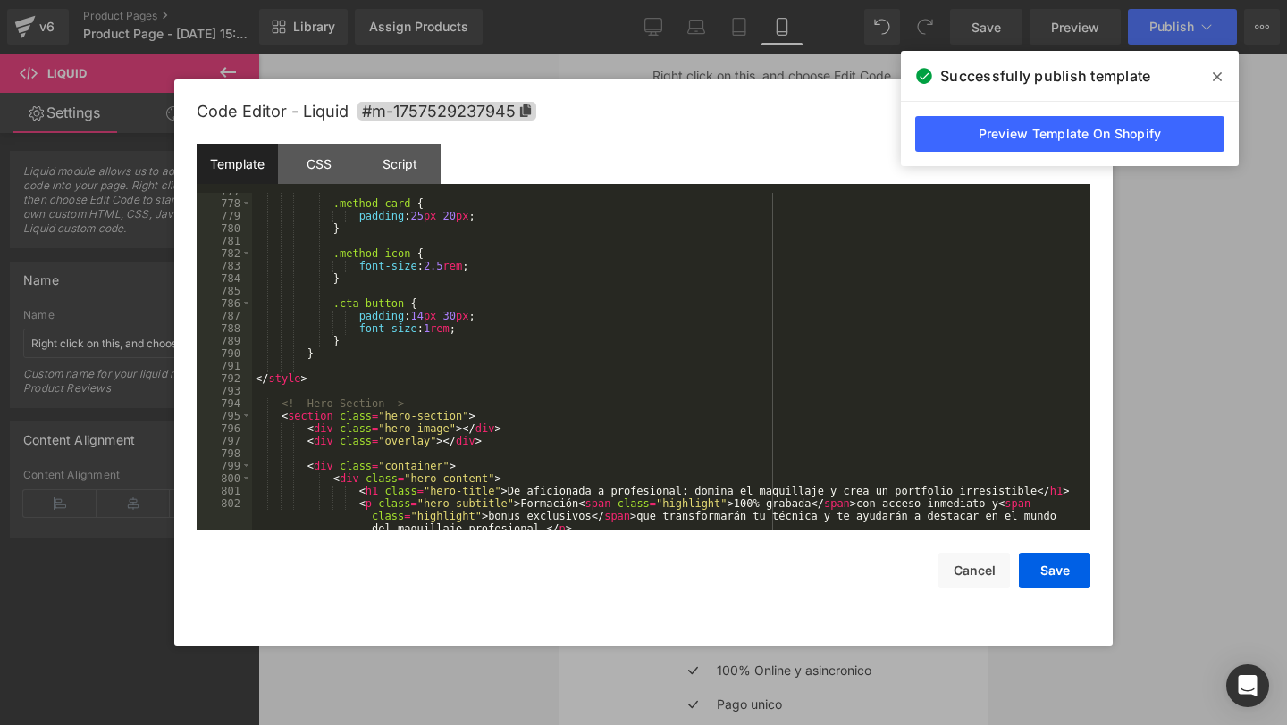
scroll to position [9753, 0]
click at [339, 350] on div ".method-card { padding : 25 px 20 px ; } .method-icon { font-size : 2.5 rem ; }…" at bounding box center [667, 377] width 831 height 388
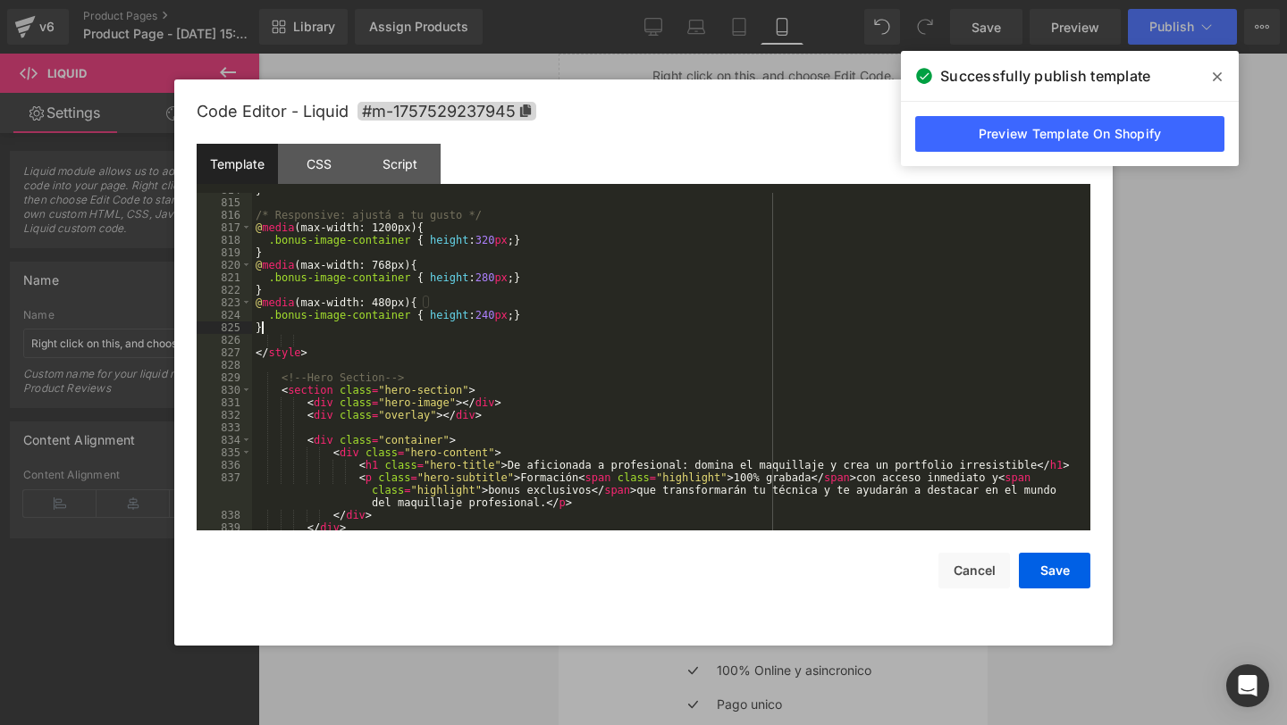
scroll to position [10202, 0]
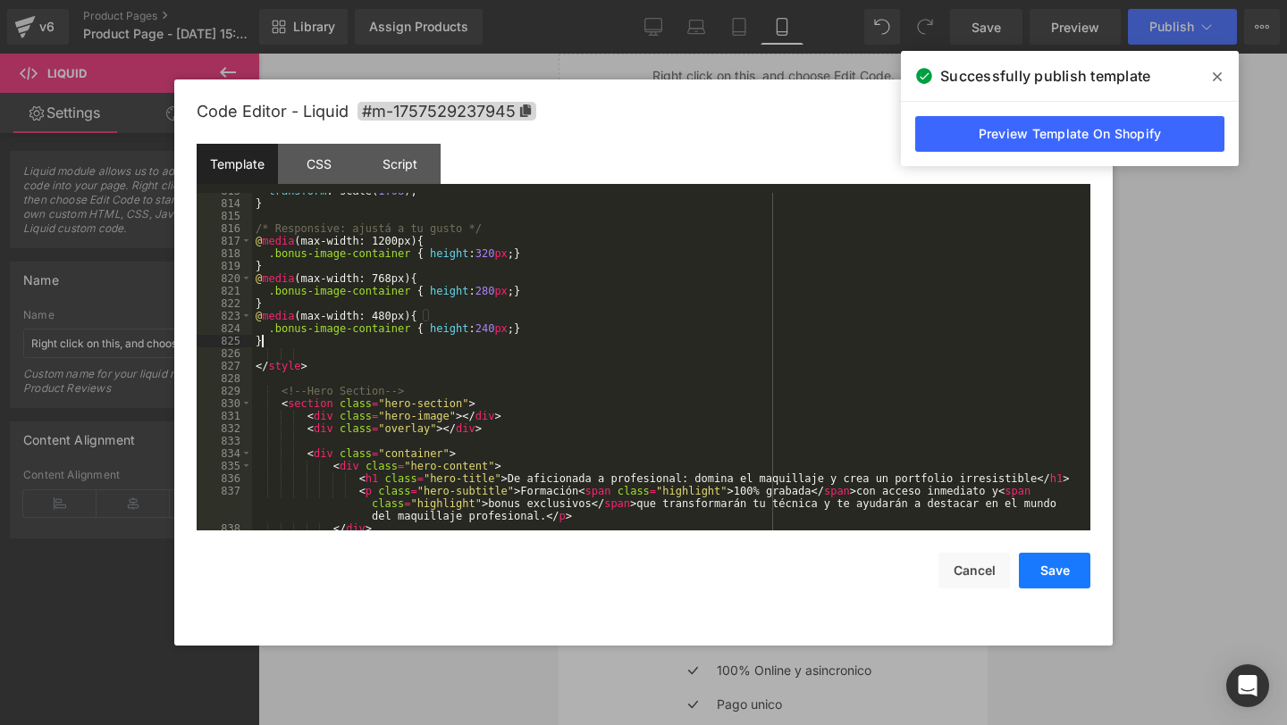
click at [1045, 576] on button "Save" at bounding box center [1053, 571] width 71 height 36
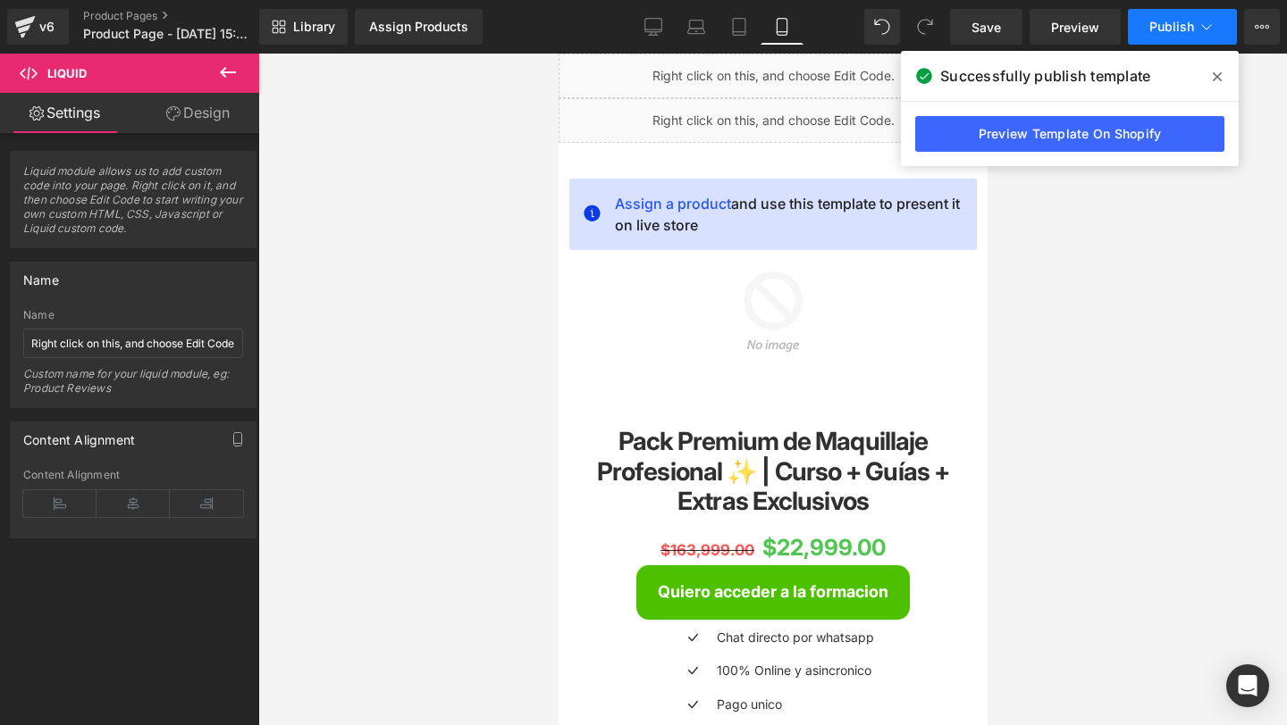
click at [1157, 30] on span "Publish" at bounding box center [1171, 27] width 45 height 14
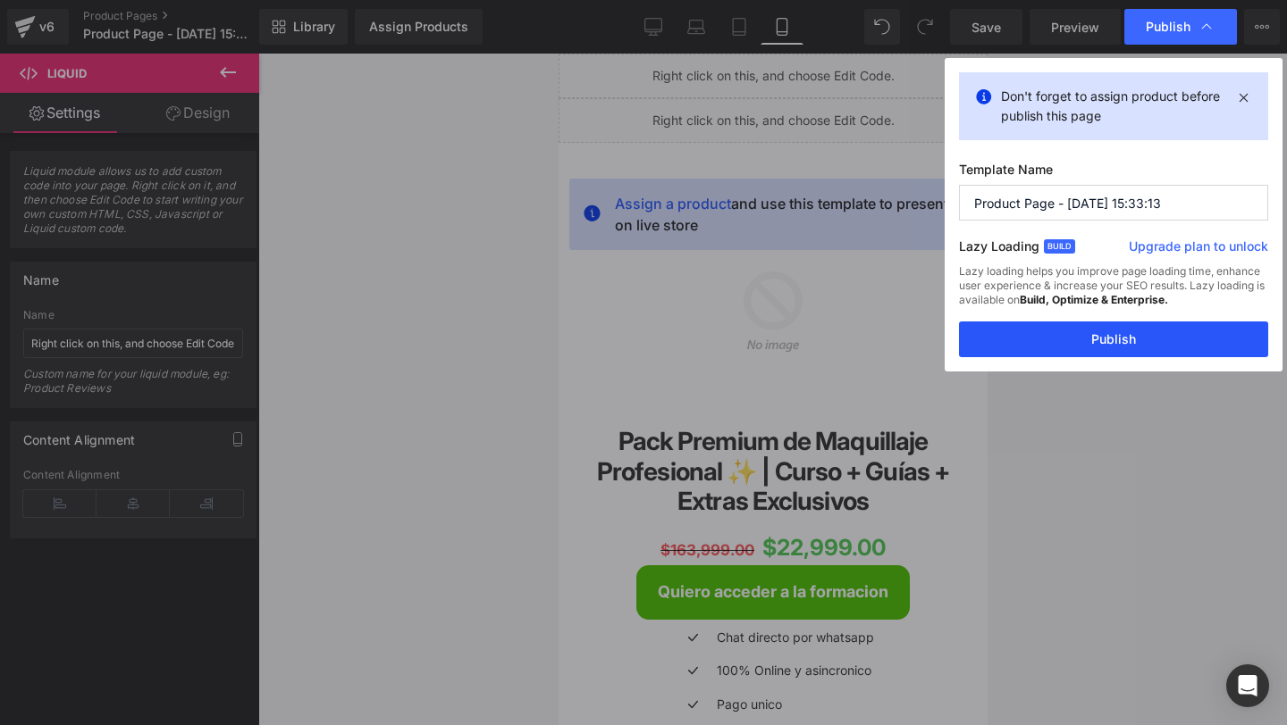
click at [1007, 338] on button "Publish" at bounding box center [1113, 340] width 309 height 36
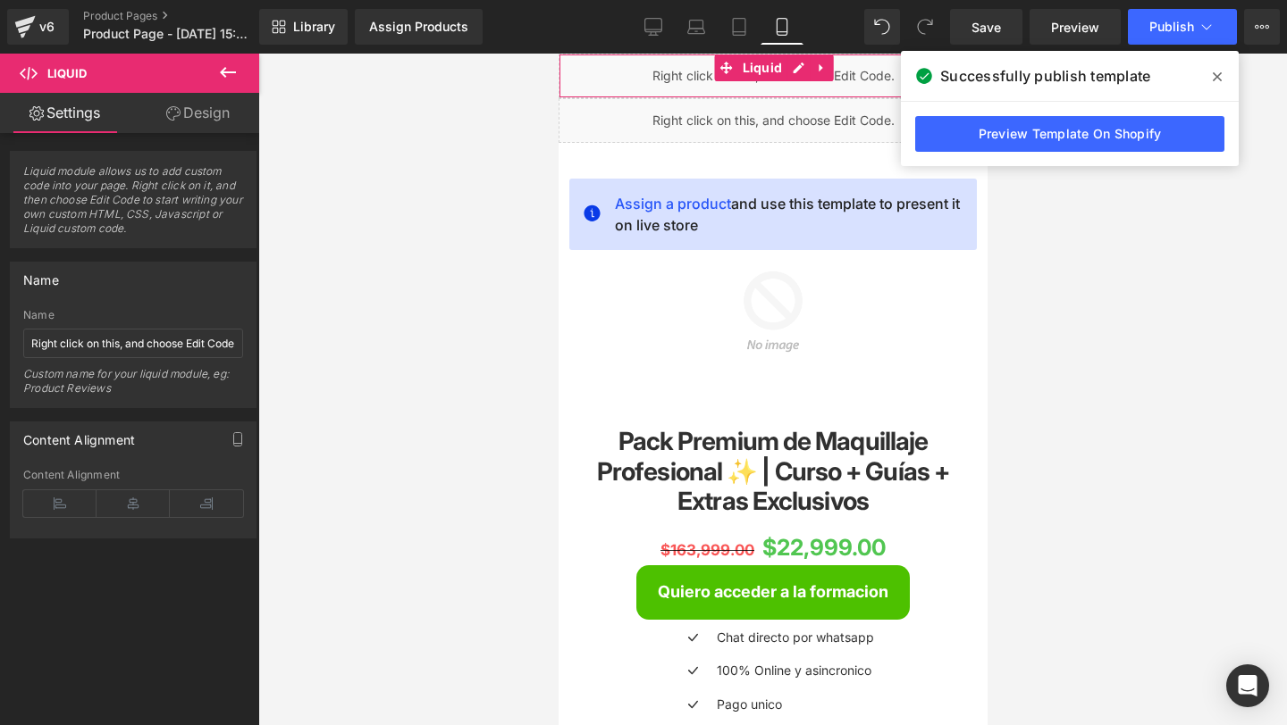
click at [624, 74] on div "Liquid" at bounding box center [771, 76] width 429 height 45
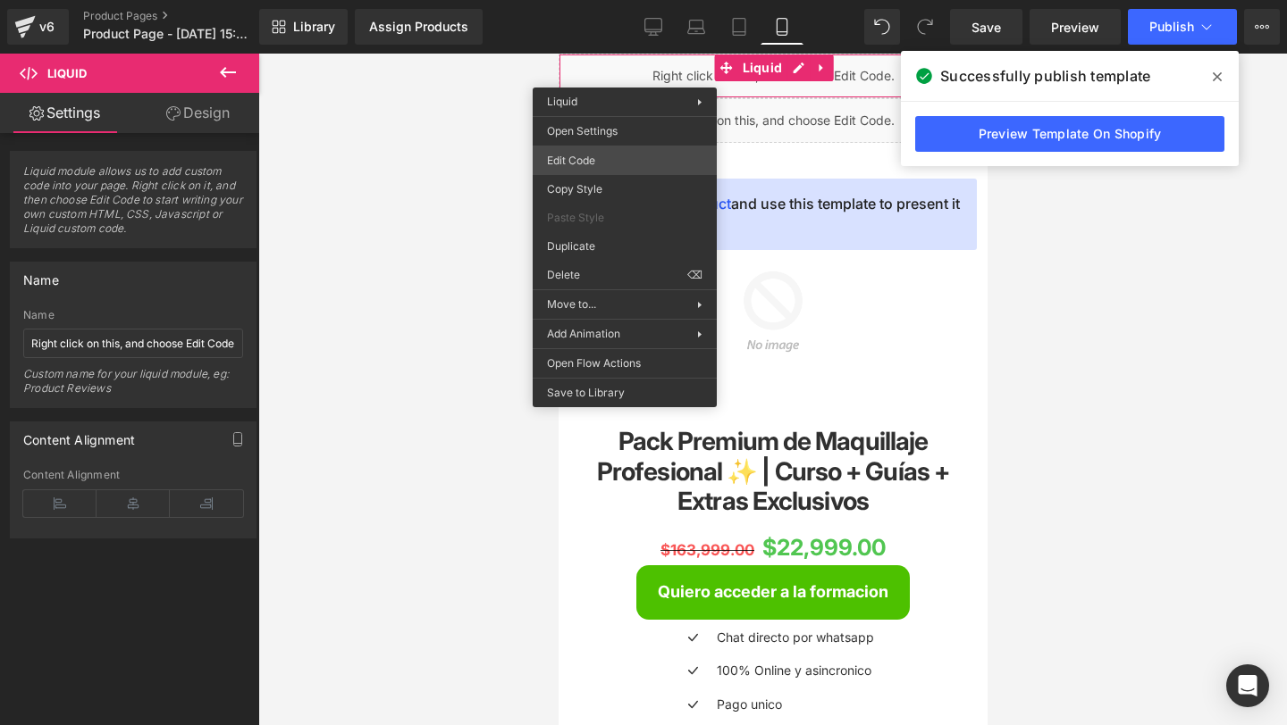
click at [603, 0] on div "You are previewing how the will restyle your page. You can not edit Elements in…" at bounding box center [643, 0] width 1287 height 0
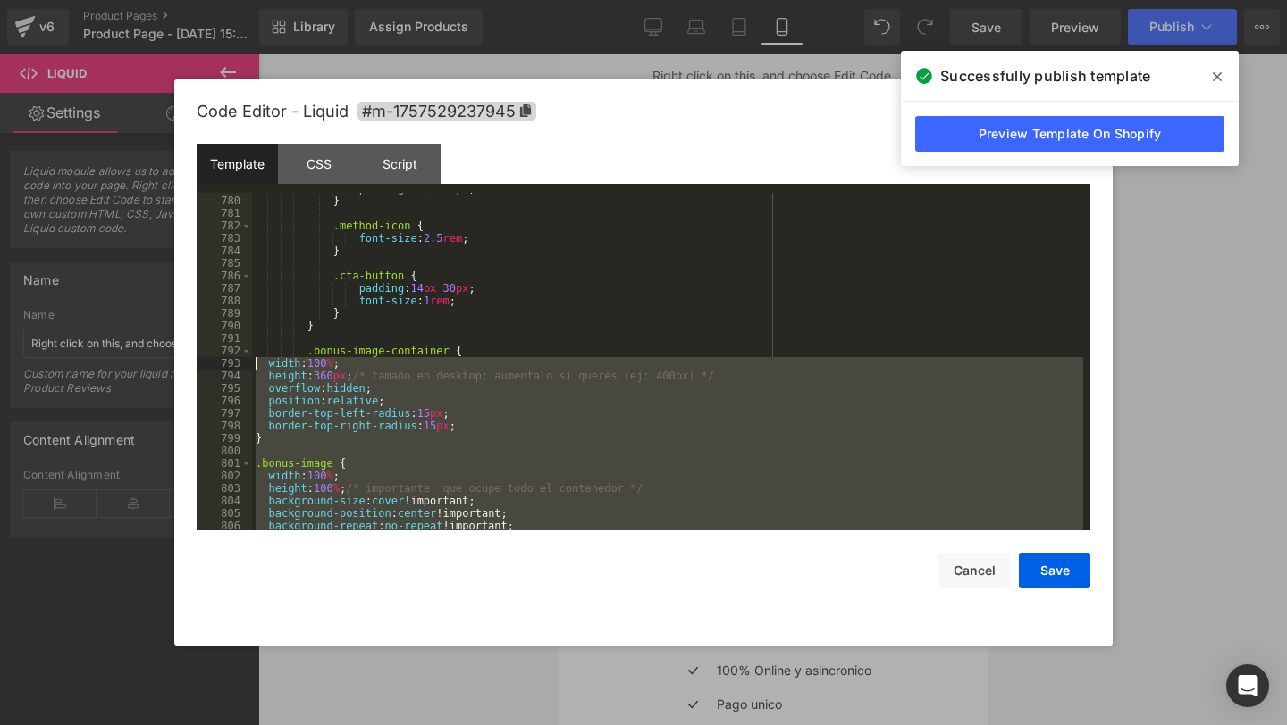
scroll to position [9779, 0]
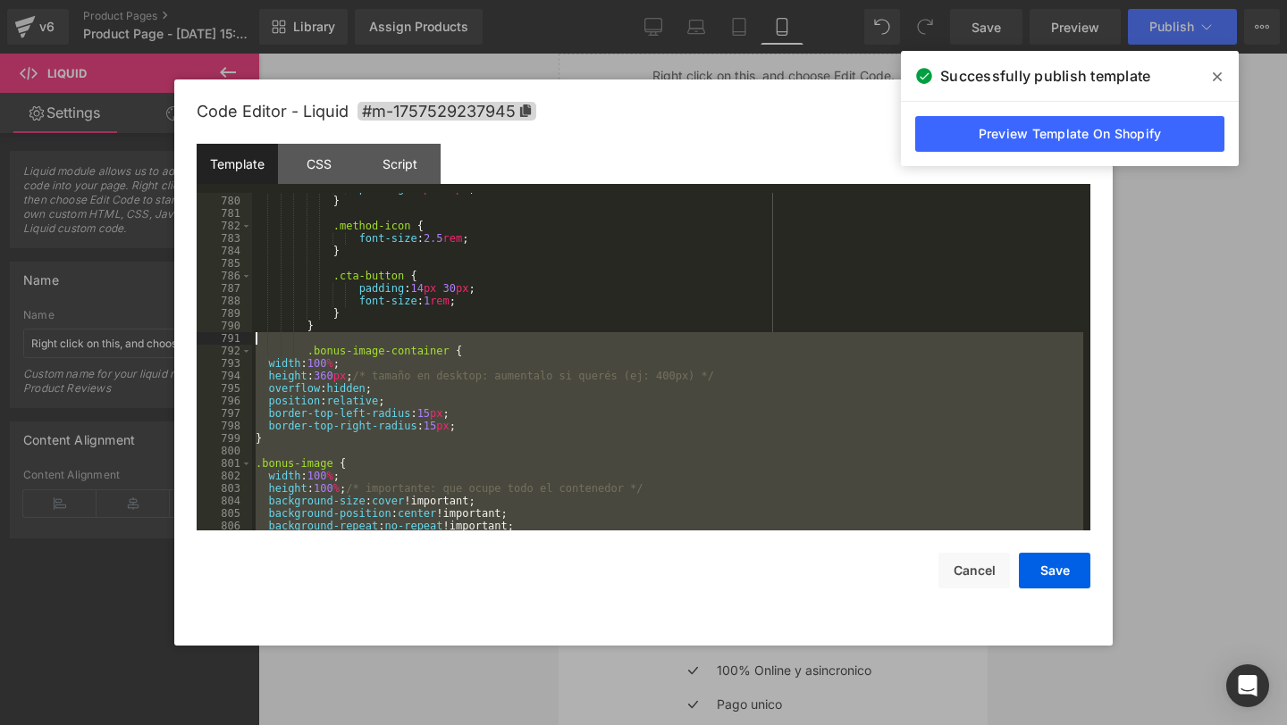
drag, startPoint x: 298, startPoint y: 419, endPoint x: 251, endPoint y: 340, distance: 91.8
click at [251, 340] on pre "779 780 781 782 783 784 785 786 787 788 789 790 791 792 793 794 795 796 797 798…" at bounding box center [643, 362] width 893 height 338
click at [332, 381] on div "padding : 25 px 20 px ; } .method-icon { font-size : 2.5 rem ; } .cta-button { …" at bounding box center [667, 363] width 831 height 363
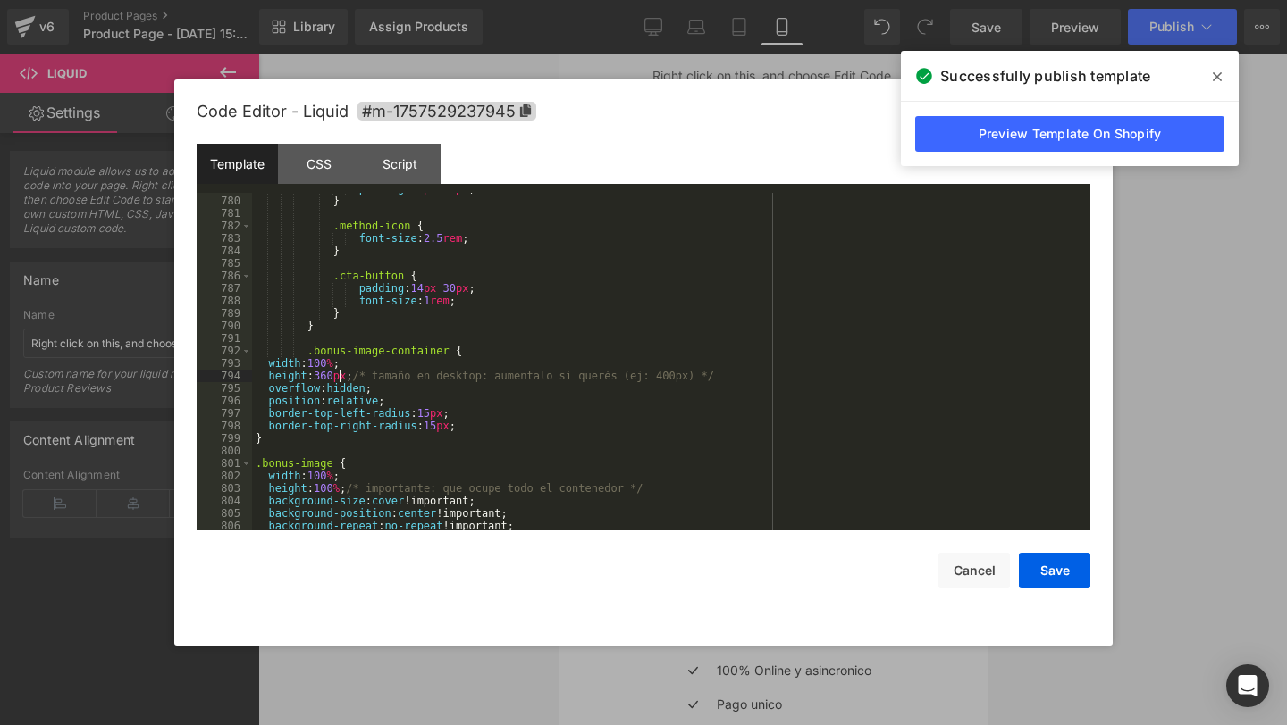
click at [339, 380] on div "padding : 25 px 20 px ; } .method-icon { font-size : 2.5 rem ; } .cta-button { …" at bounding box center [667, 363] width 831 height 363
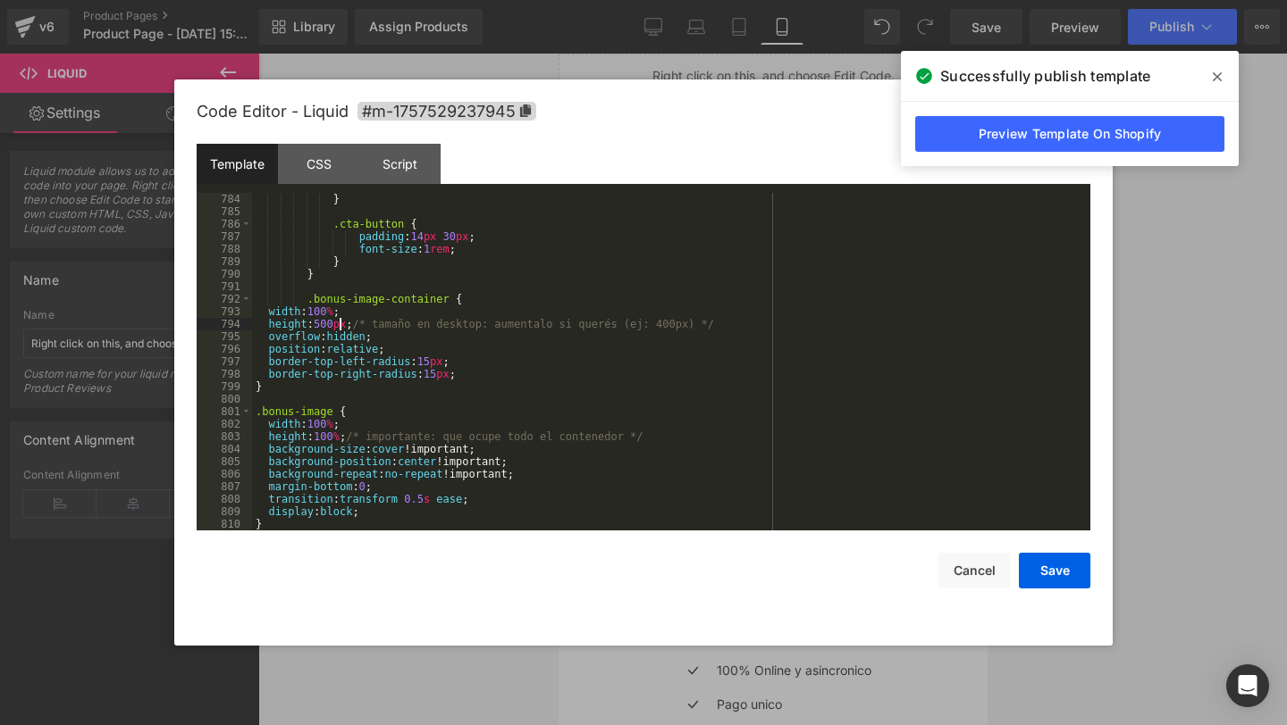
scroll to position [9831, 0]
click at [1029, 566] on button "Save" at bounding box center [1053, 571] width 71 height 36
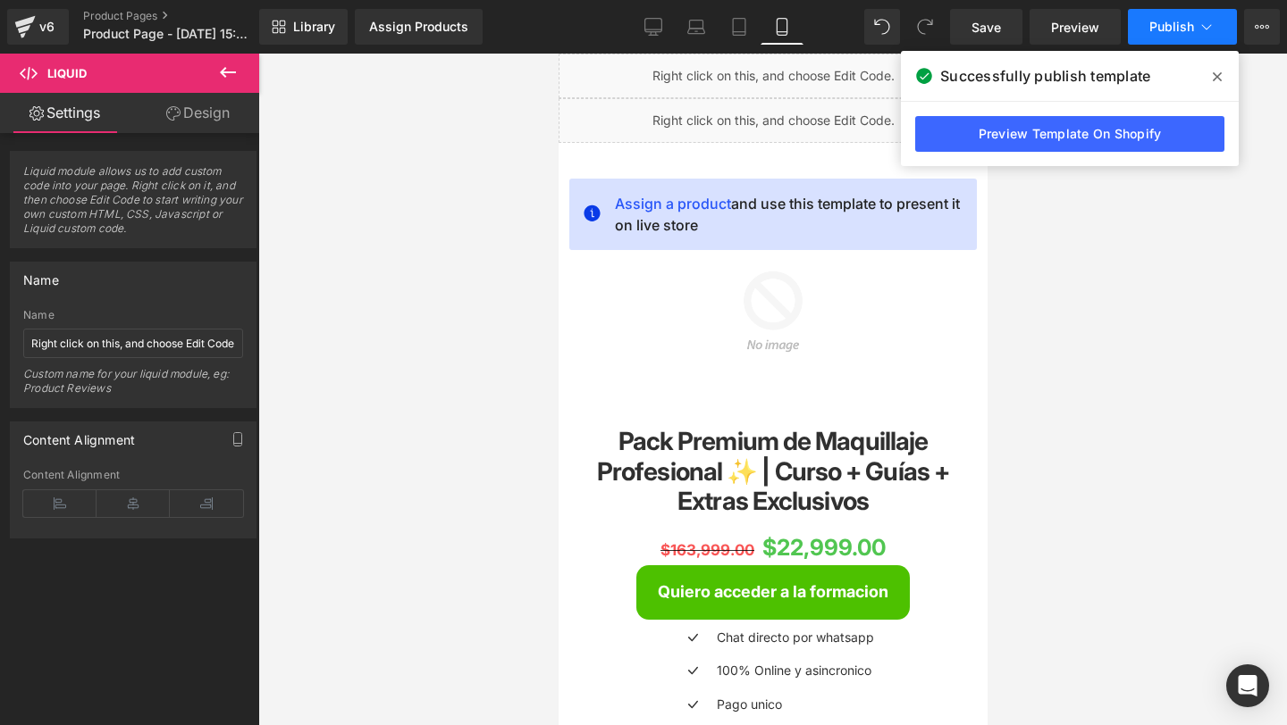
click at [1147, 24] on button "Publish" at bounding box center [1181, 27] width 109 height 36
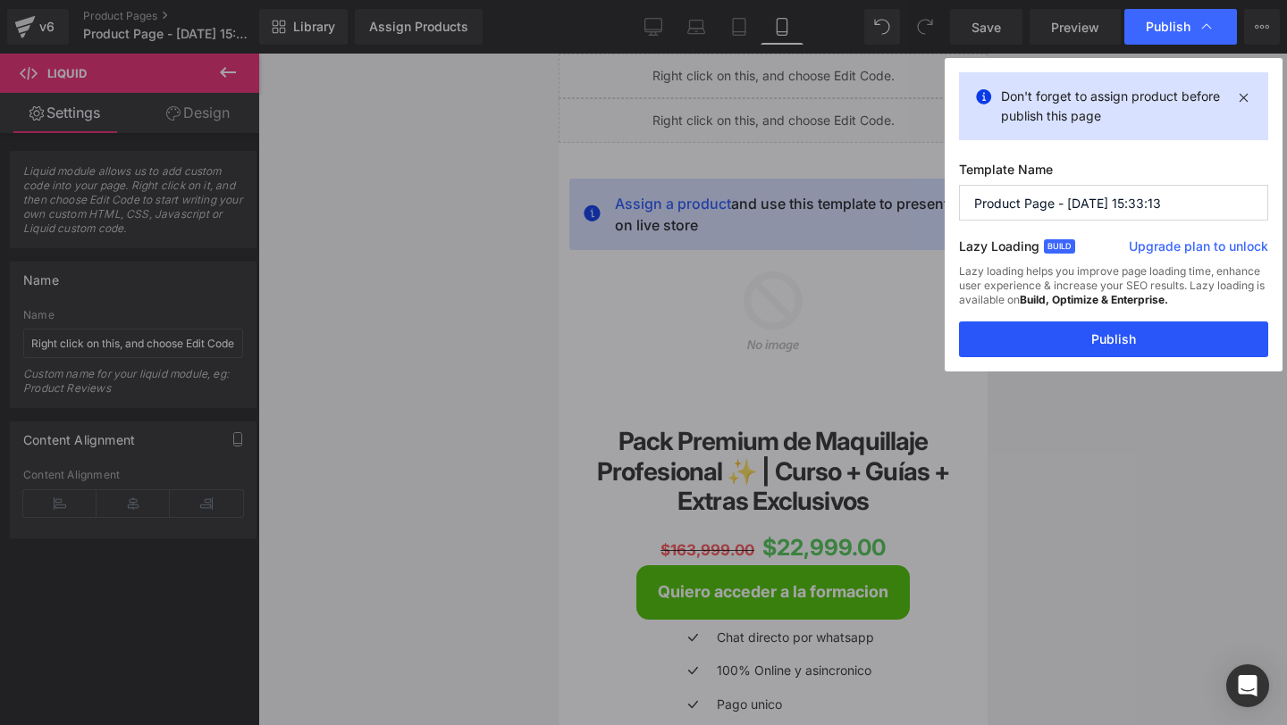
click at [997, 341] on button "Publish" at bounding box center [1113, 340] width 309 height 36
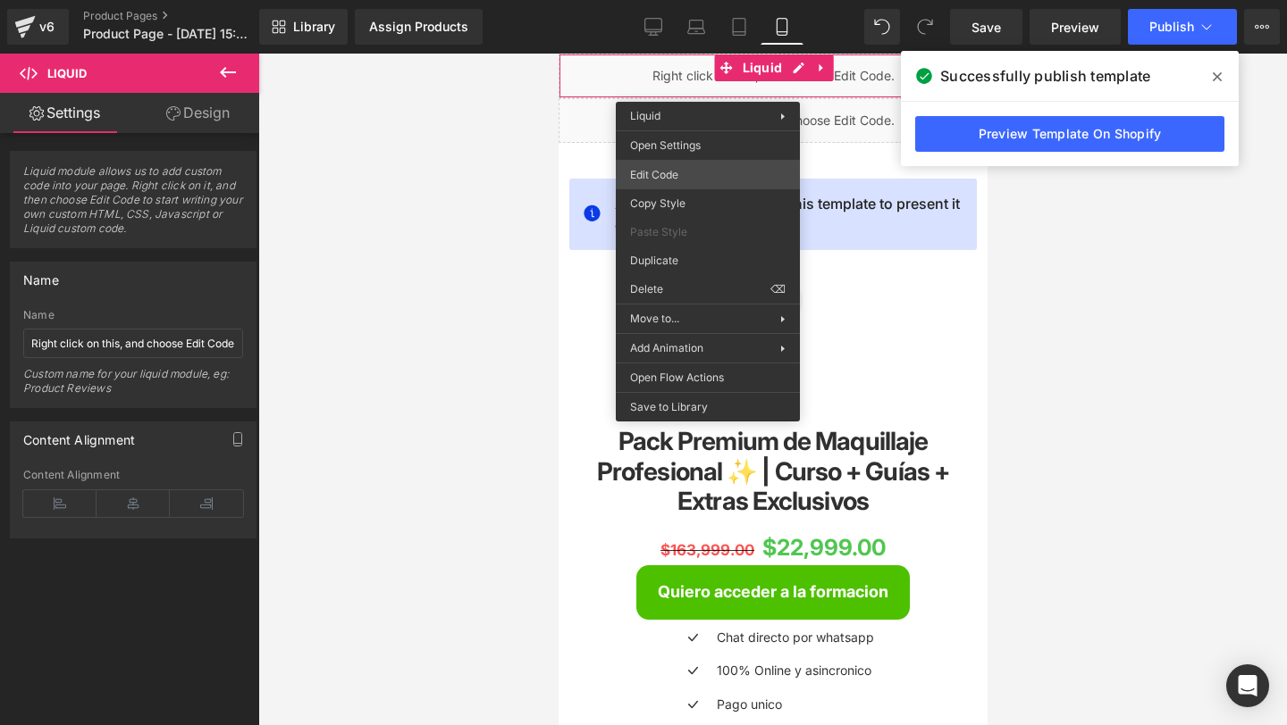
click at [664, 0] on div "You are previewing how the will restyle your page. You can not edit Elements in…" at bounding box center [643, 0] width 1287 height 0
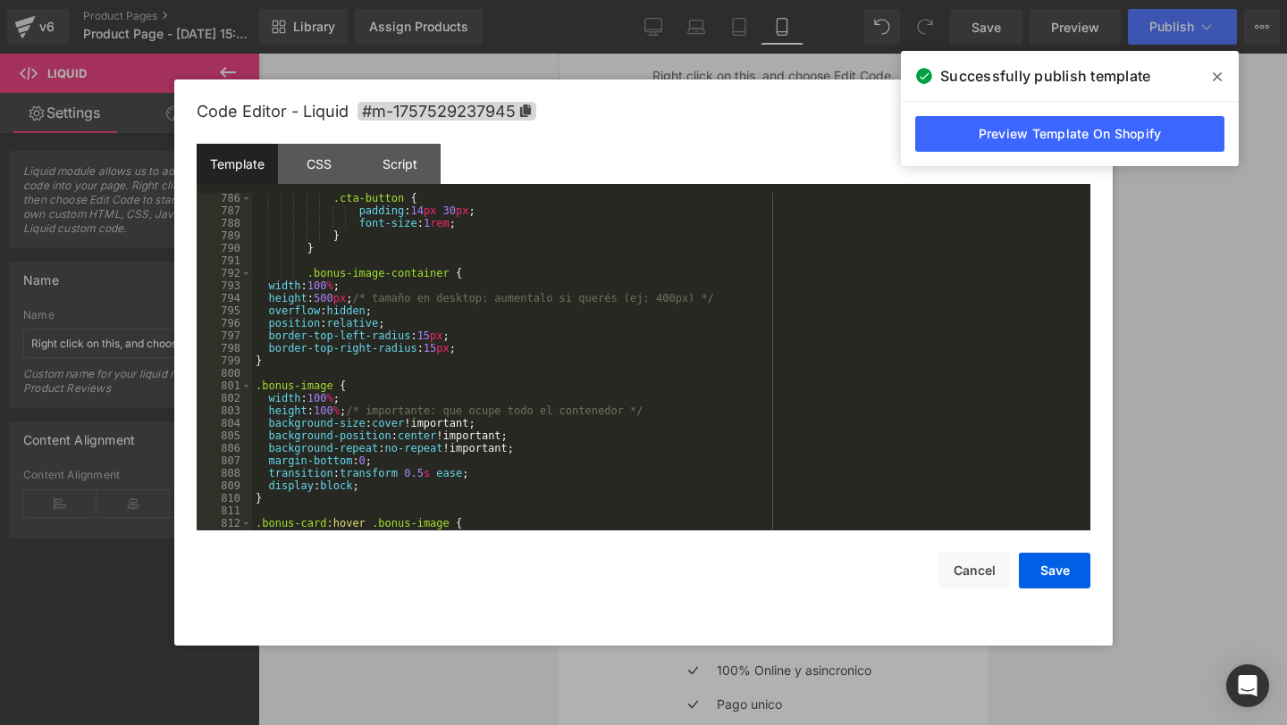
scroll to position [9858, 0]
drag, startPoint x: 339, startPoint y: 298, endPoint x: 322, endPoint y: 298, distance: 17.0
click at [322, 298] on div ".cta-button { padding : 14 px 30 px ; font-size : 1 rem ; } } .bonus-image-cont…" at bounding box center [667, 372] width 831 height 363
click at [1041, 571] on button "Save" at bounding box center [1053, 571] width 71 height 36
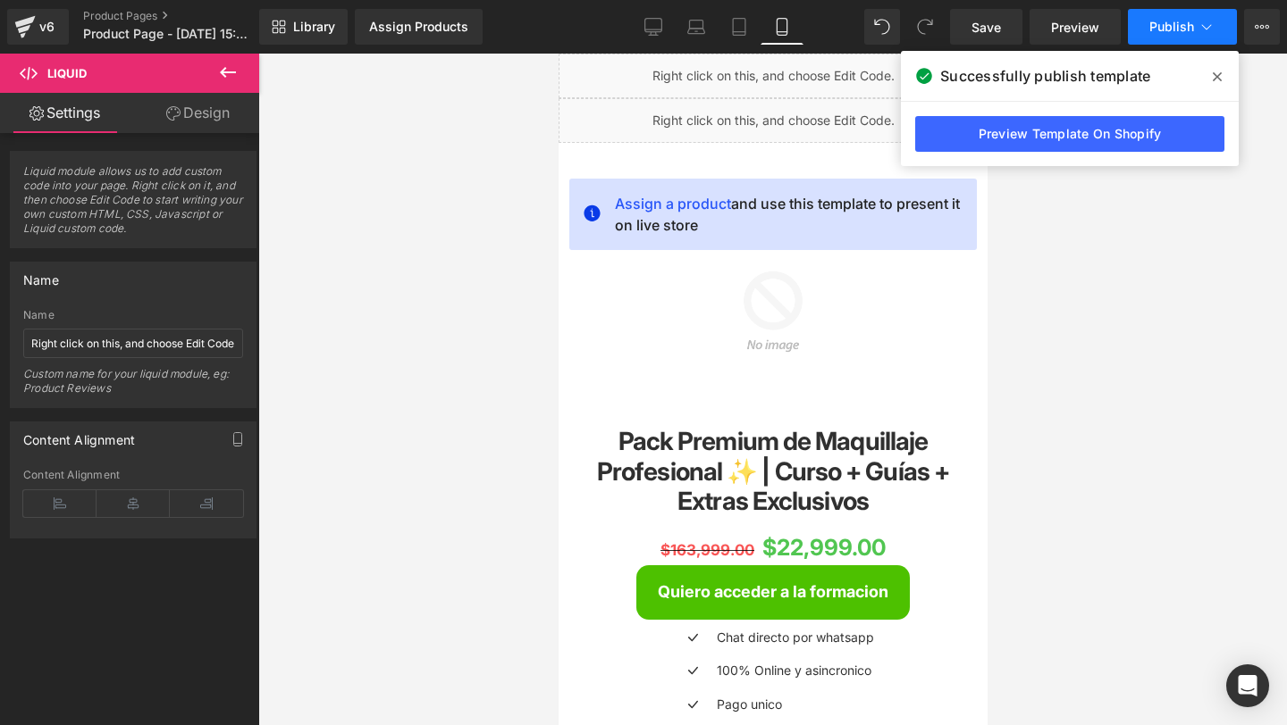
click at [1164, 31] on span "Publish" at bounding box center [1171, 27] width 45 height 14
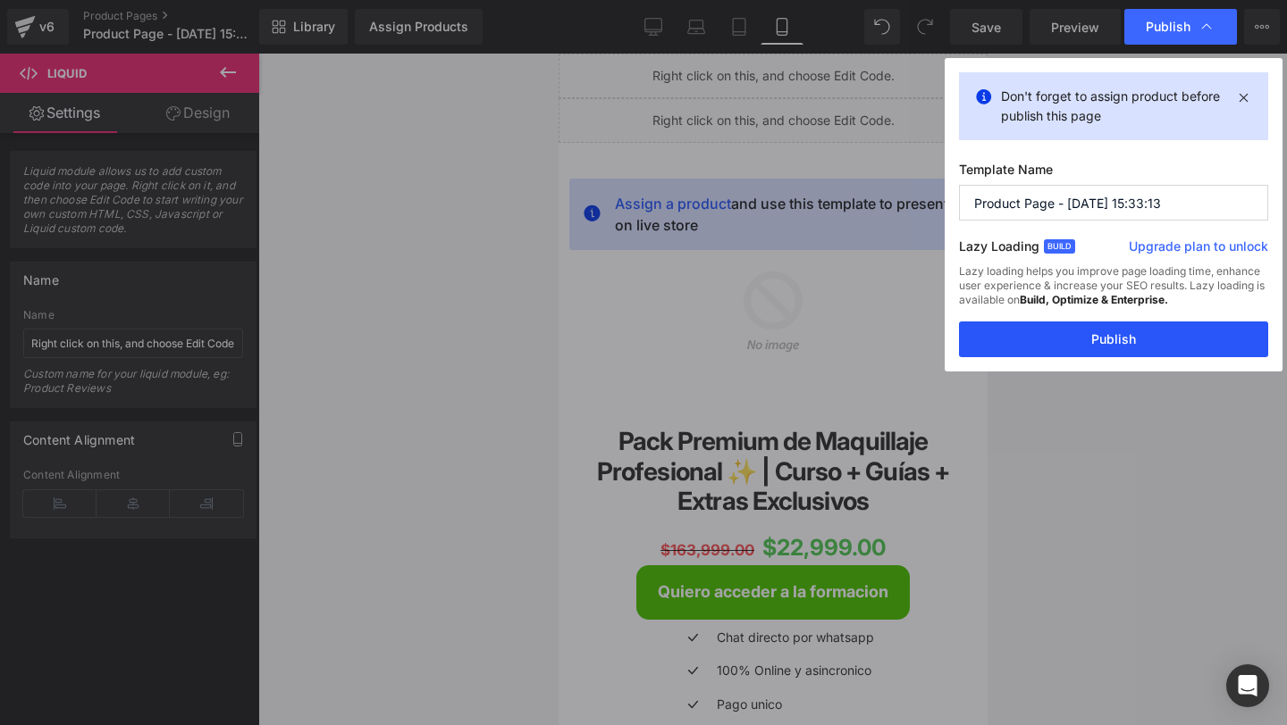
click at [1006, 329] on button "Publish" at bounding box center [1113, 340] width 309 height 36
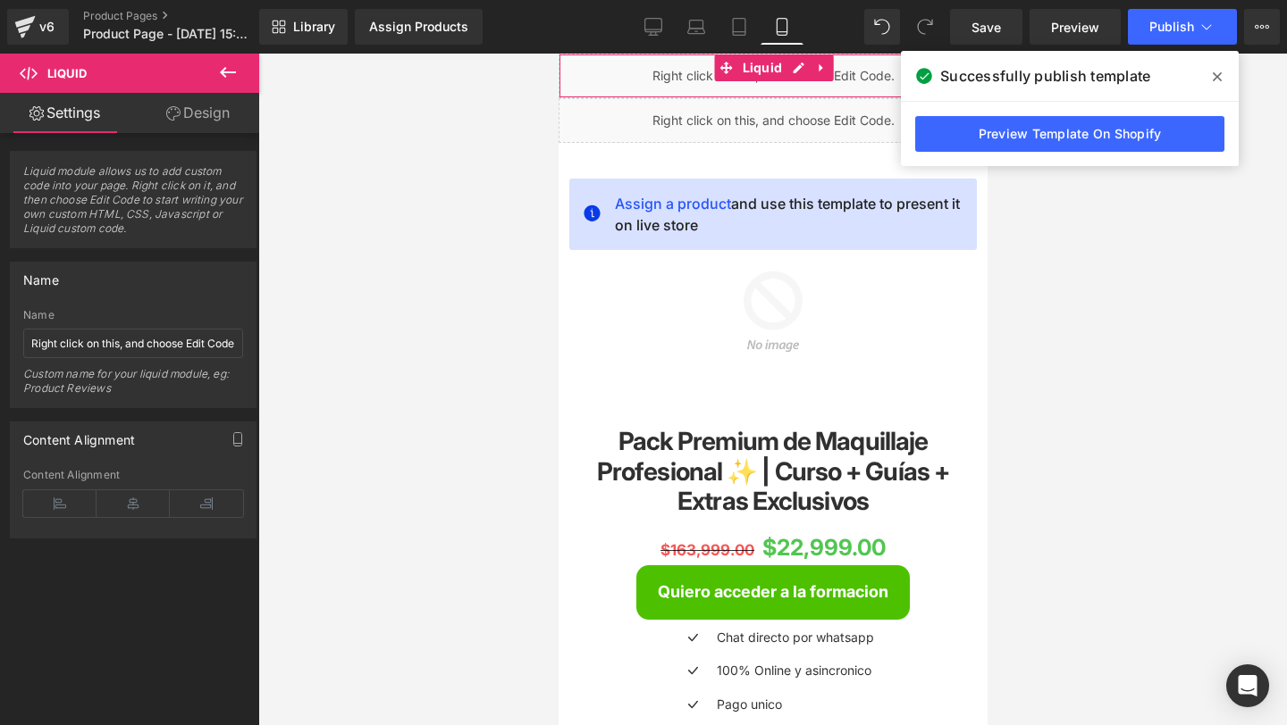
click at [672, 84] on div "Liquid" at bounding box center [771, 76] width 429 height 45
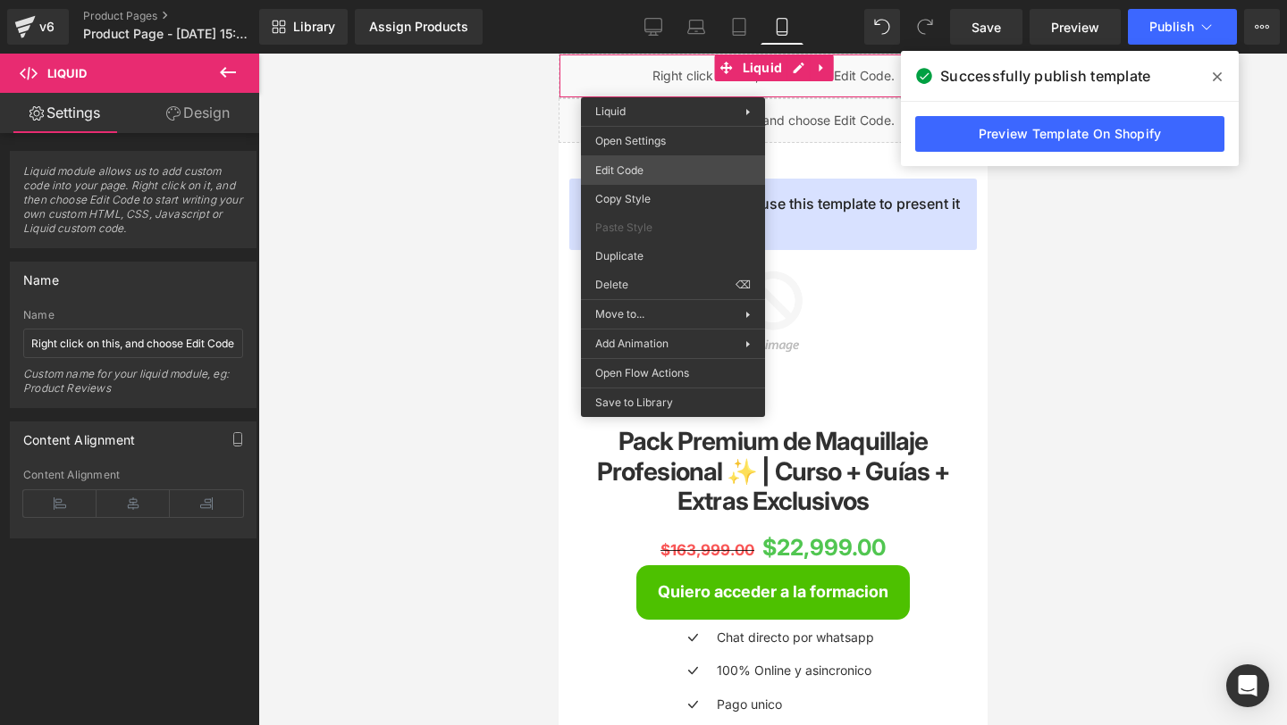
click at [648, 0] on div "You are previewing how the will restyle your page. You can not edit Elements in…" at bounding box center [643, 0] width 1287 height 0
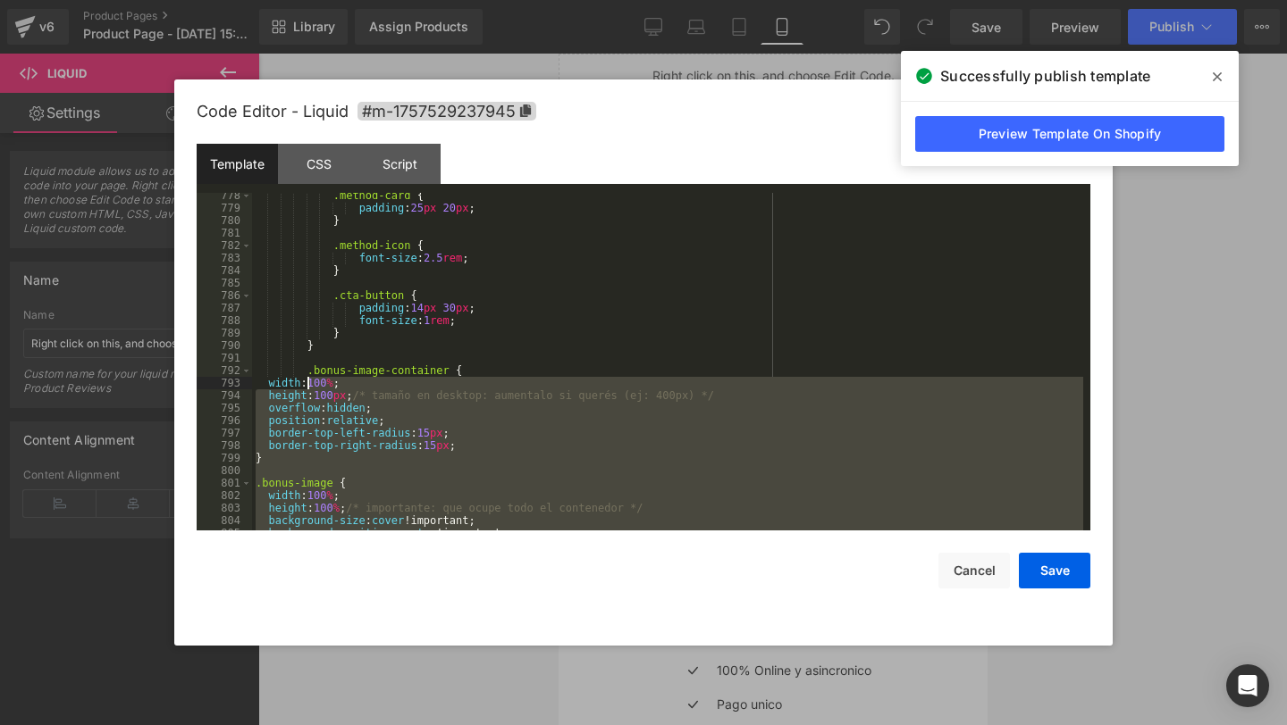
scroll to position [9778, 0]
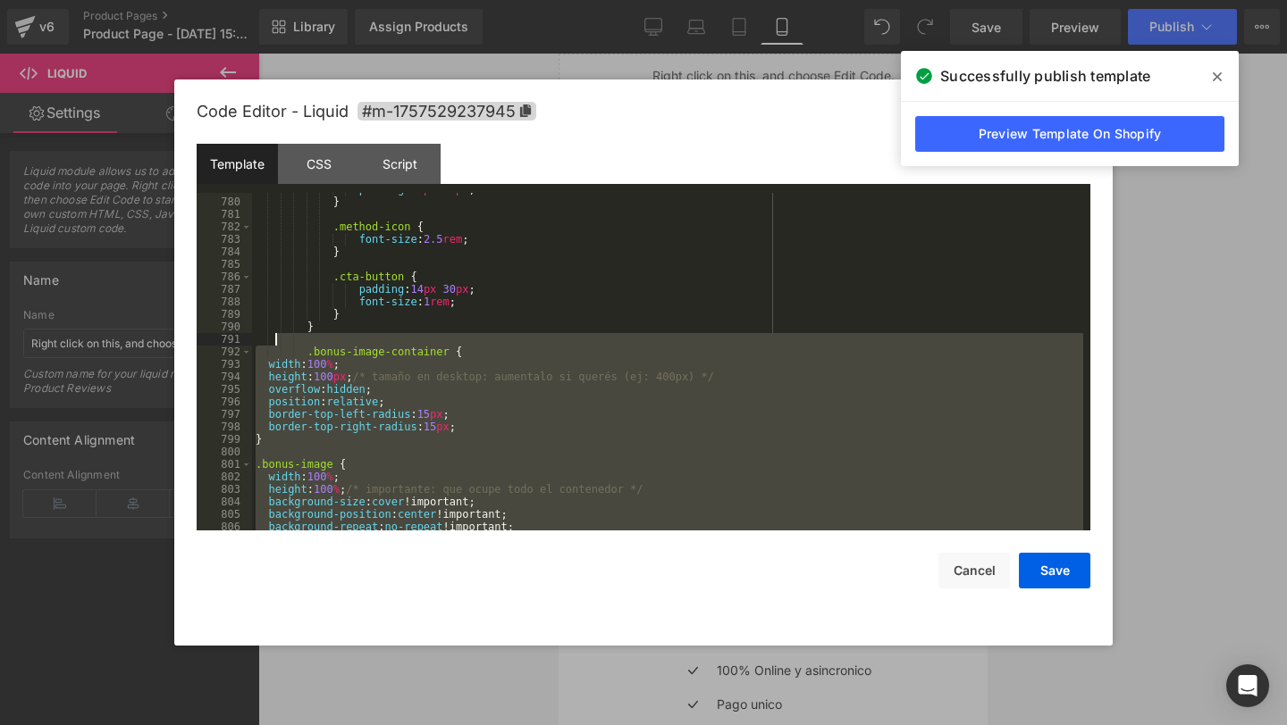
drag, startPoint x: 326, startPoint y: 452, endPoint x: 272, endPoint y: 345, distance: 120.3
click at [272, 345] on div "padding : 25 px 20 px ; } .method-icon { font-size : 2.5 rem ; } .cta-button { …" at bounding box center [667, 364] width 831 height 363
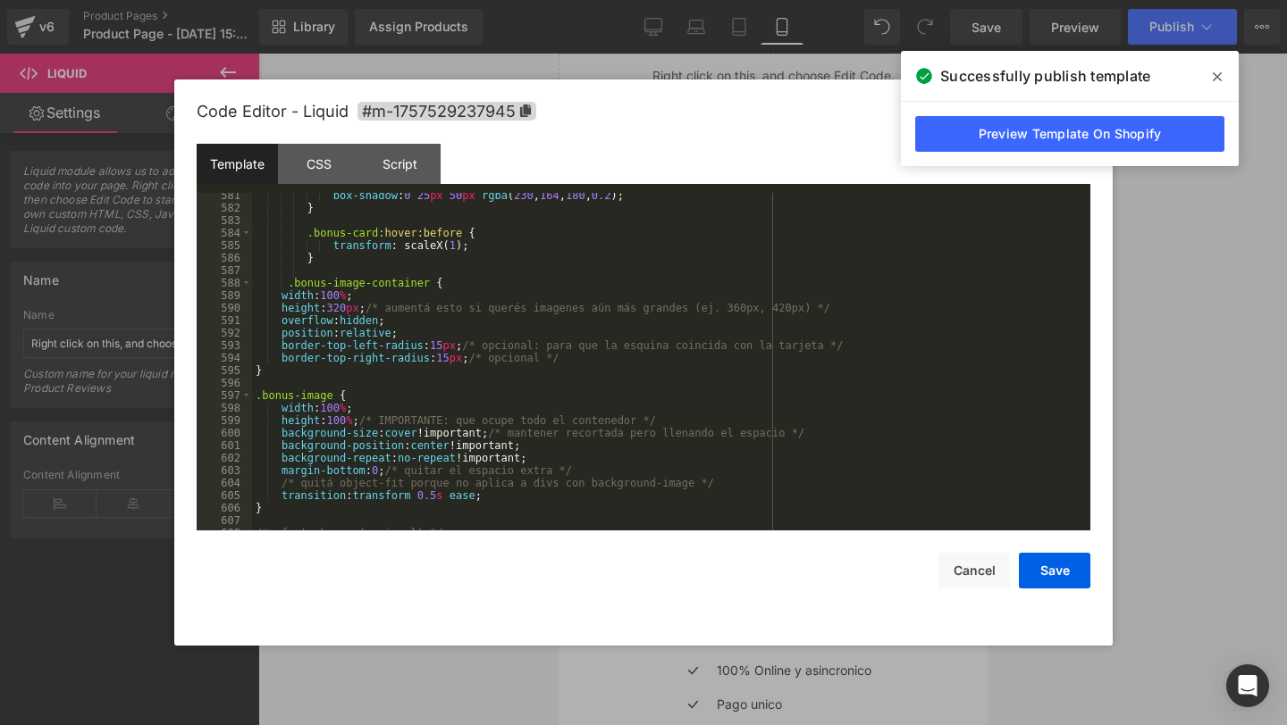
scroll to position [7322, 0]
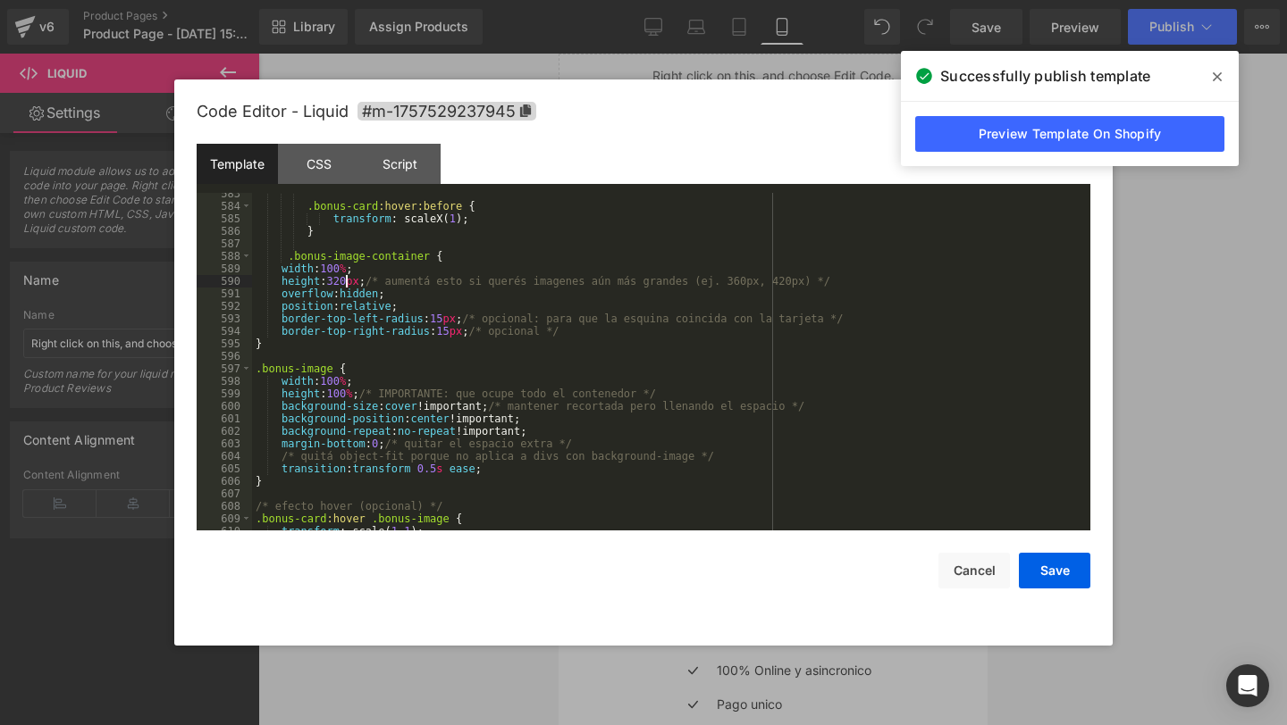
click at [348, 282] on div ".bonus-card :hover:before { transform : scaleX( 1 ); } .bonus-image-container {…" at bounding box center [667, 369] width 831 height 363
click at [1034, 581] on button "Save" at bounding box center [1053, 571] width 71 height 36
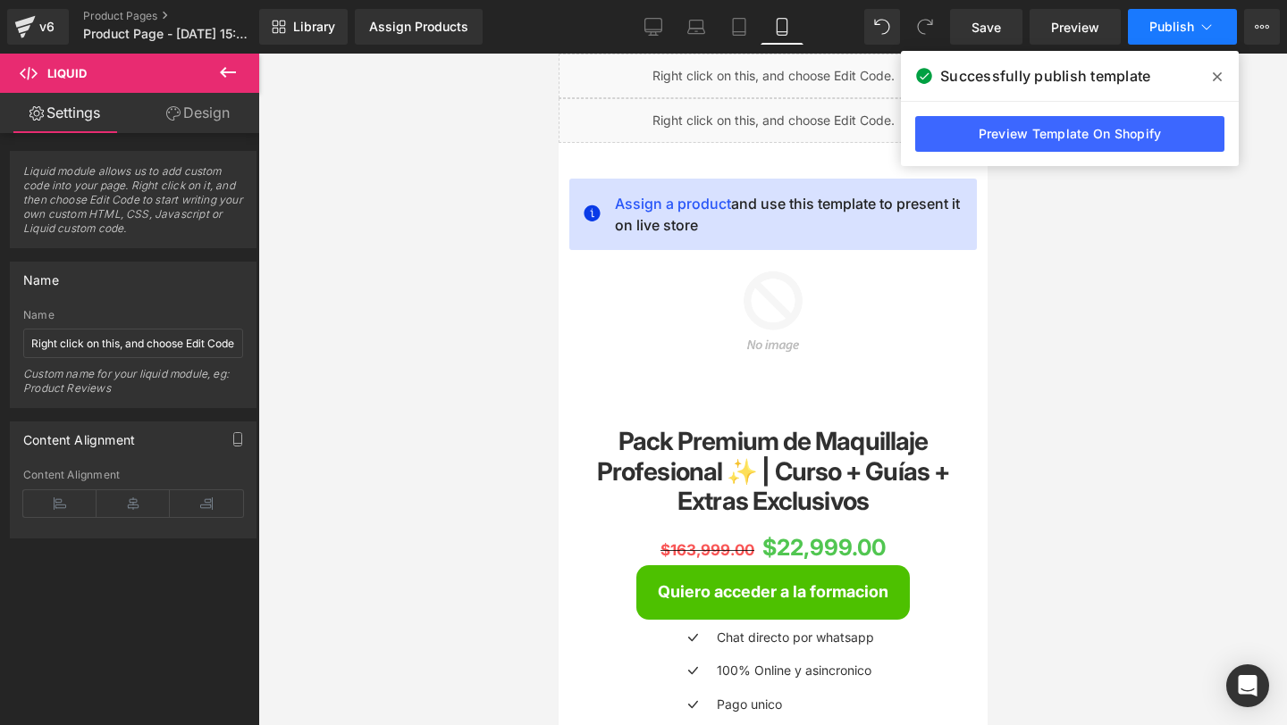
click at [1153, 35] on button "Publish" at bounding box center [1181, 27] width 109 height 36
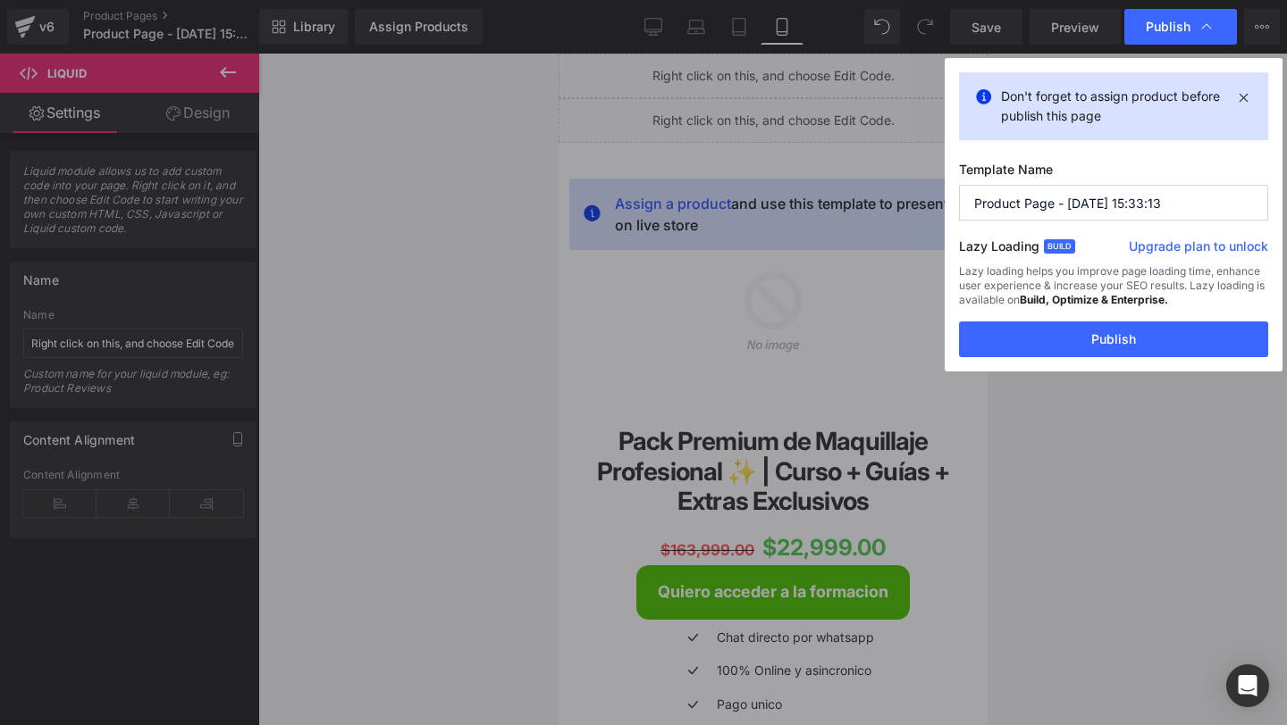
click at [956, 333] on div "Don't forget to assign product before publish this page Template Name Product P…" at bounding box center [1113, 215] width 338 height 314
click at [970, 334] on button "Publish" at bounding box center [1113, 340] width 309 height 36
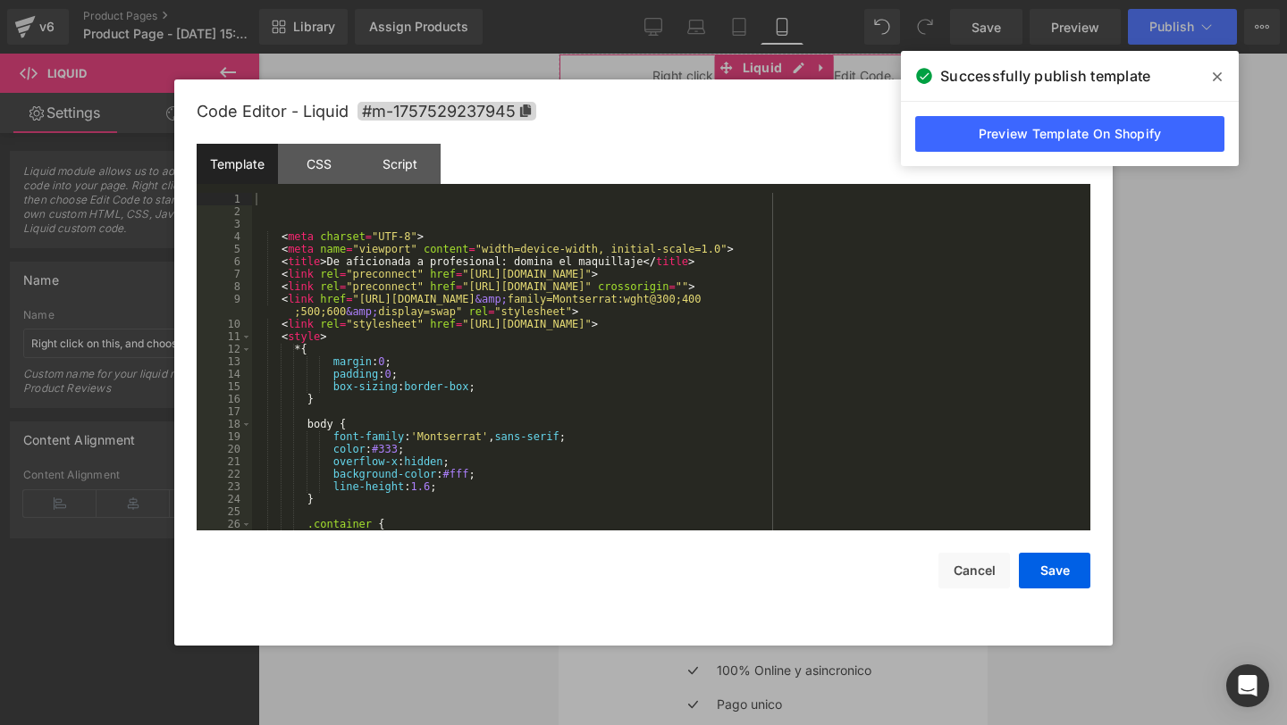
click at [624, 0] on div "You are previewing how the will restyle your page. You can not edit Elements in…" at bounding box center [643, 0] width 1287 height 0
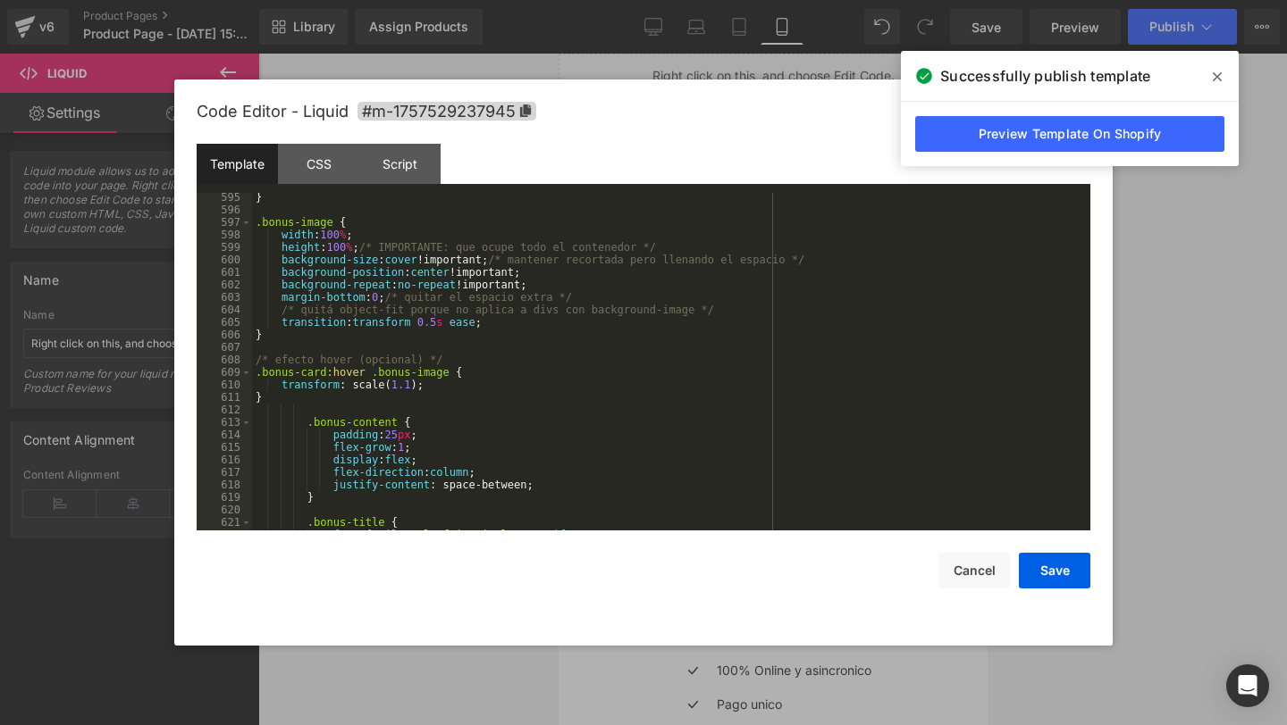
scroll to position [7464, 0]
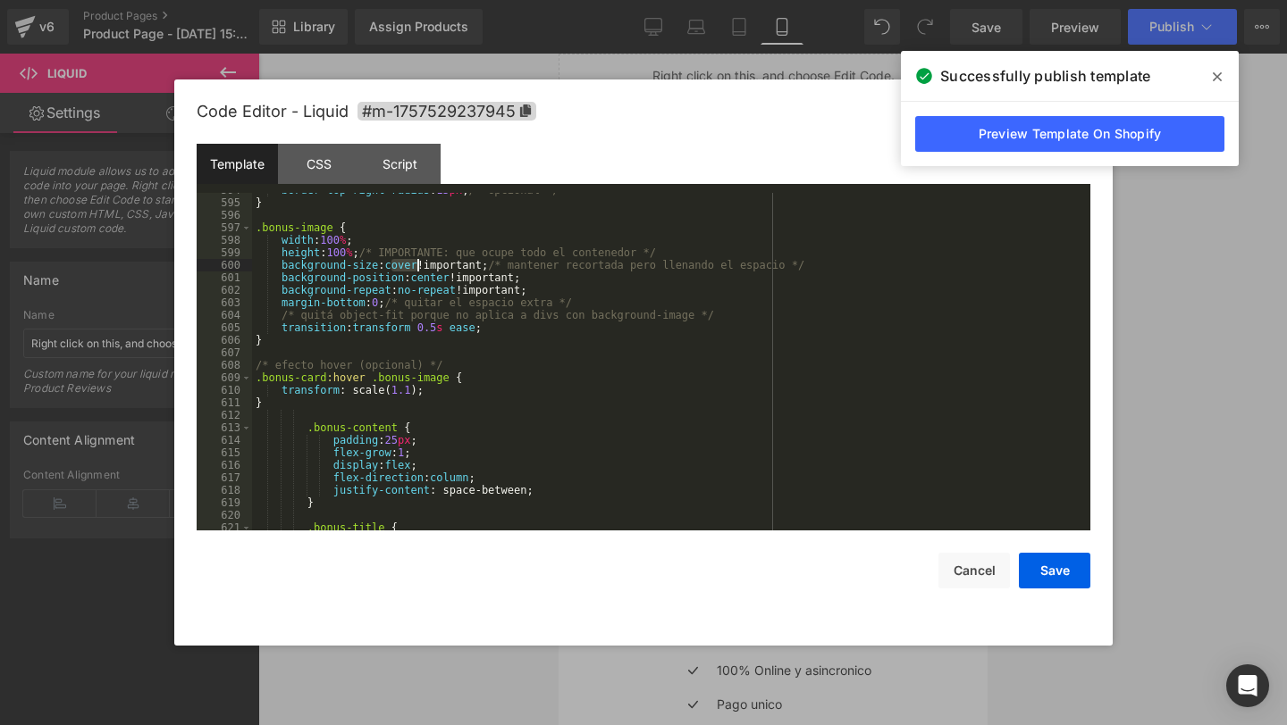
drag, startPoint x: 389, startPoint y: 265, endPoint x: 420, endPoint y: 269, distance: 31.5
click at [420, 269] on div "border-top-right-radius : 15 px ; /* opcional */ } .bonus-image { width : 100 %…" at bounding box center [667, 365] width 831 height 363
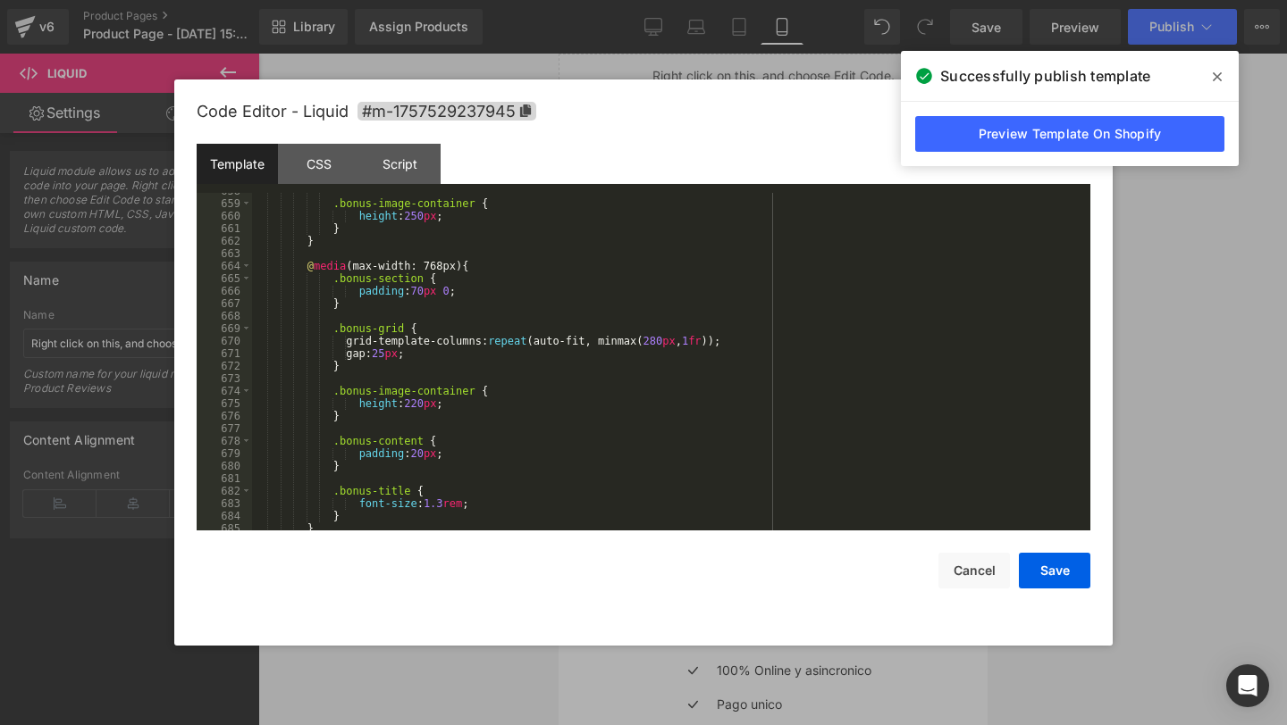
scroll to position [8332, 0]
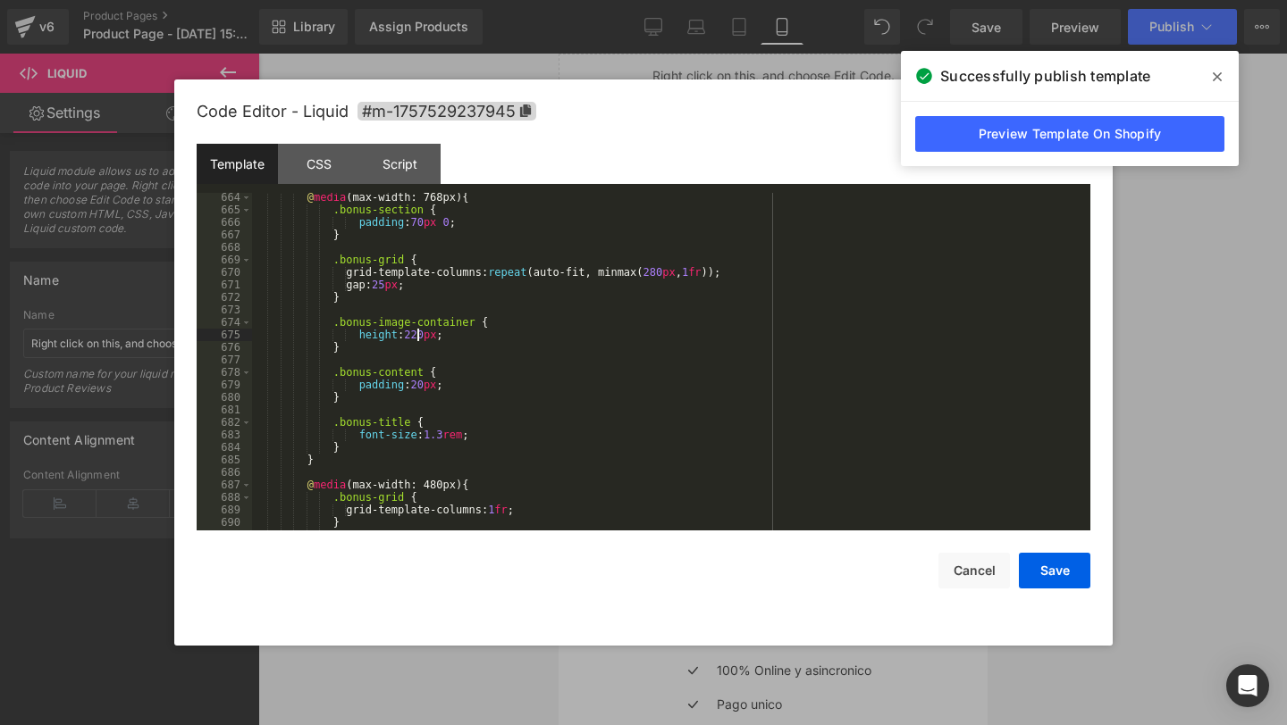
click at [418, 335] on div "@ media (max-width: 768px) { .bonus-section { padding : 70 px 0 ; } .bonus-grid…" at bounding box center [667, 372] width 831 height 363
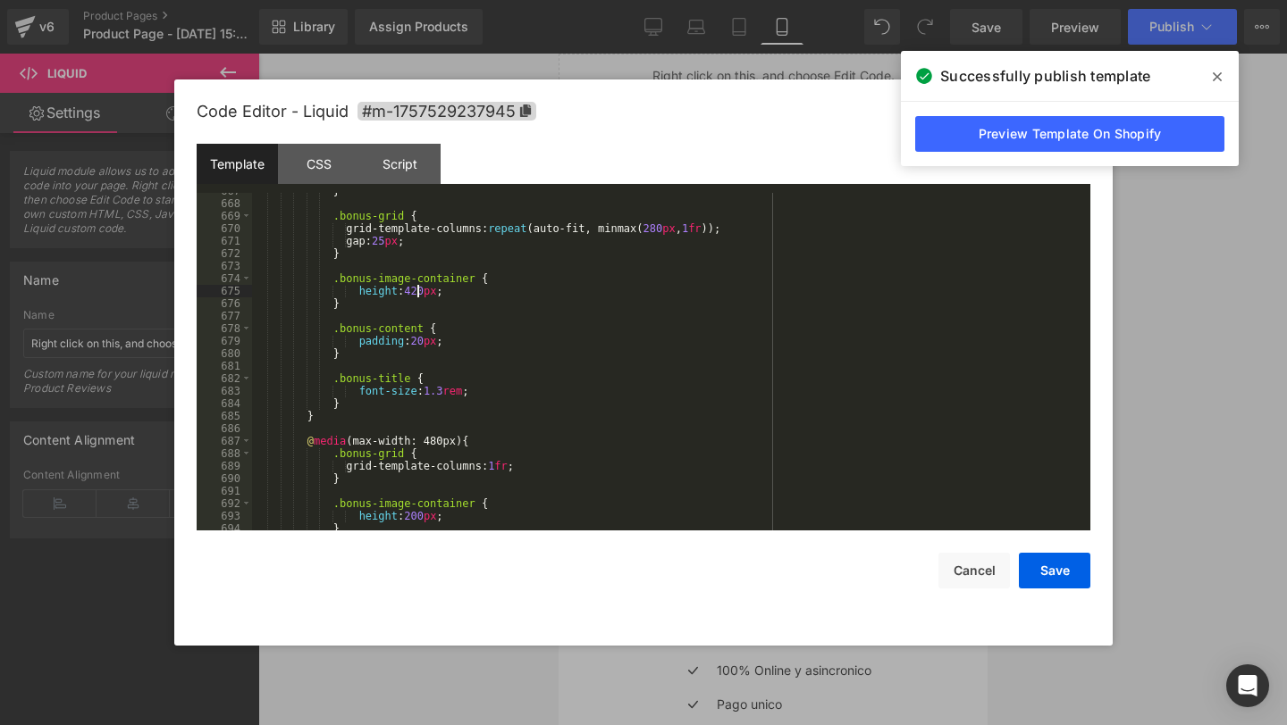
scroll to position [8376, 0]
click at [1032, 568] on button "Save" at bounding box center [1053, 571] width 71 height 36
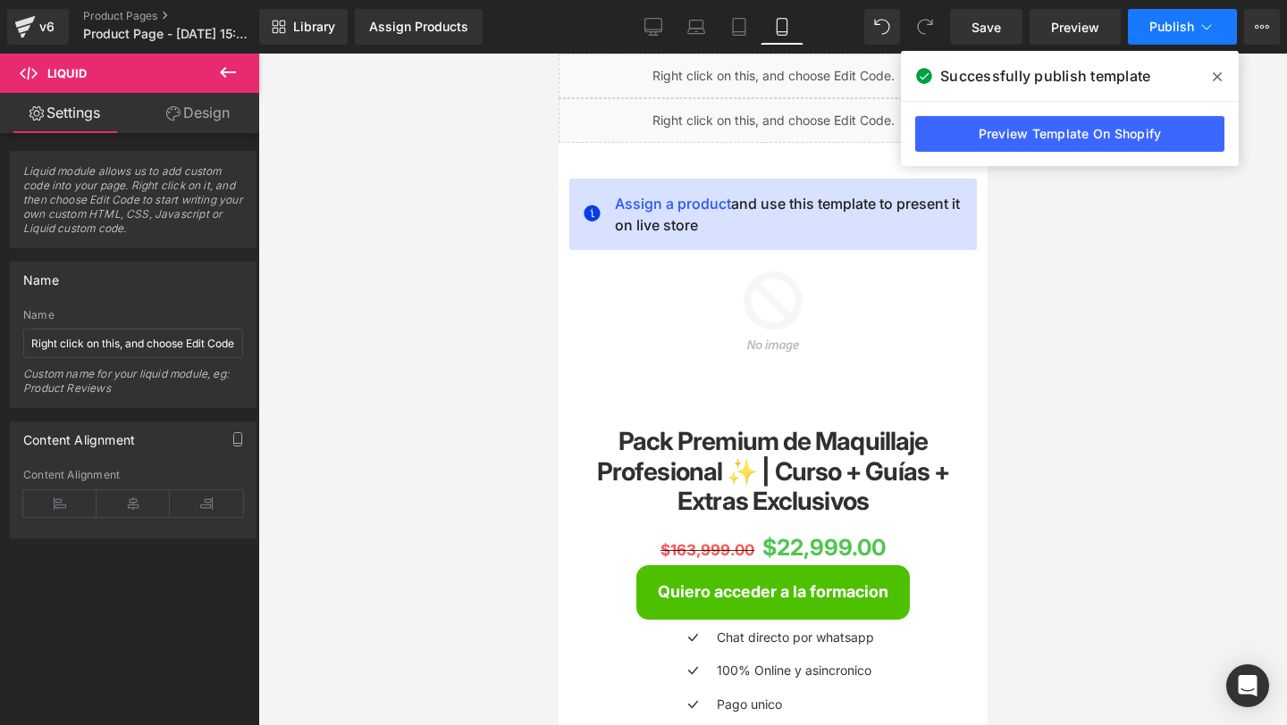
click at [1148, 16] on button "Publish" at bounding box center [1181, 27] width 109 height 36
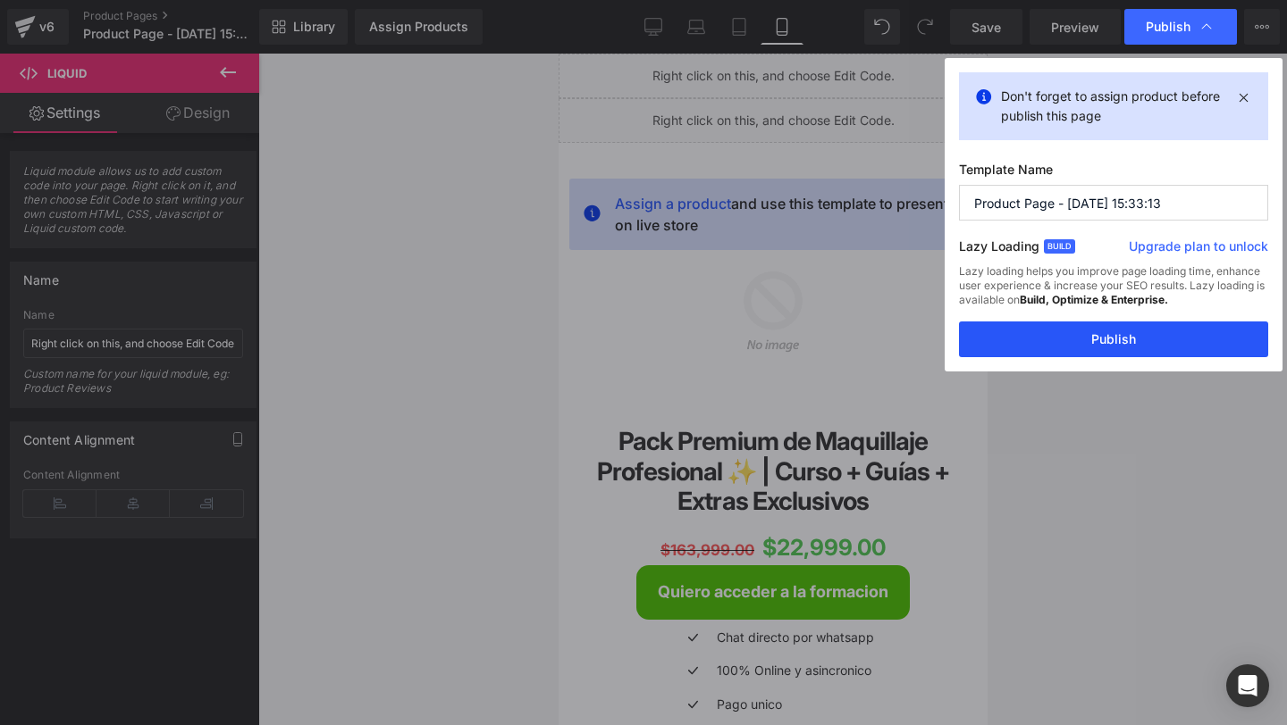
click at [992, 340] on button "Publish" at bounding box center [1113, 340] width 309 height 36
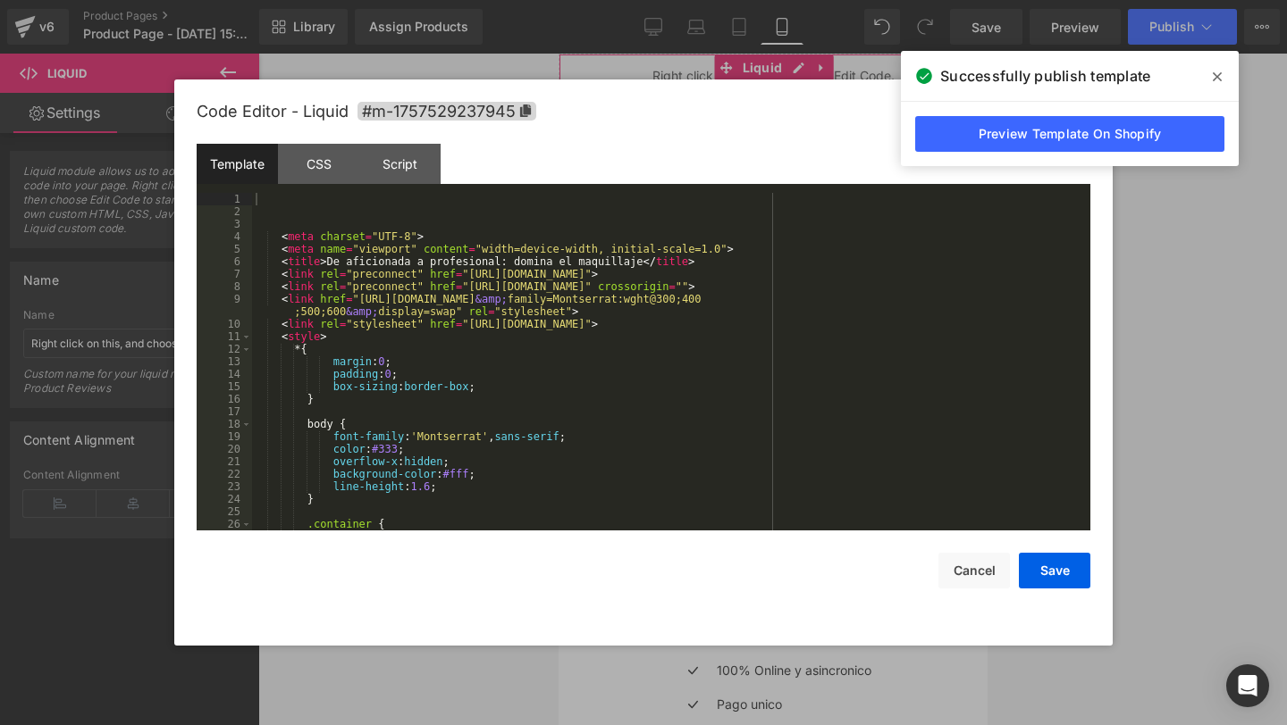
click at [637, 0] on div "You are previewing how the will restyle your page. You can not edit Elements in…" at bounding box center [643, 0] width 1287 height 0
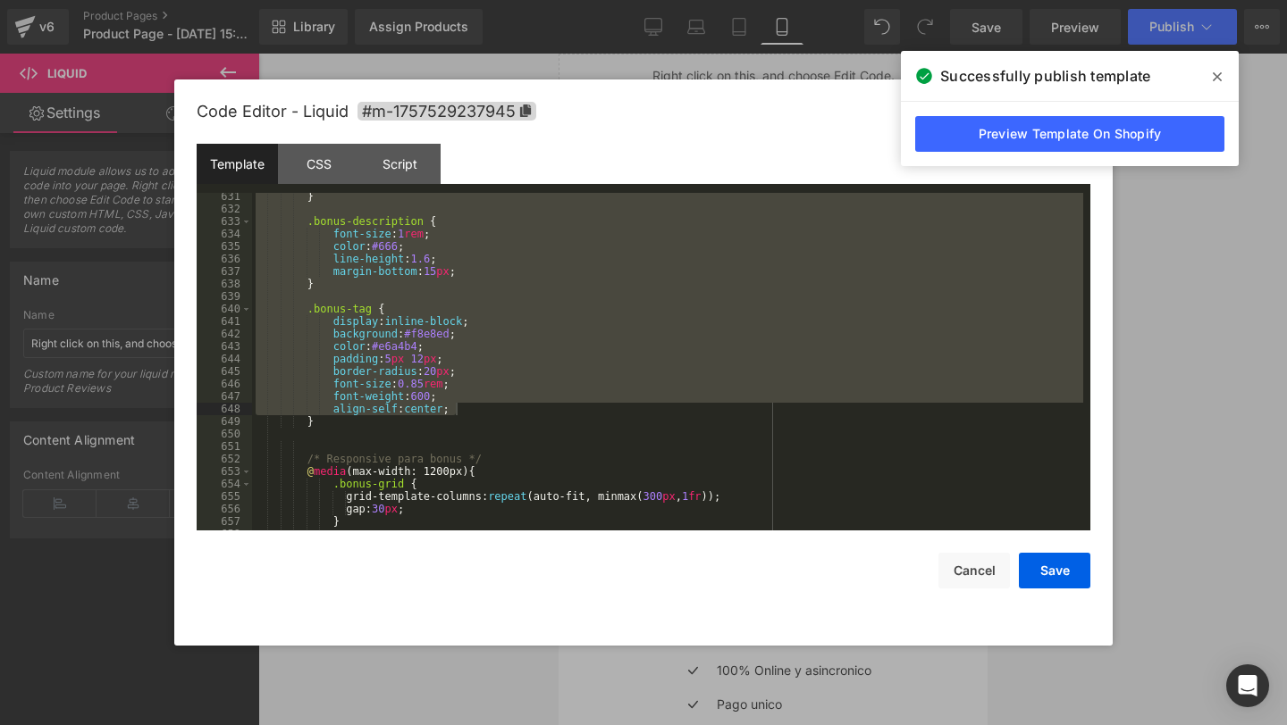
scroll to position [8044, 0]
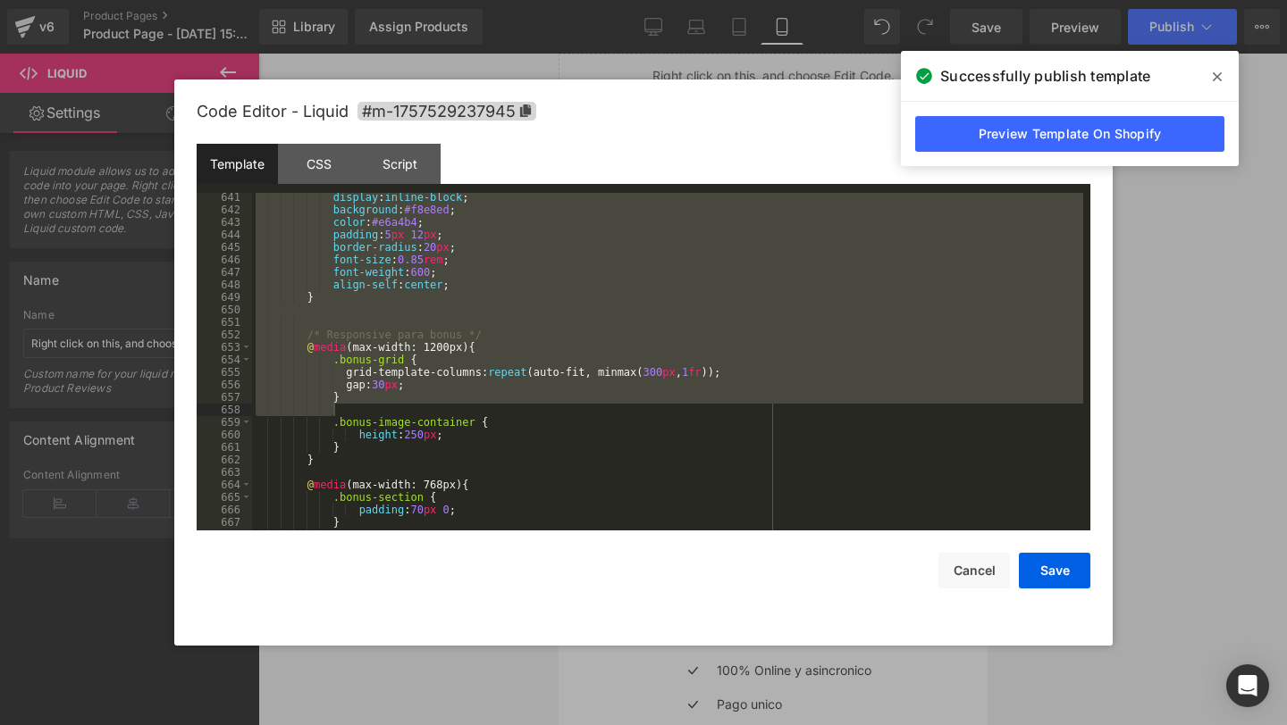
drag, startPoint x: 285, startPoint y: 348, endPoint x: 520, endPoint y: 413, distance: 243.6
click at [520, 413] on div "display : inline-block ; background : #f8e8ed ; color : #e6a4b4 ; padding : 5 p…" at bounding box center [667, 372] width 831 height 363
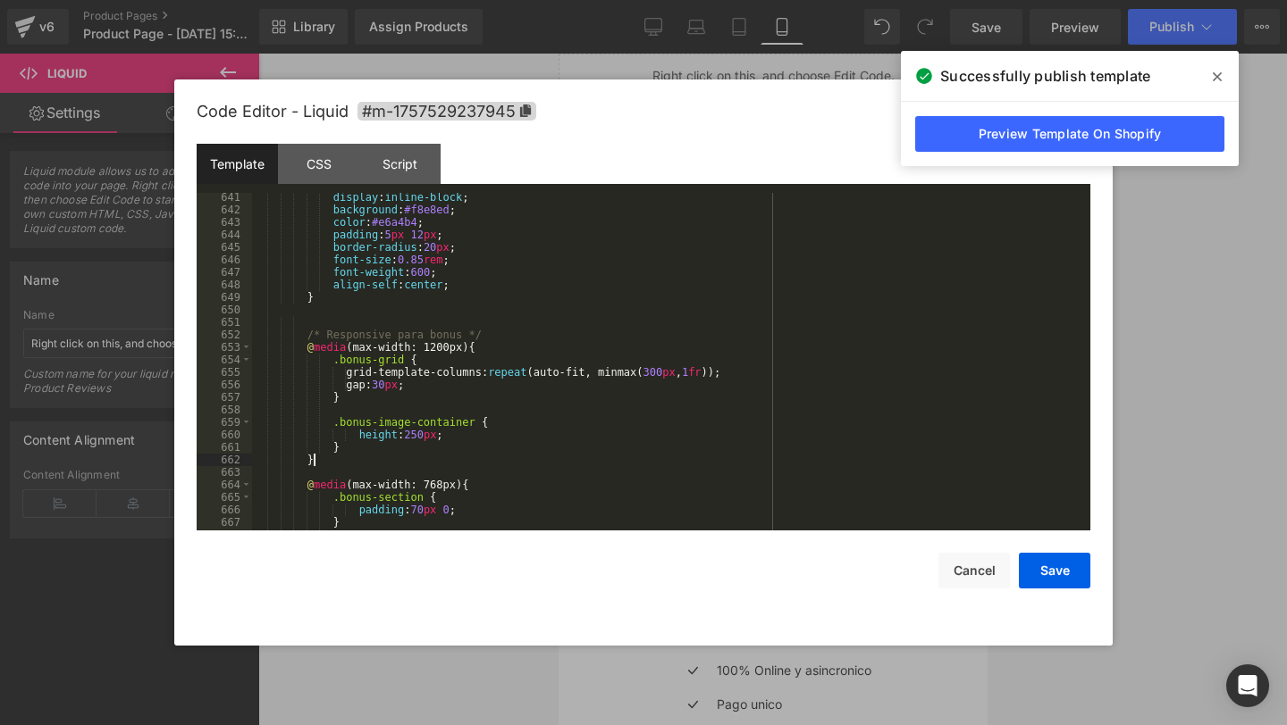
click at [457, 456] on div "display : inline-block ; background : #f8e8ed ; color : #e6a4b4 ; padding : 5 p…" at bounding box center [667, 372] width 831 height 363
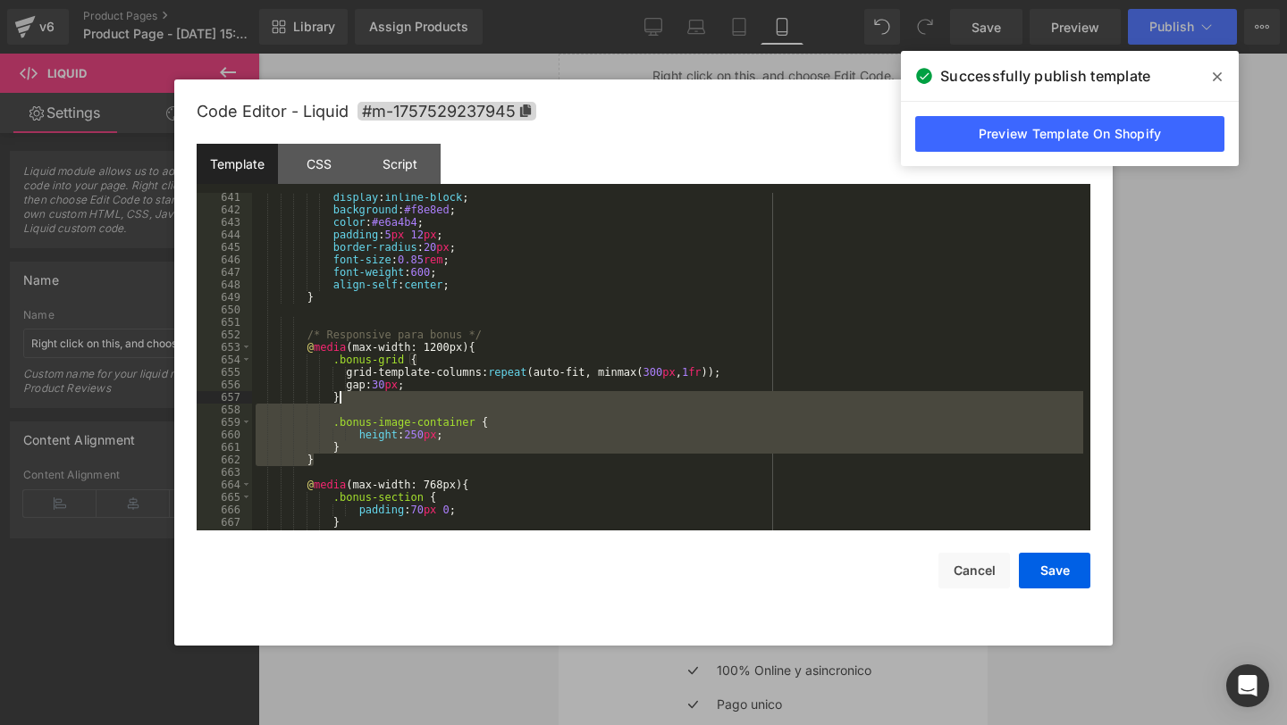
drag, startPoint x: 373, startPoint y: 457, endPoint x: 363, endPoint y: 392, distance: 66.1
click at [363, 392] on div "display : inline-block ; background : #f8e8ed ; color : #e6a4b4 ; padding : 5 p…" at bounding box center [667, 372] width 831 height 363
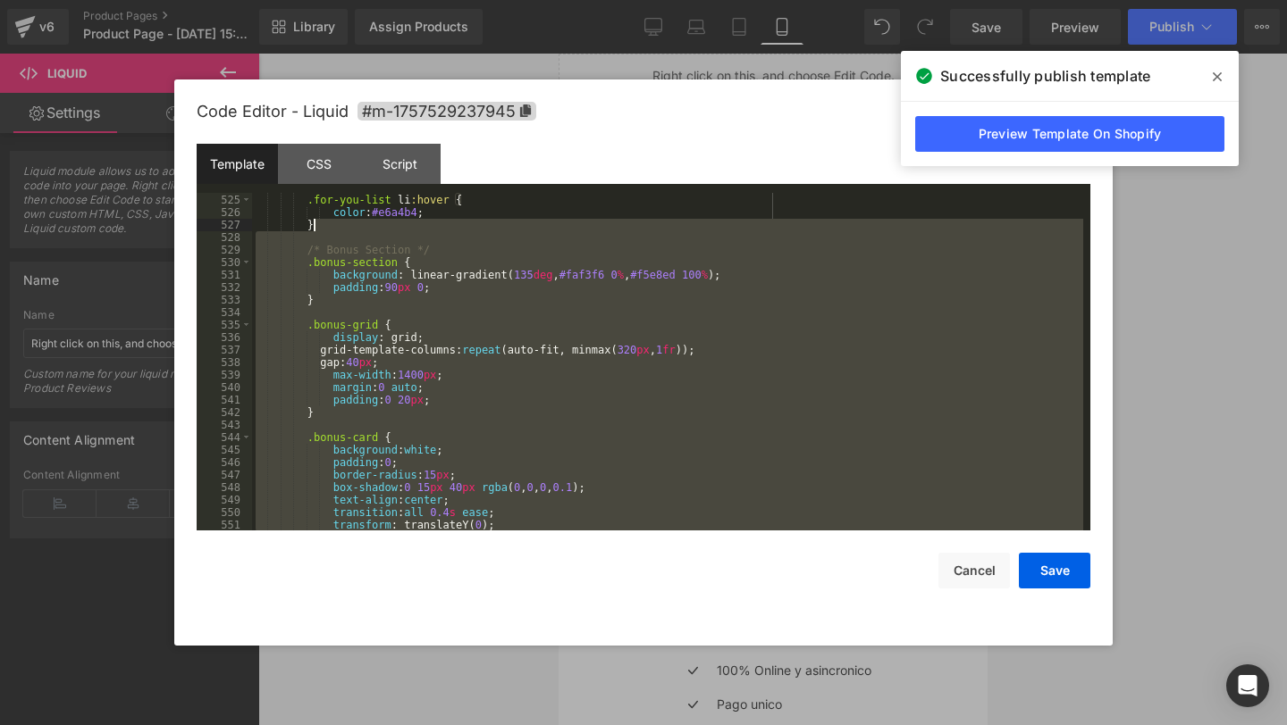
scroll to position [6588, 0]
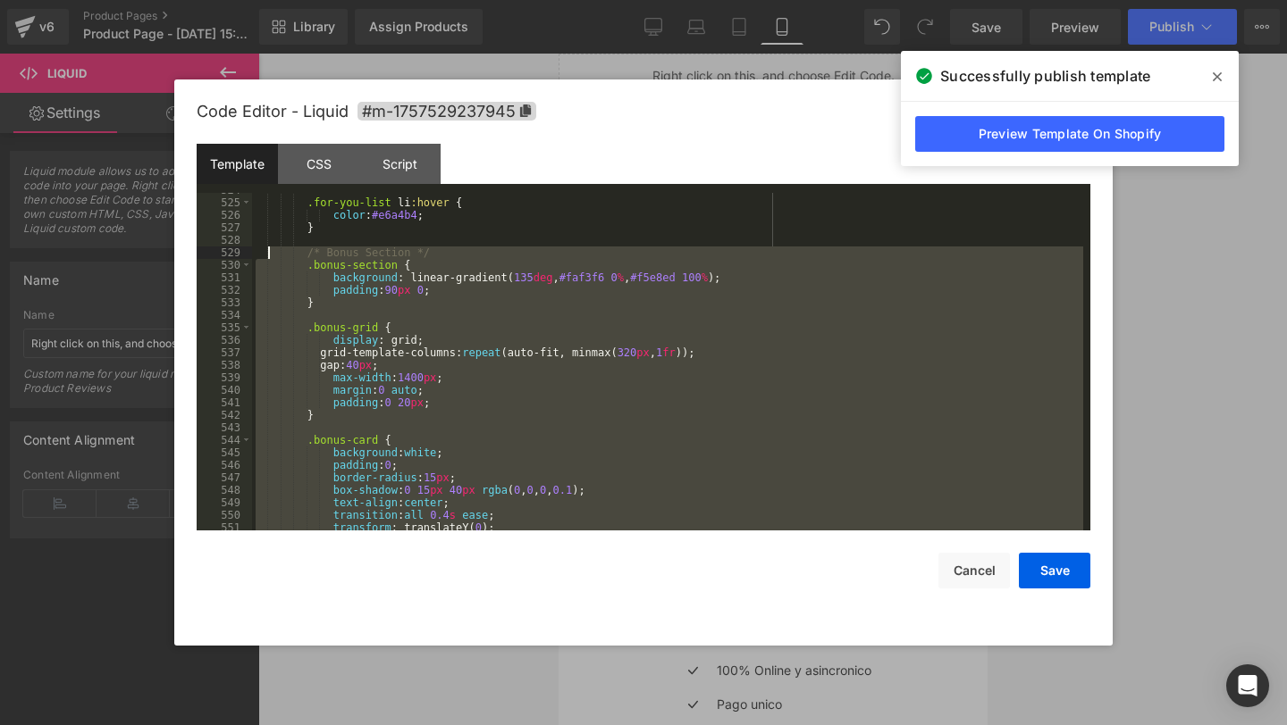
drag, startPoint x: 414, startPoint y: 380, endPoint x: 266, endPoint y: 255, distance: 193.3
click at [266, 255] on div ".for-you-list li :hover { color : #e6a4b4 ; } /* Bonus Section */ .bonus-sectio…" at bounding box center [667, 365] width 831 height 363
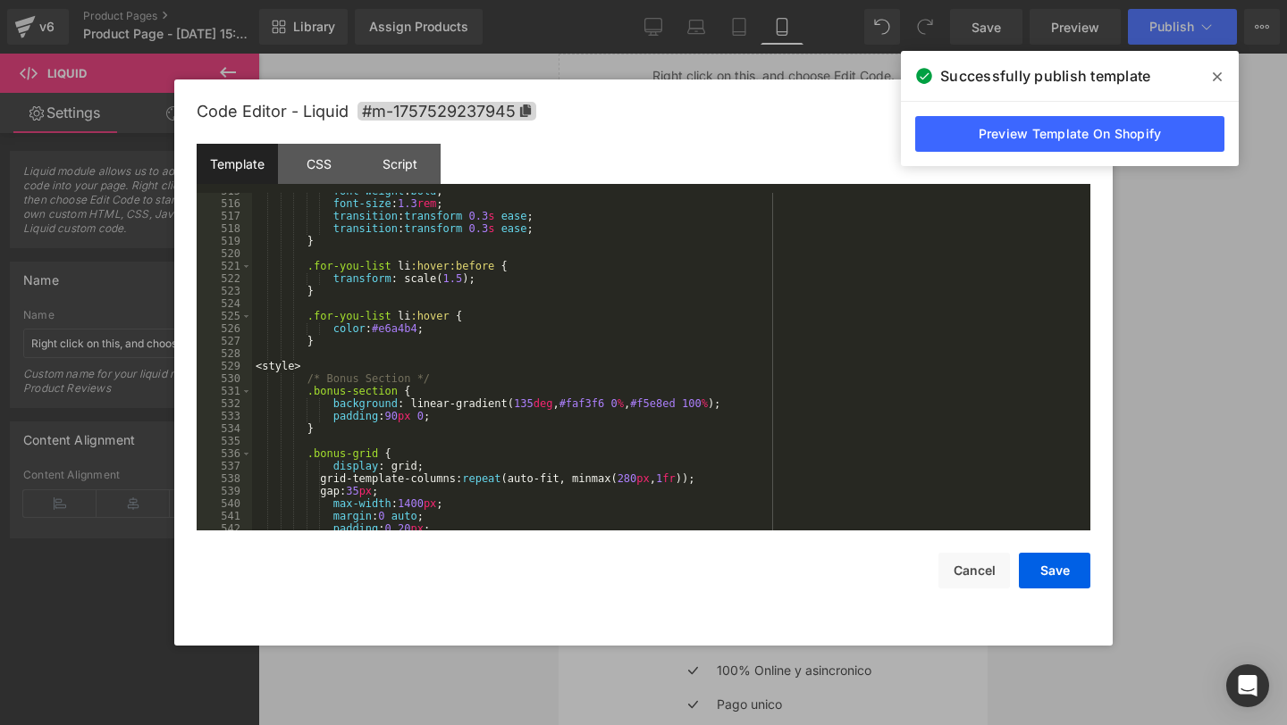
scroll to position [6475, 0]
drag, startPoint x: 324, startPoint y: 367, endPoint x: 244, endPoint y: 366, distance: 80.4
click at [244, 366] on pre "515 516 517 518 519 520 521 522 523 524 525 526 527 528 529 530 531 532 533 534…" at bounding box center [643, 362] width 893 height 338
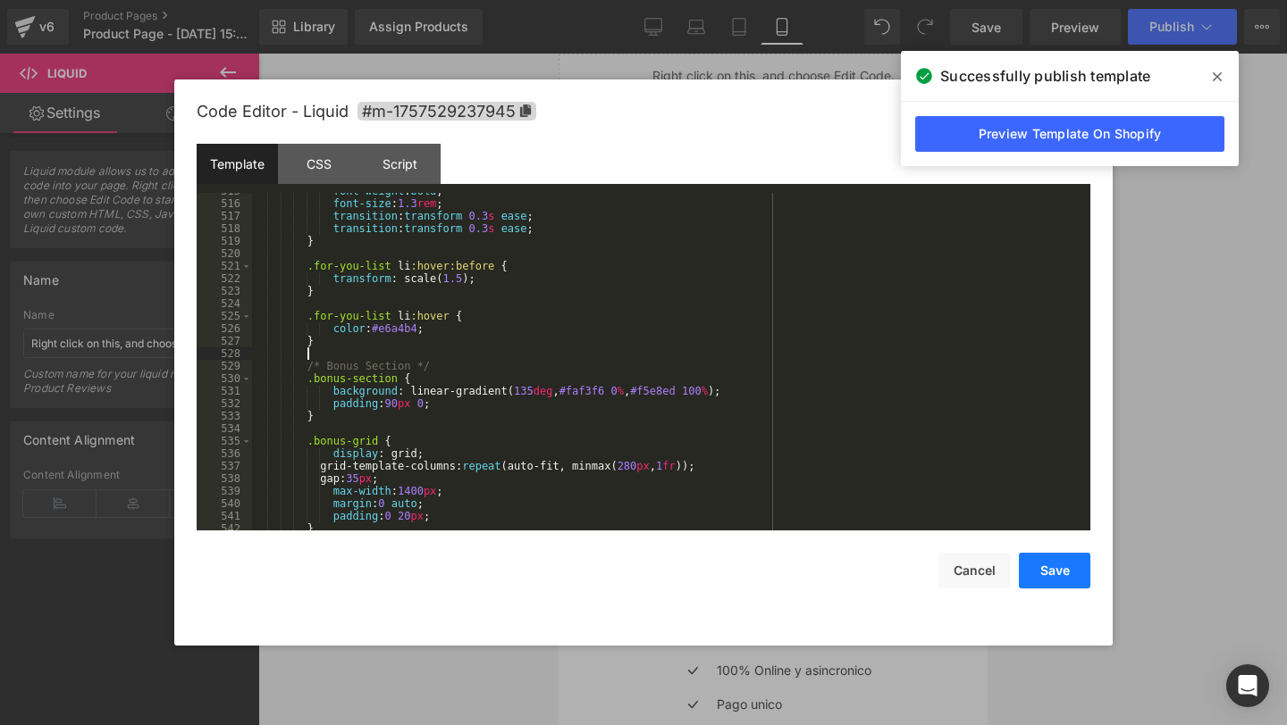
click at [1042, 582] on button "Save" at bounding box center [1053, 571] width 71 height 36
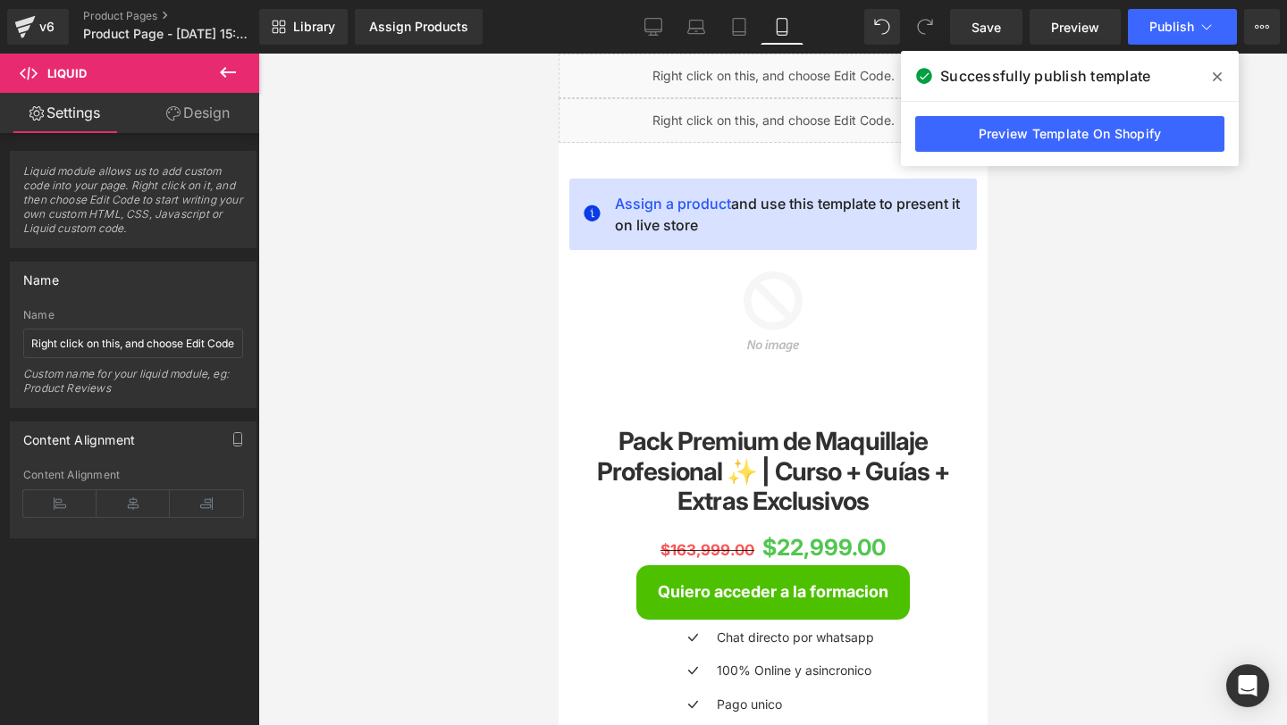
click at [1160, 45] on div "Library Assign Products Product Preview No product match your search. Please tr…" at bounding box center [772, 27] width 1027 height 54
click at [1162, 29] on span "Publish" at bounding box center [1171, 27] width 45 height 14
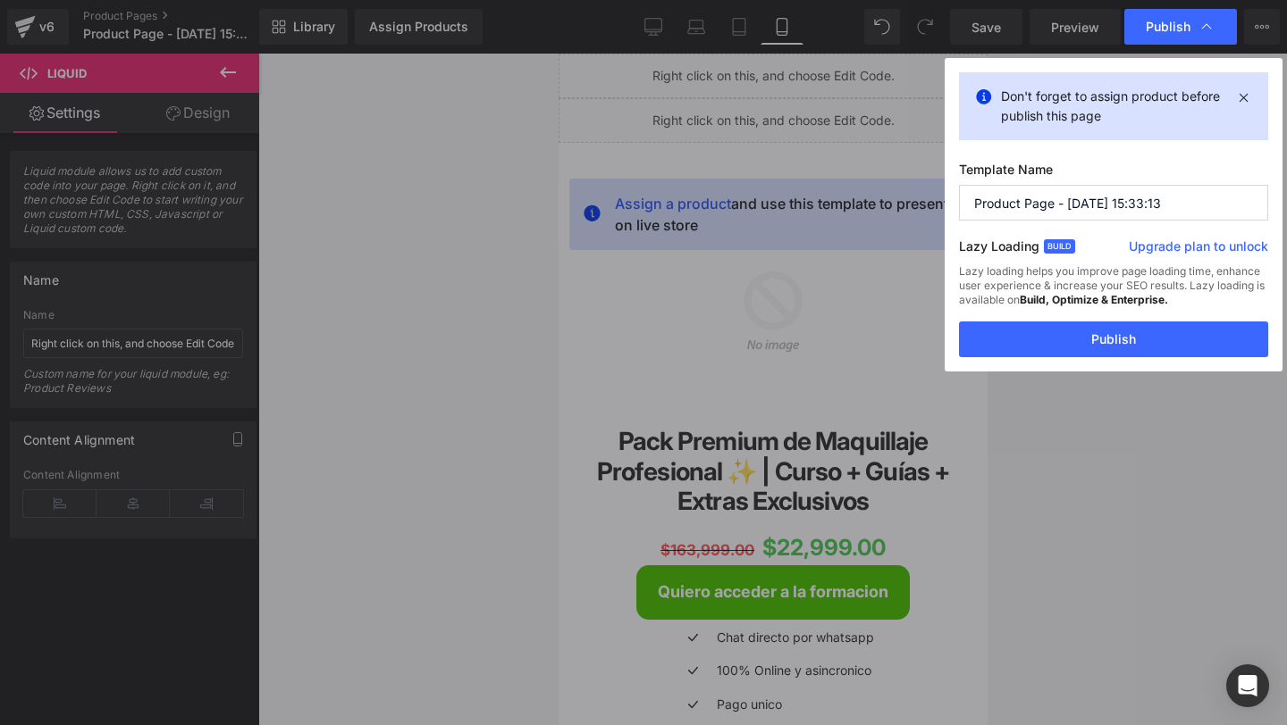
click at [976, 361] on div "Don't forget to assign product before publish this page Template Name Product P…" at bounding box center [1113, 215] width 338 height 314
click at [996, 349] on button "Publish" at bounding box center [1113, 340] width 309 height 36
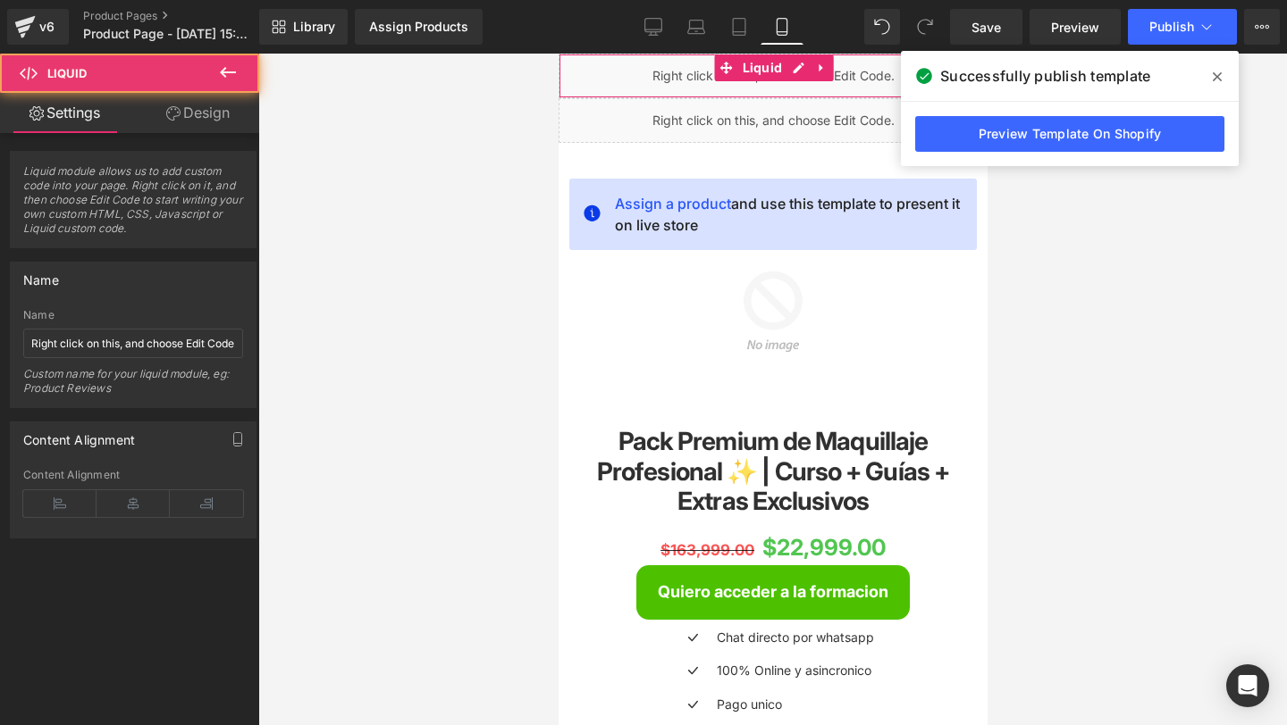
click at [656, 74] on div "Liquid" at bounding box center [771, 76] width 429 height 45
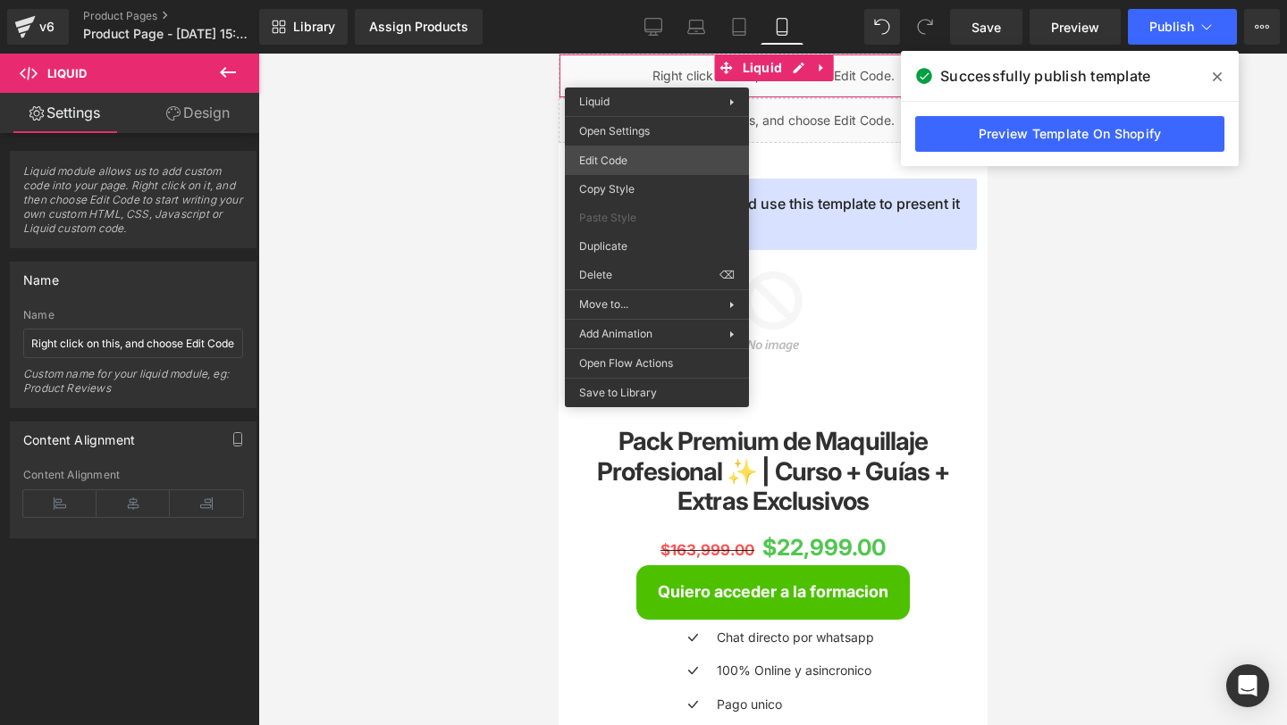
click at [622, 0] on div "You are previewing how the will restyle your page. You can not edit Elements in…" at bounding box center [643, 0] width 1287 height 0
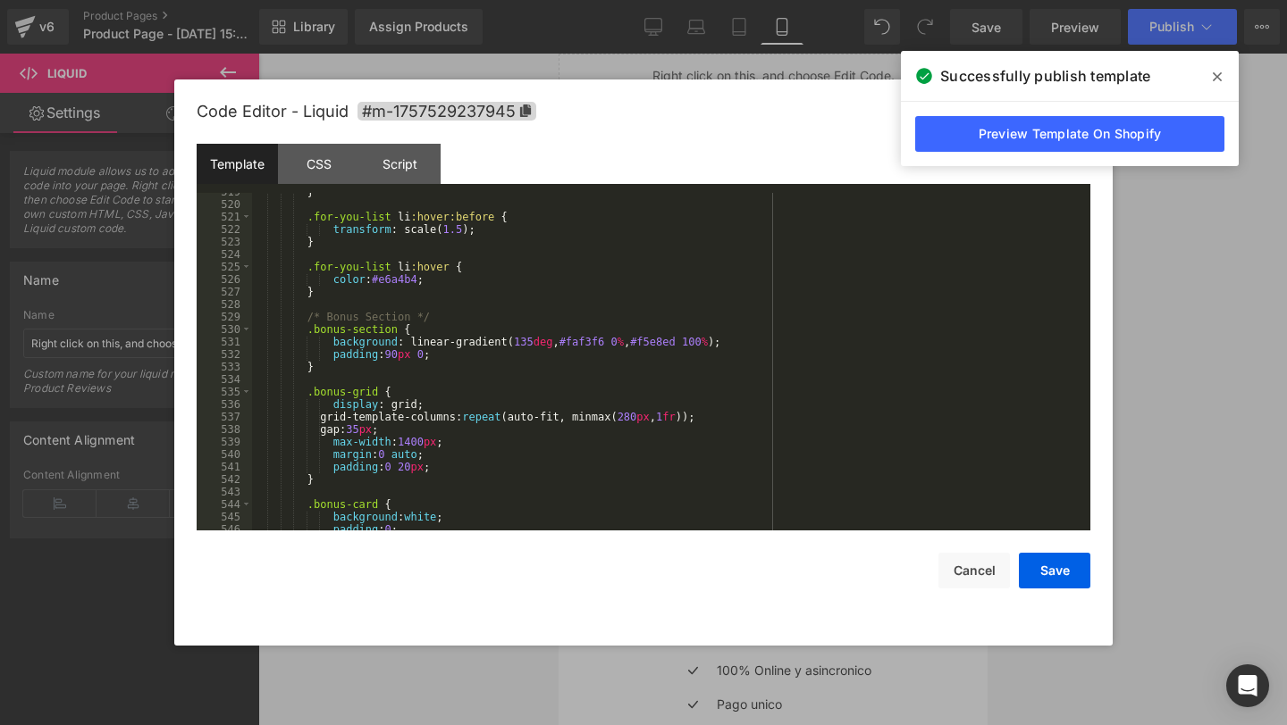
scroll to position [6524, 0]
click at [458, 418] on div "} .for-you-list li :hover:before { transform : scale( 1.5 ); } .for-you-list li…" at bounding box center [667, 367] width 831 height 363
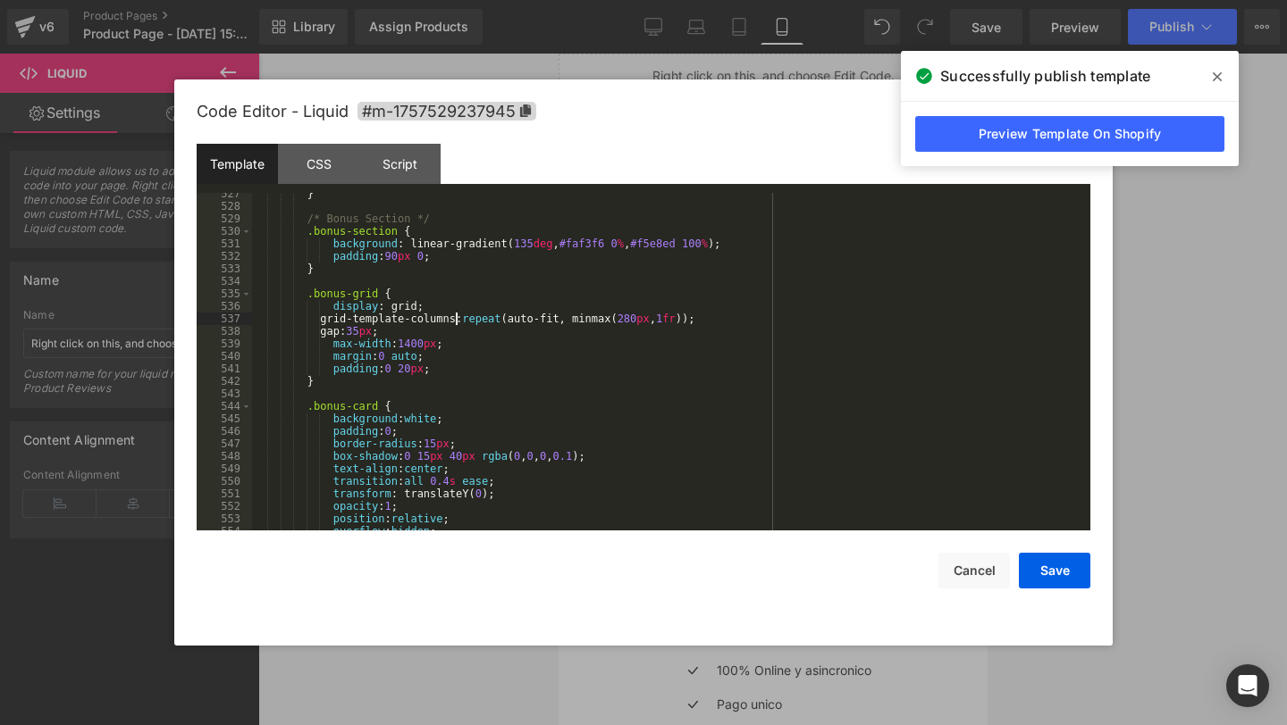
scroll to position [6619, 0]
click at [526, 321] on div "} /* Bonus Section */ .bonus-section { background : linear-gradient( 135 deg , …" at bounding box center [667, 371] width 831 height 363
click at [435, 310] on div "} /* Bonus Section */ .bonus-section { background : linear-gradient( 135 deg , …" at bounding box center [667, 371] width 831 height 363
click at [338, 318] on div "} /* Bonus Section */ .bonus-section { background : linear-gradient( 135 deg , …" at bounding box center [667, 371] width 831 height 363
click at [460, 325] on div "} /* Bonus Section */ .bonus-section { background : linear-gradient( 135 deg , …" at bounding box center [667, 371] width 831 height 363
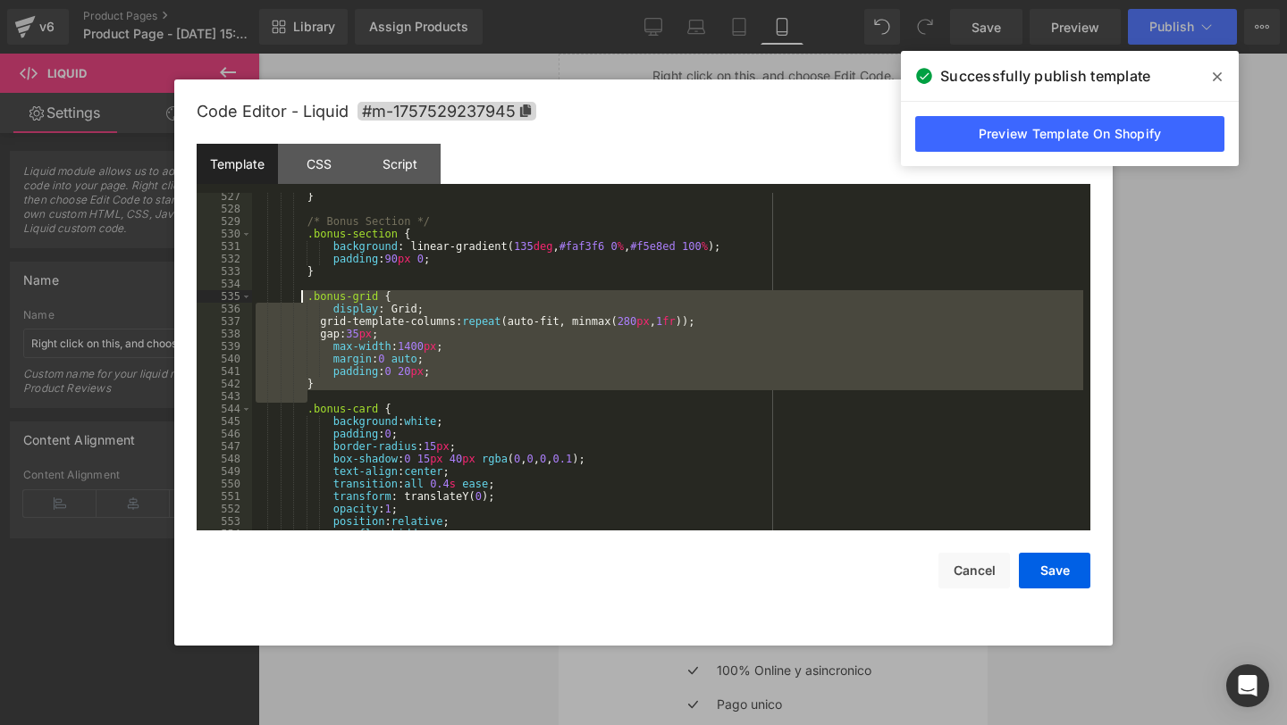
drag, startPoint x: 410, startPoint y: 397, endPoint x: 303, endPoint y: 294, distance: 148.5
click at [303, 294] on div "} /* Bonus Section */ .bonus-section { background : linear-gradient( 135 deg , …" at bounding box center [667, 371] width 831 height 363
click at [354, 367] on div "} /* Bonus Section */ .bonus-section { background : linear-gradient( 135 deg , …" at bounding box center [667, 362] width 831 height 338
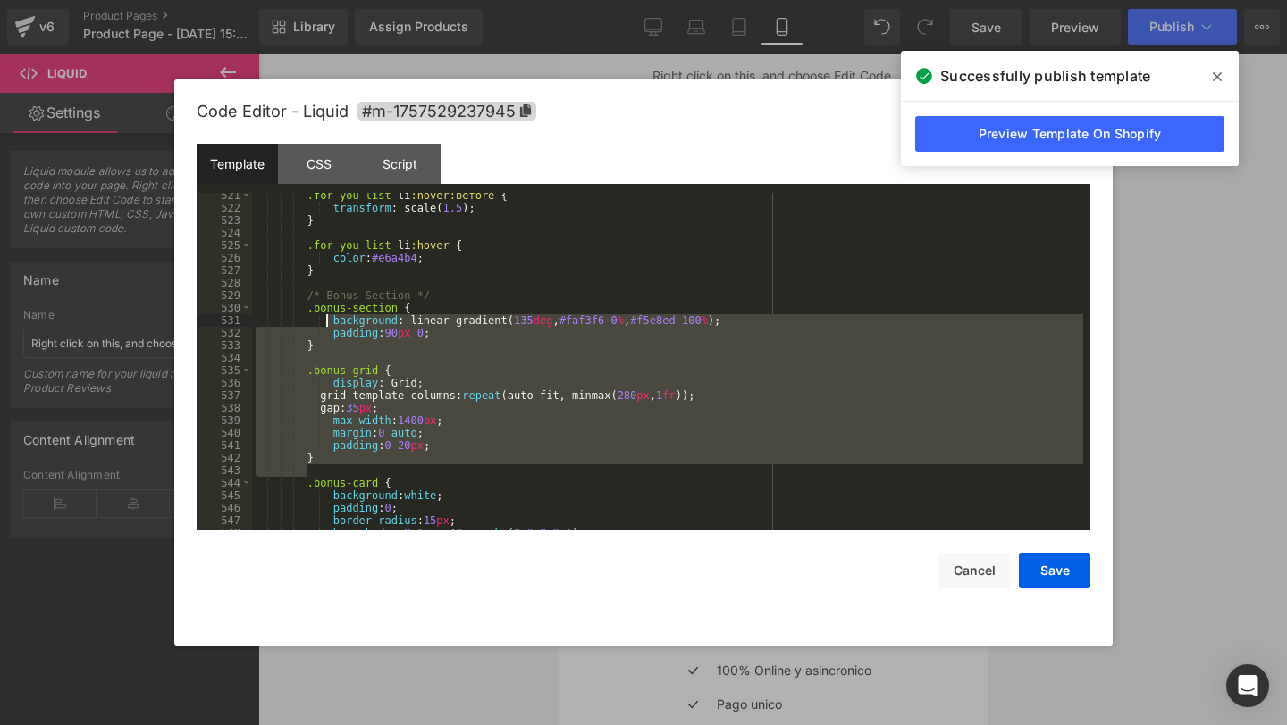
scroll to position [6544, 0]
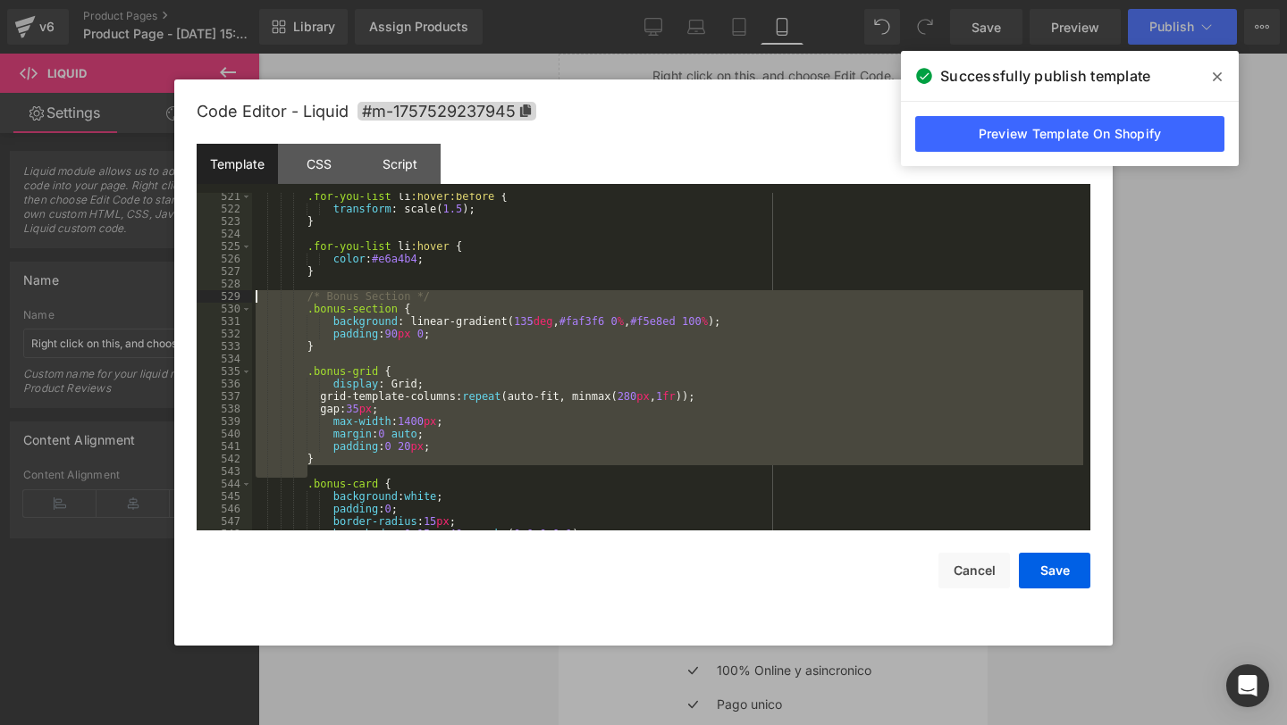
drag, startPoint x: 368, startPoint y: 396, endPoint x: 252, endPoint y: 292, distance: 155.7
click at [252, 292] on div ".for-you-list li :hover:before { transform : scale( 1.5 ); } .for-you-list li :…" at bounding box center [667, 371] width 831 height 363
click at [474, 328] on div ".for-you-list li :hover:before { transform : scale( 1.5 ); } .for-you-list li :…" at bounding box center [667, 371] width 831 height 363
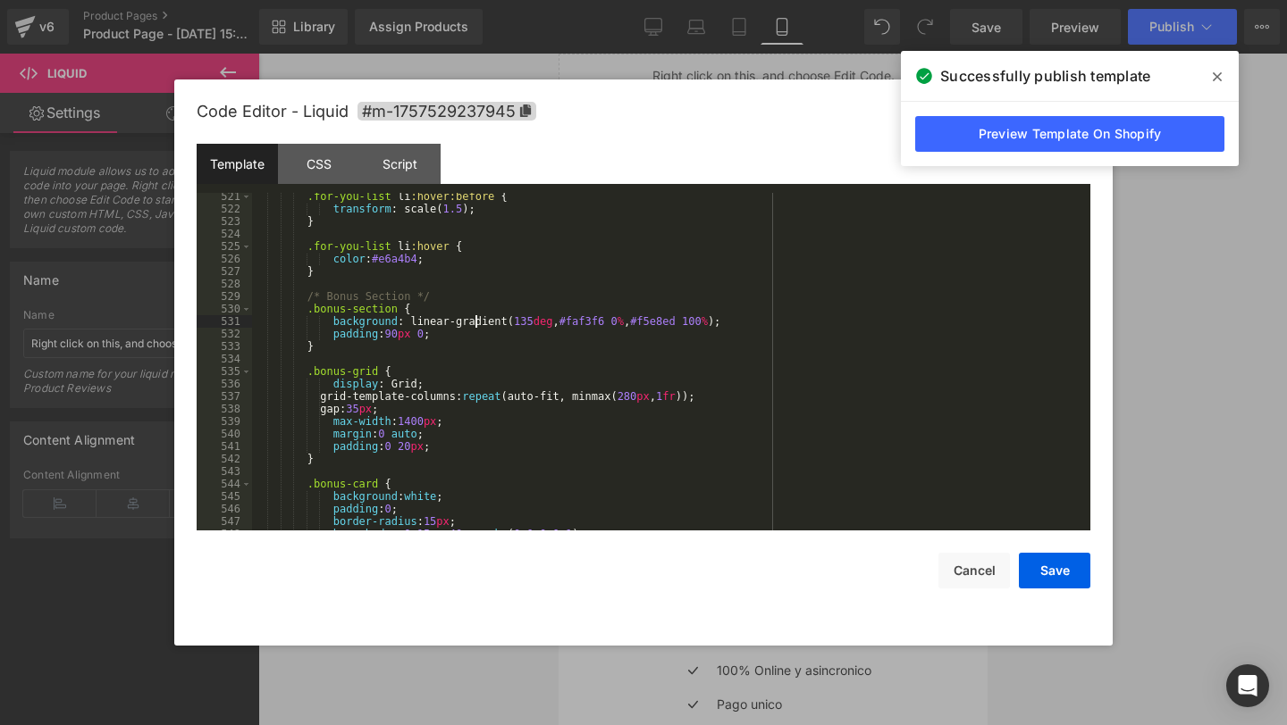
click at [396, 383] on div ".for-you-list li :hover:before { transform : scale( 1.5 ); } .for-you-list li :…" at bounding box center [667, 371] width 831 height 363
click at [709, 415] on div ".for-you-list li :hover:before { transform : scale( 1.5 ); } .for-you-list li :…" at bounding box center [667, 371] width 831 height 363
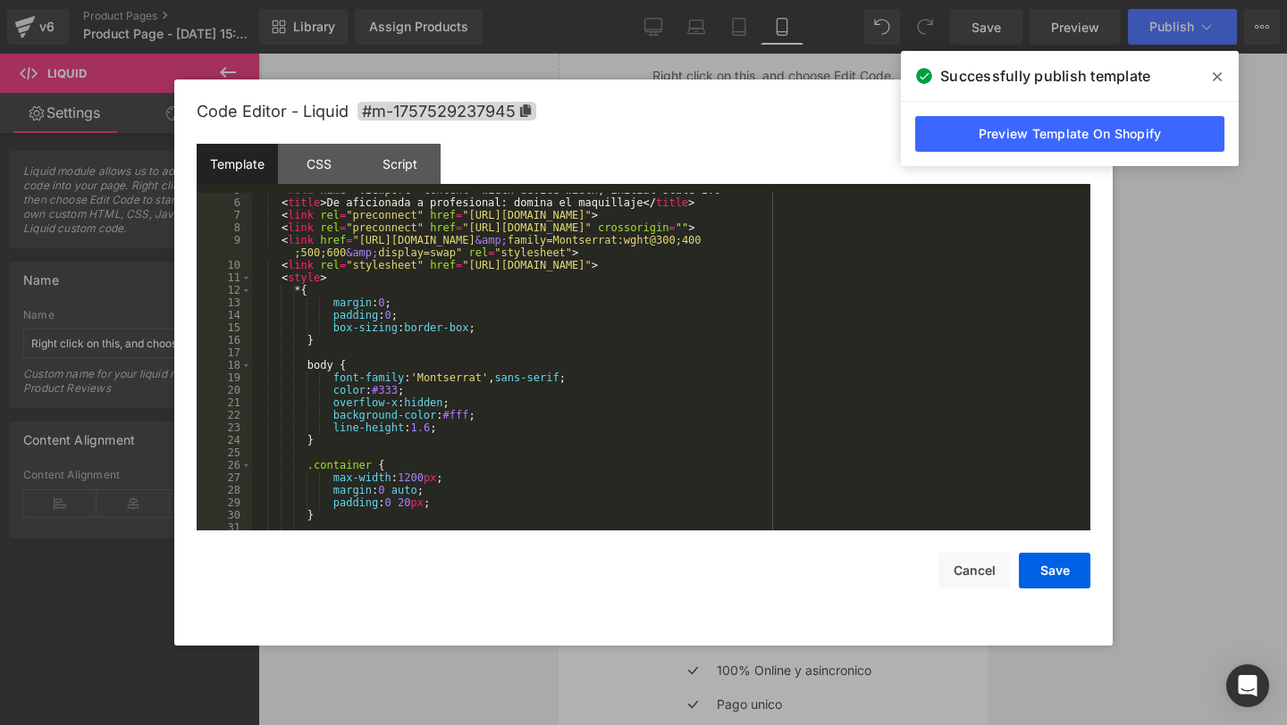
scroll to position [56, 0]
click at [1203, 63] on span at bounding box center [1217, 77] width 29 height 29
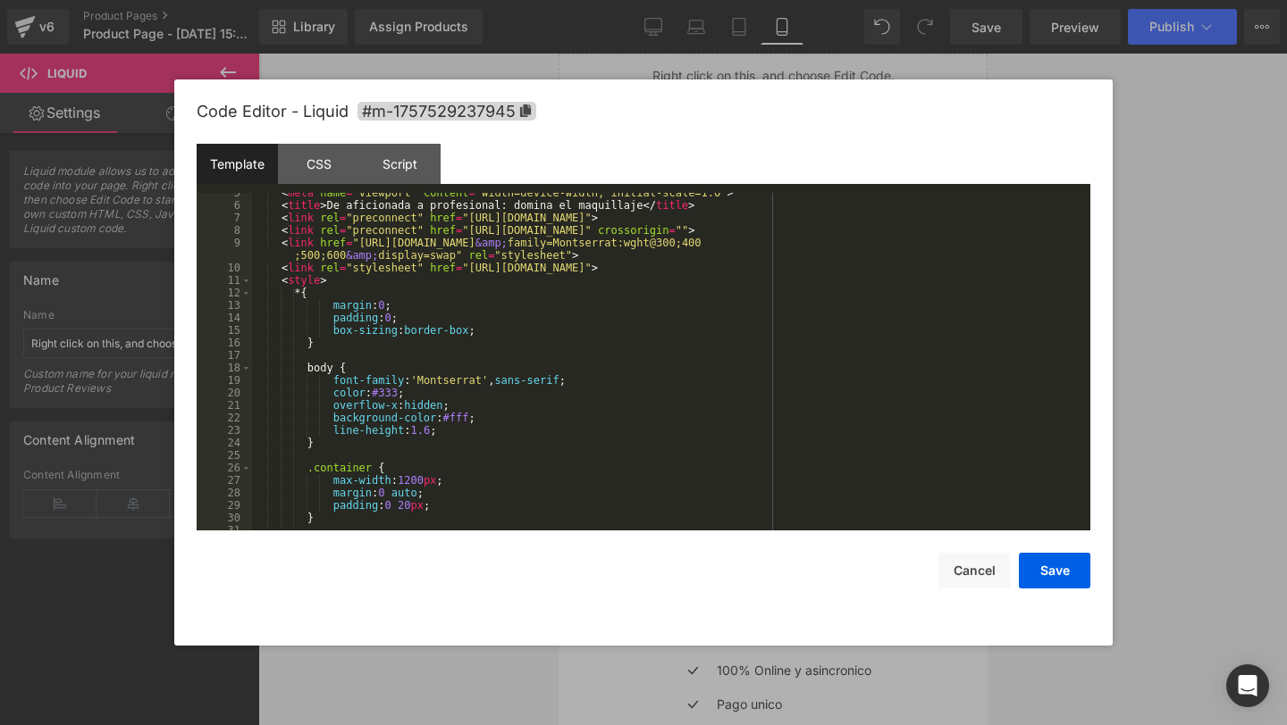
click at [1210, 68] on div at bounding box center [643, 362] width 1287 height 725
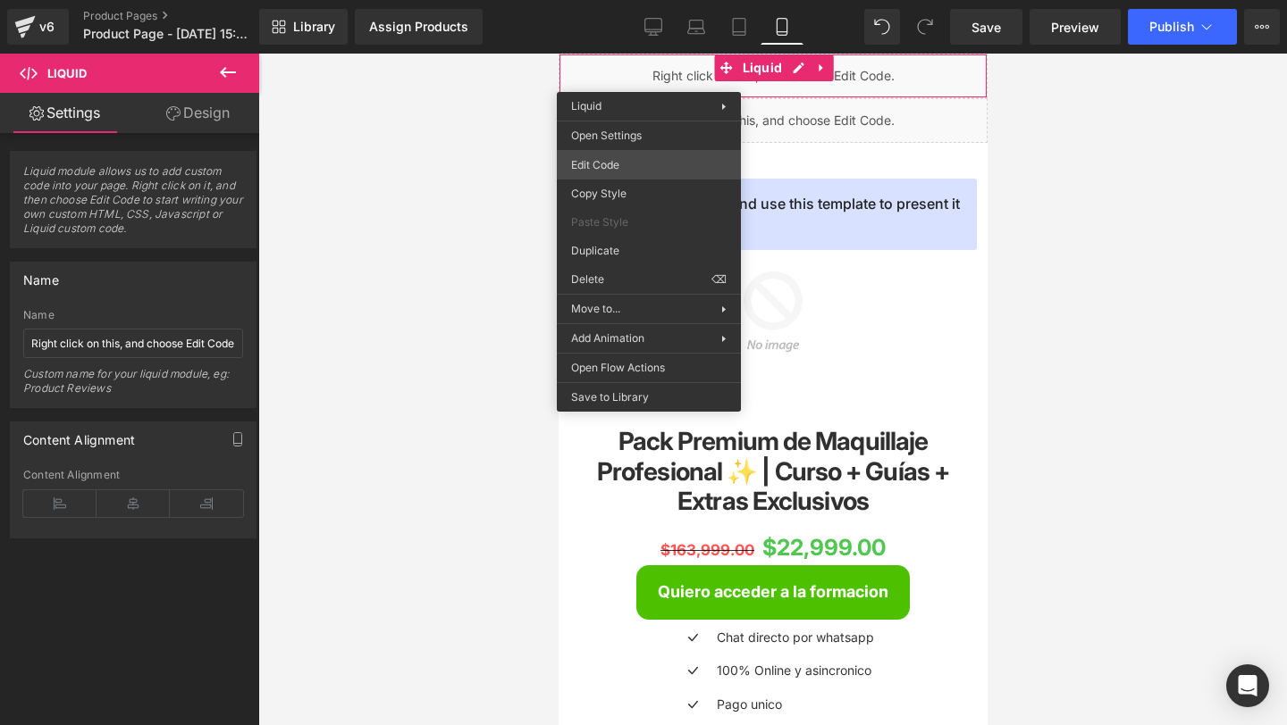
click at [608, 0] on div "You are previewing how the will restyle your page. You can not edit Elements in…" at bounding box center [643, 0] width 1287 height 0
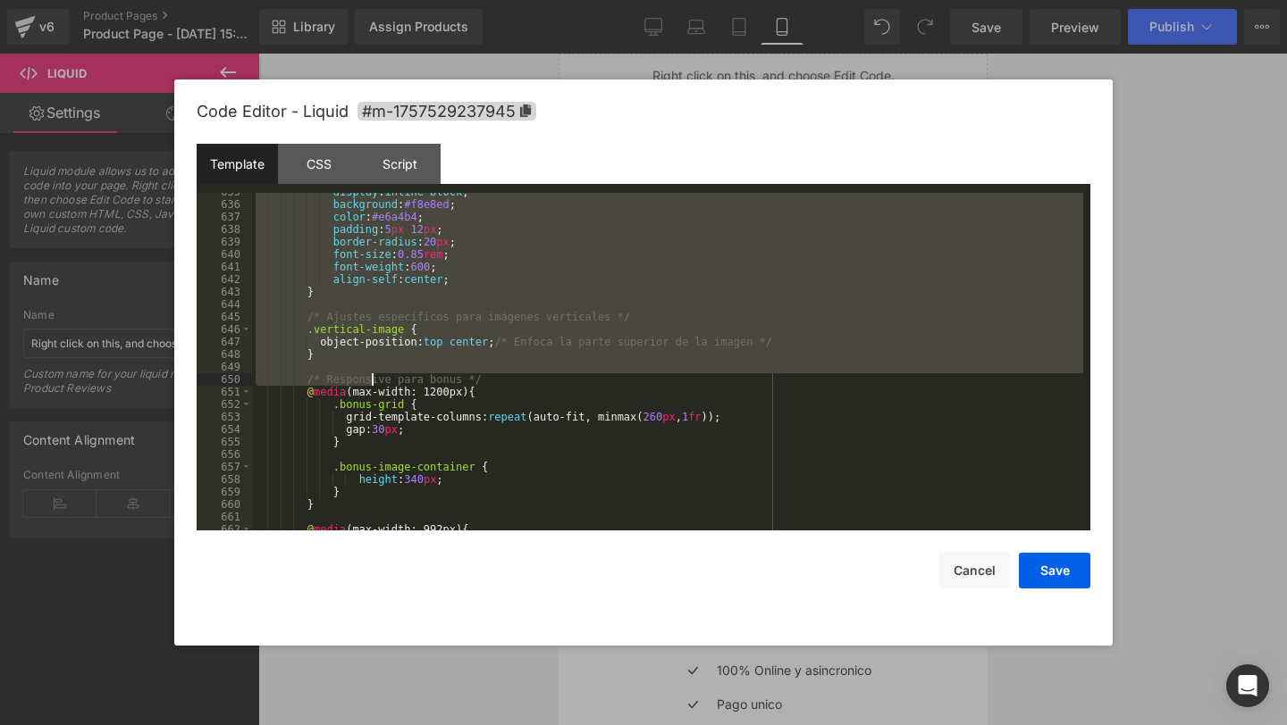
scroll to position [7975, 0]
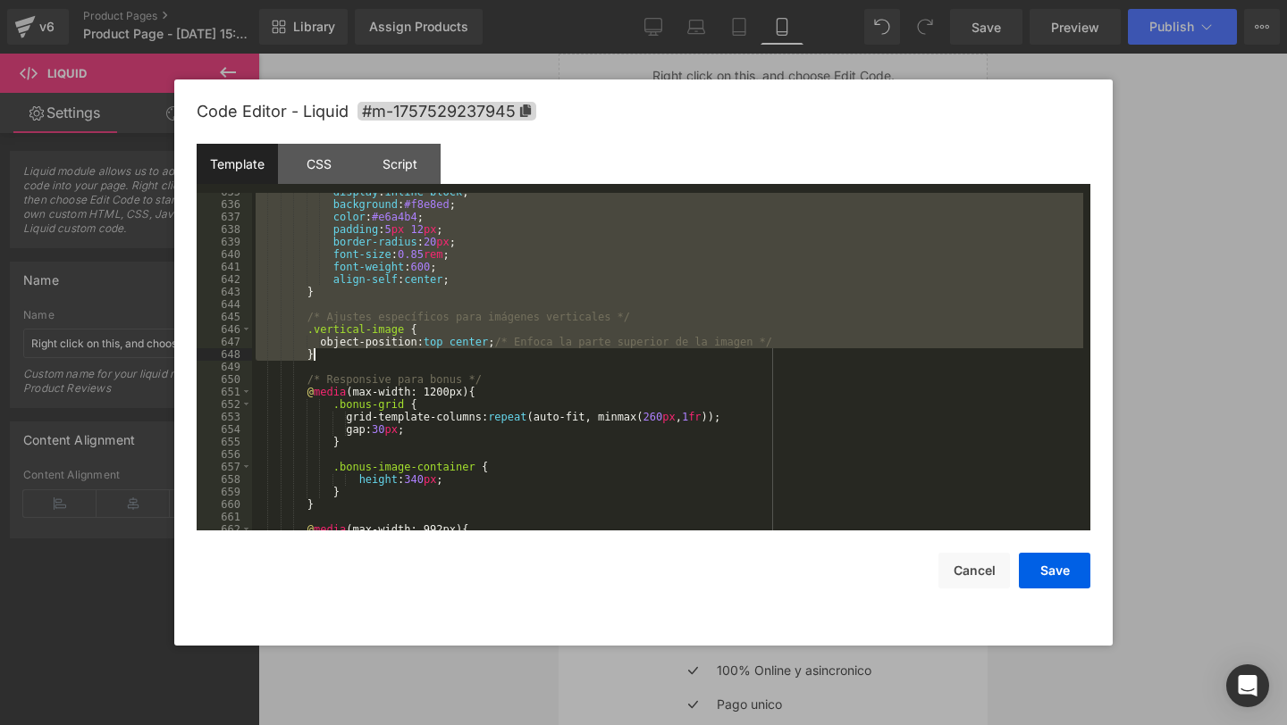
drag, startPoint x: 303, startPoint y: 256, endPoint x: 376, endPoint y: 357, distance: 124.7
click at [376, 357] on div "display : inline-block ; background : #f8e8ed ; color : #e6a4b4 ; padding : 5 p…" at bounding box center [667, 367] width 831 height 363
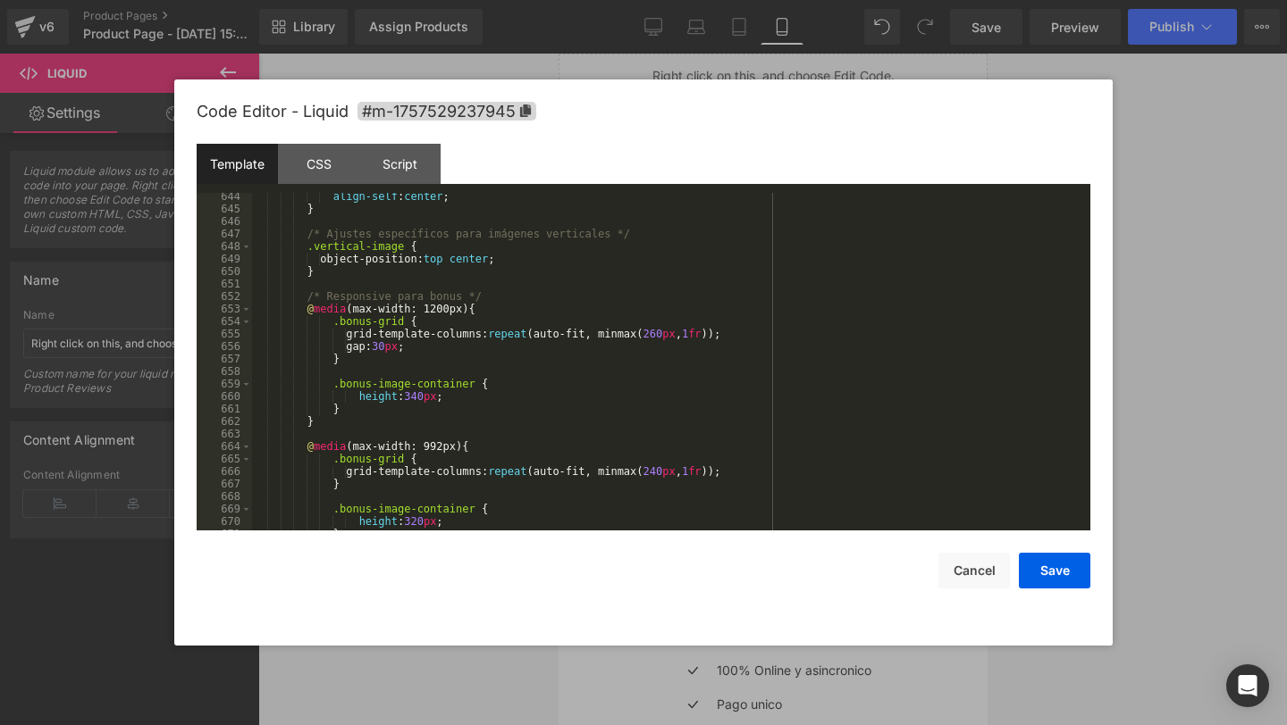
scroll to position [8083, 0]
click at [1049, 556] on button "Save" at bounding box center [1053, 571] width 71 height 36
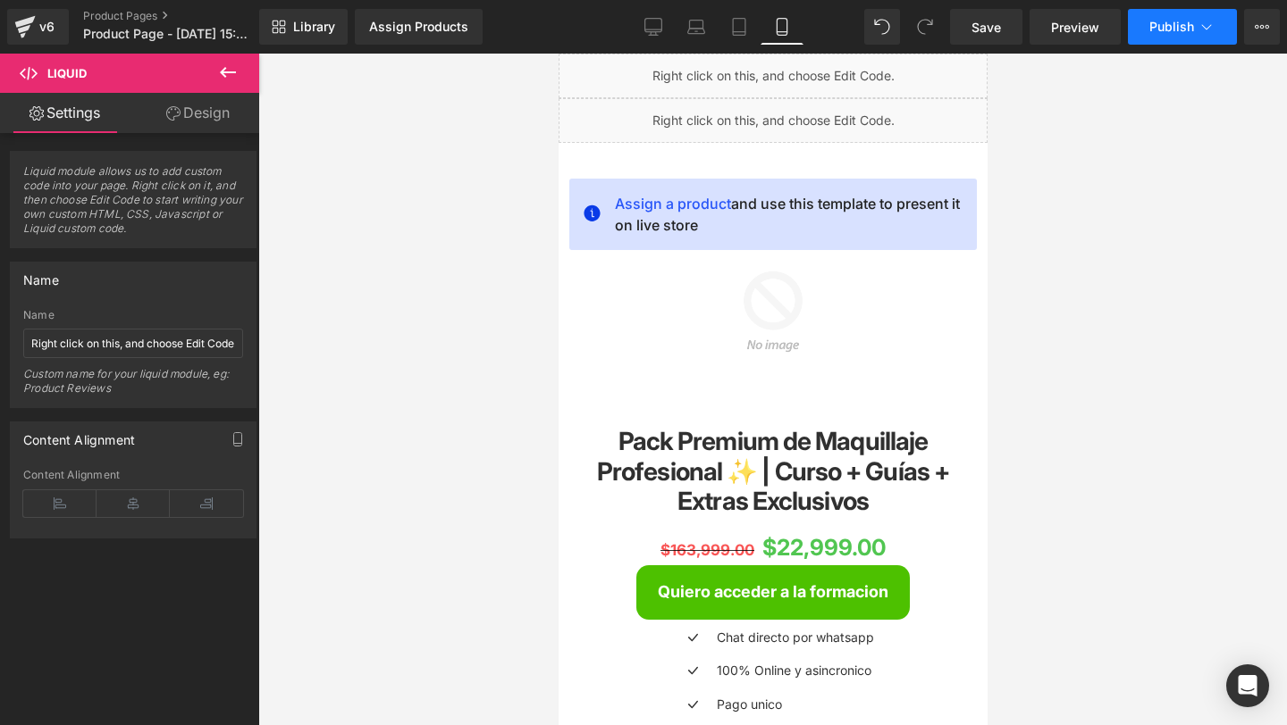
click at [1165, 24] on span "Publish" at bounding box center [1171, 27] width 45 height 14
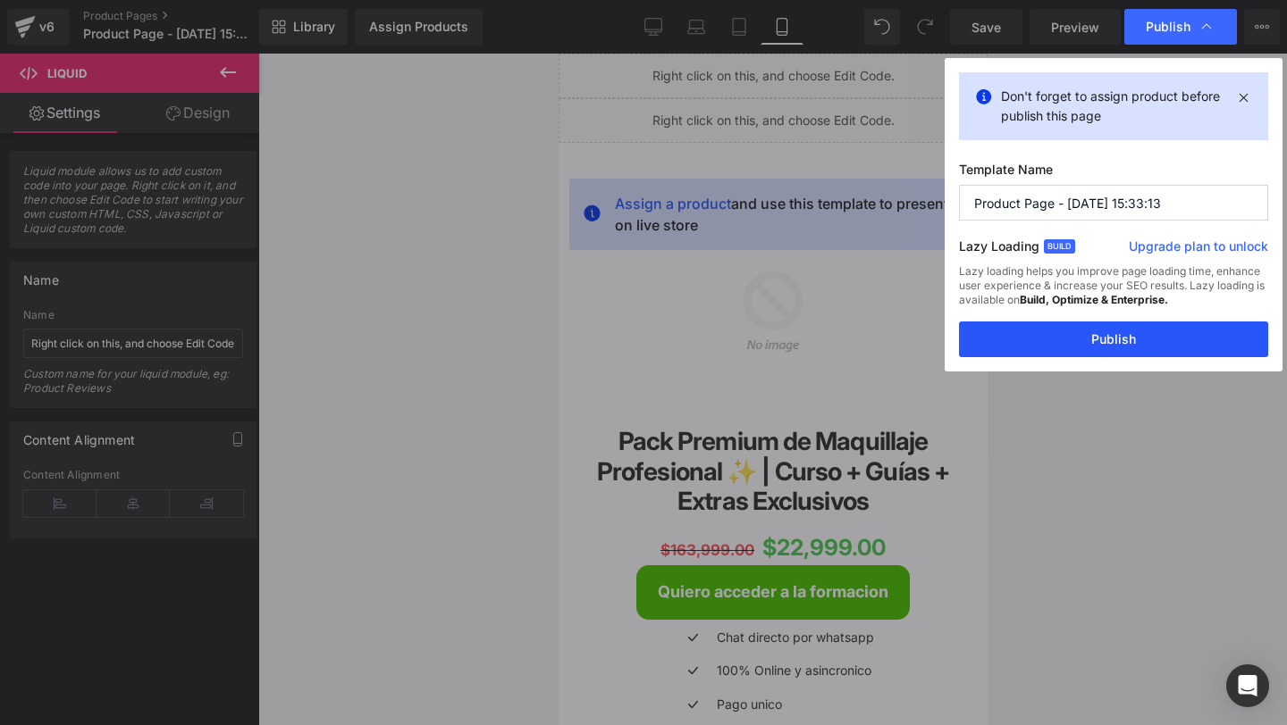
click at [1000, 325] on button "Publish" at bounding box center [1113, 340] width 309 height 36
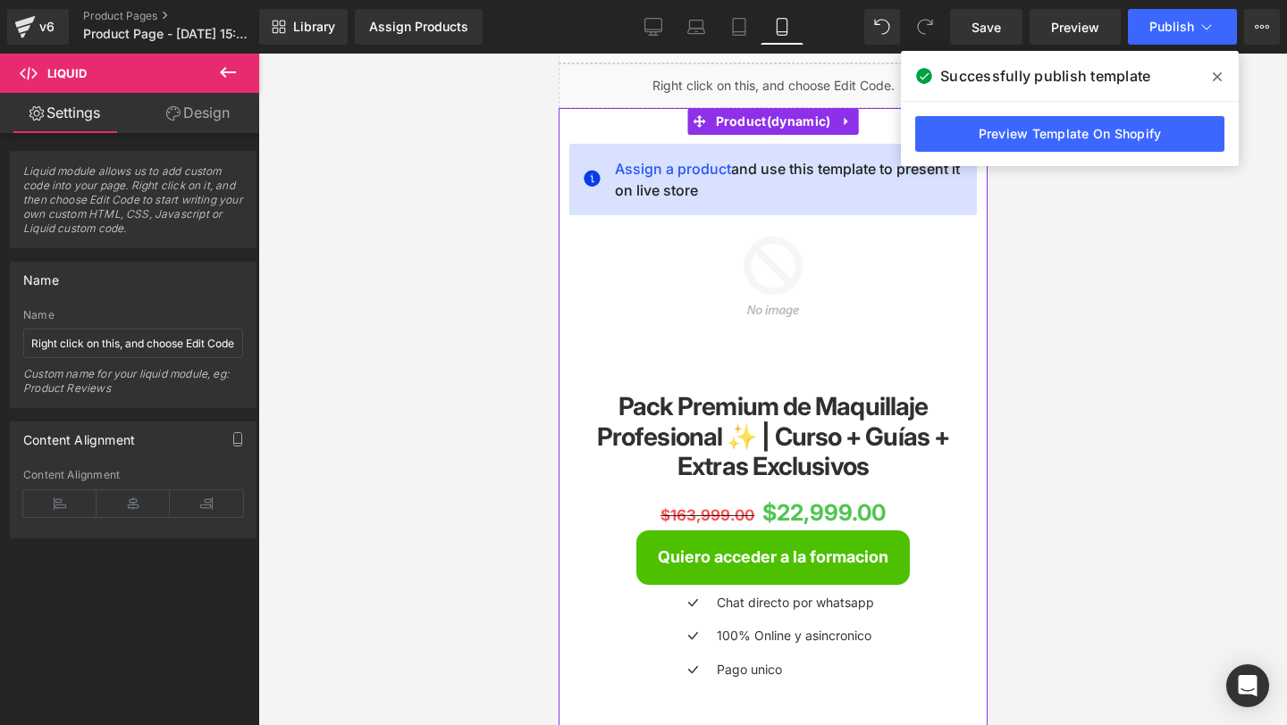
scroll to position [0, 0]
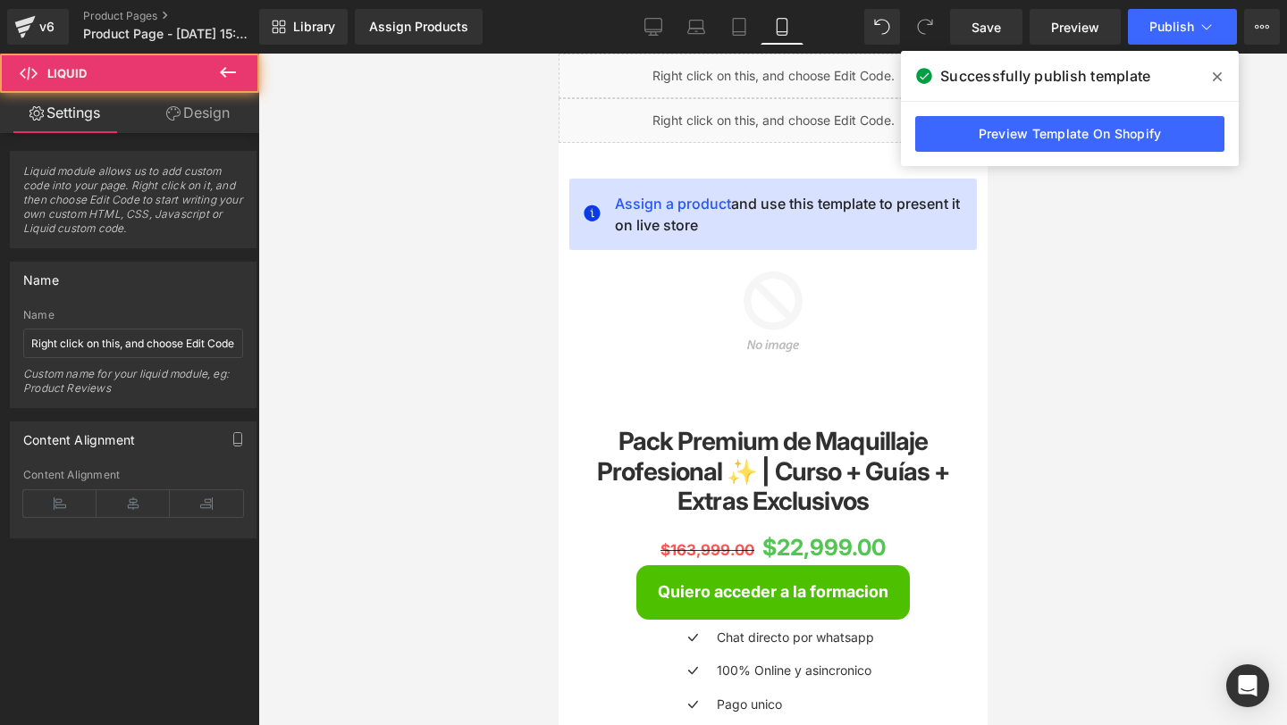
click at [675, 86] on div "Liquid" at bounding box center [771, 76] width 429 height 45
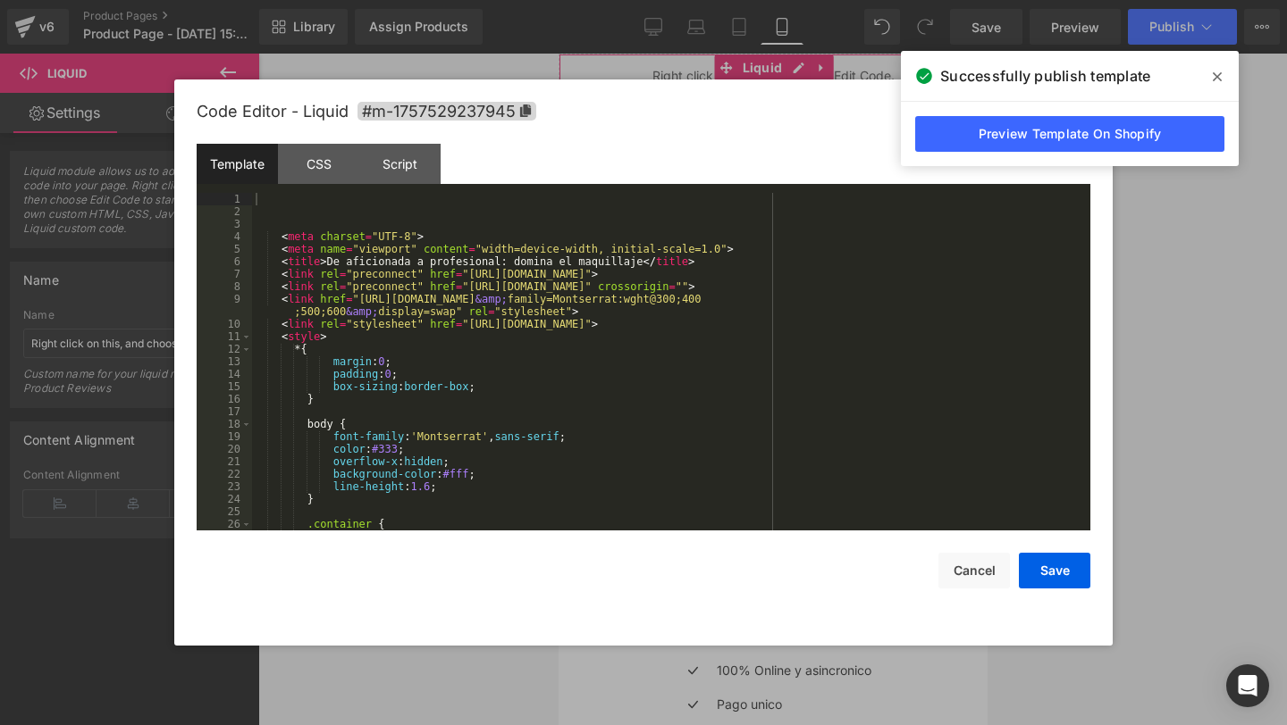
click at [709, 0] on div "You are previewing how the will restyle your page. You can not edit Elements in…" at bounding box center [643, 0] width 1287 height 0
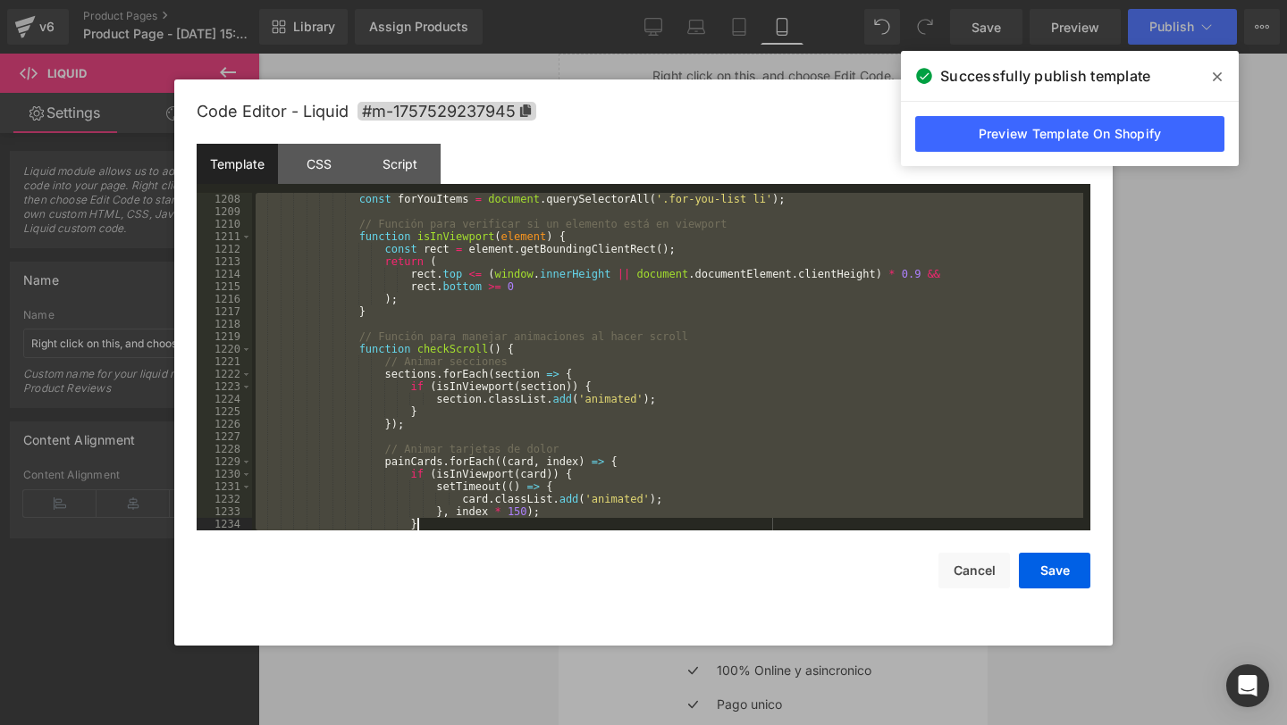
scroll to position [16285, 0]
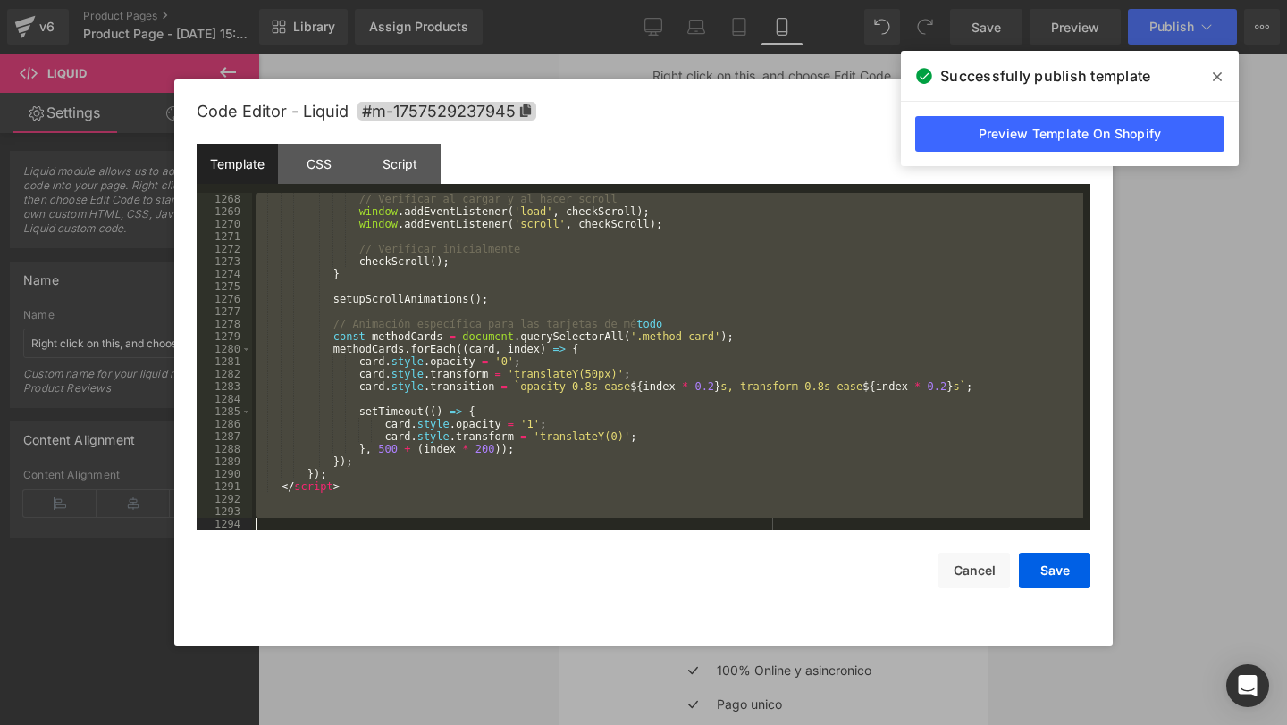
drag, startPoint x: 302, startPoint y: 219, endPoint x: 510, endPoint y: 725, distance: 546.8
click at [510, 725] on body "You are previewing how the will restyle your page. You can not edit Elements in…" at bounding box center [643, 362] width 1287 height 725
click at [772, 476] on div "// Verificar al cargar y al hacer scroll window . addEventListener ( 'load' , c…" at bounding box center [667, 374] width 831 height 363
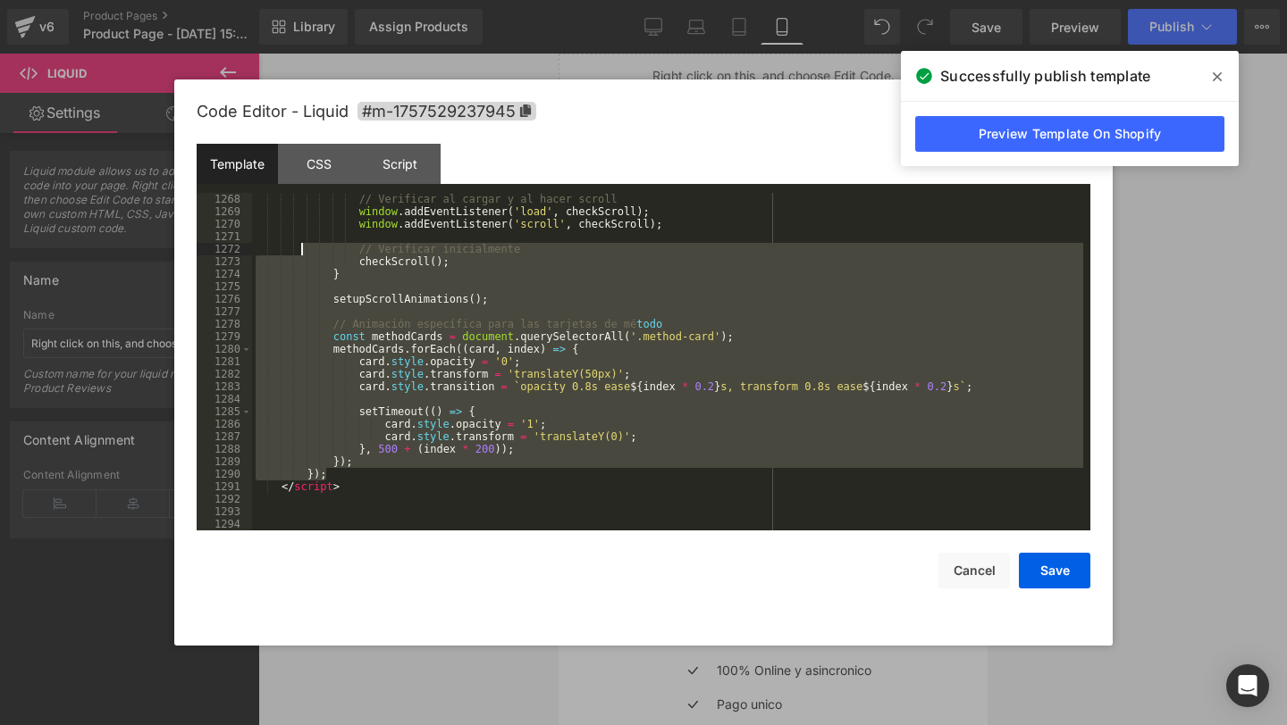
drag, startPoint x: 772, startPoint y: 476, endPoint x: 288, endPoint y: 356, distance: 499.0
click at [287, 309] on div "// Verificar al cargar y al hacer scroll window . addEventListener ( 'load' , c…" at bounding box center [667, 374] width 831 height 363
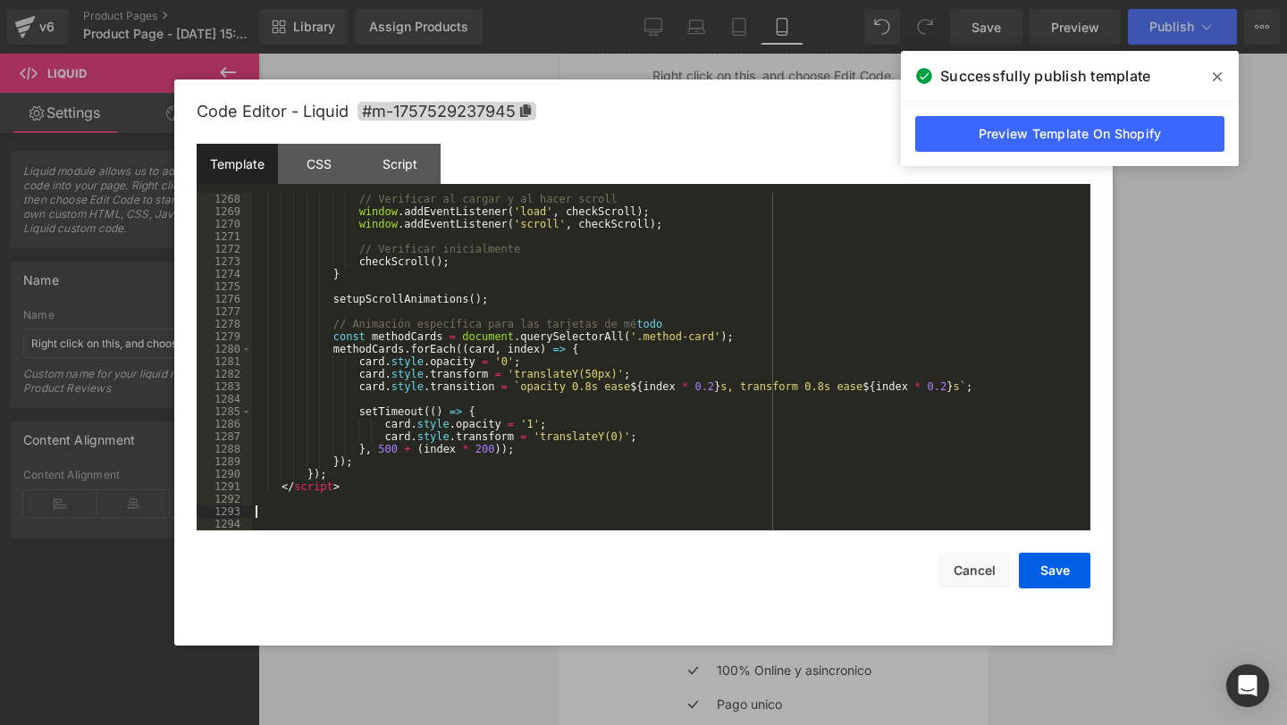
click at [283, 509] on div "// Verificar al cargar y al hacer scroll window . addEventListener ( 'load' , c…" at bounding box center [667, 374] width 831 height 363
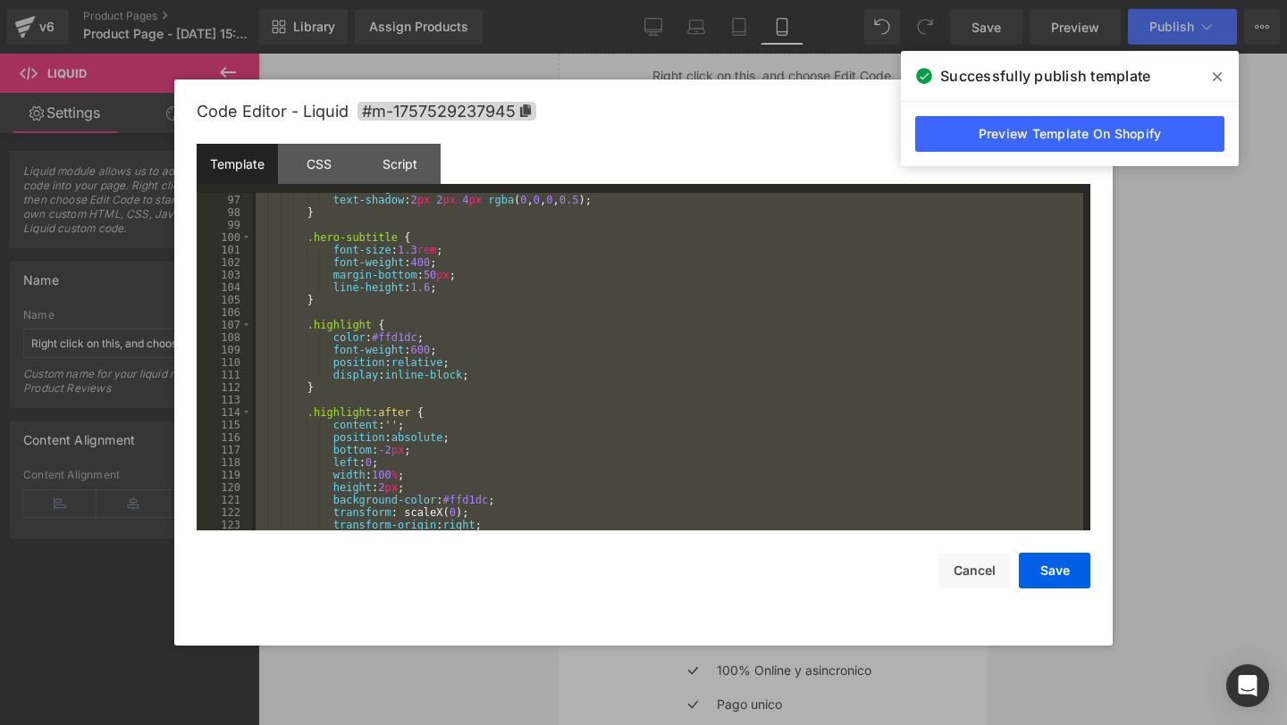
scroll to position [1284, 0]
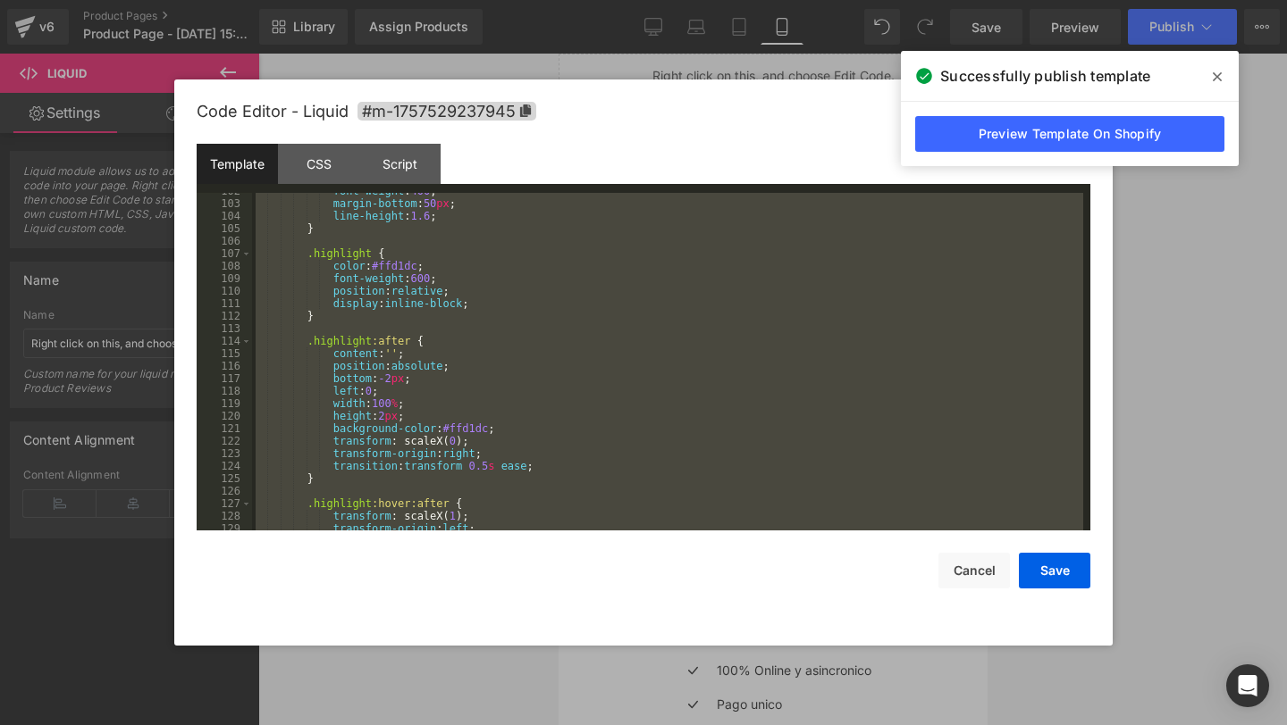
click at [447, 334] on div "font-weight : 400 ; margin-bottom : 50 px ; line-height : 1.6 ; } .highlight { …" at bounding box center [667, 366] width 831 height 363
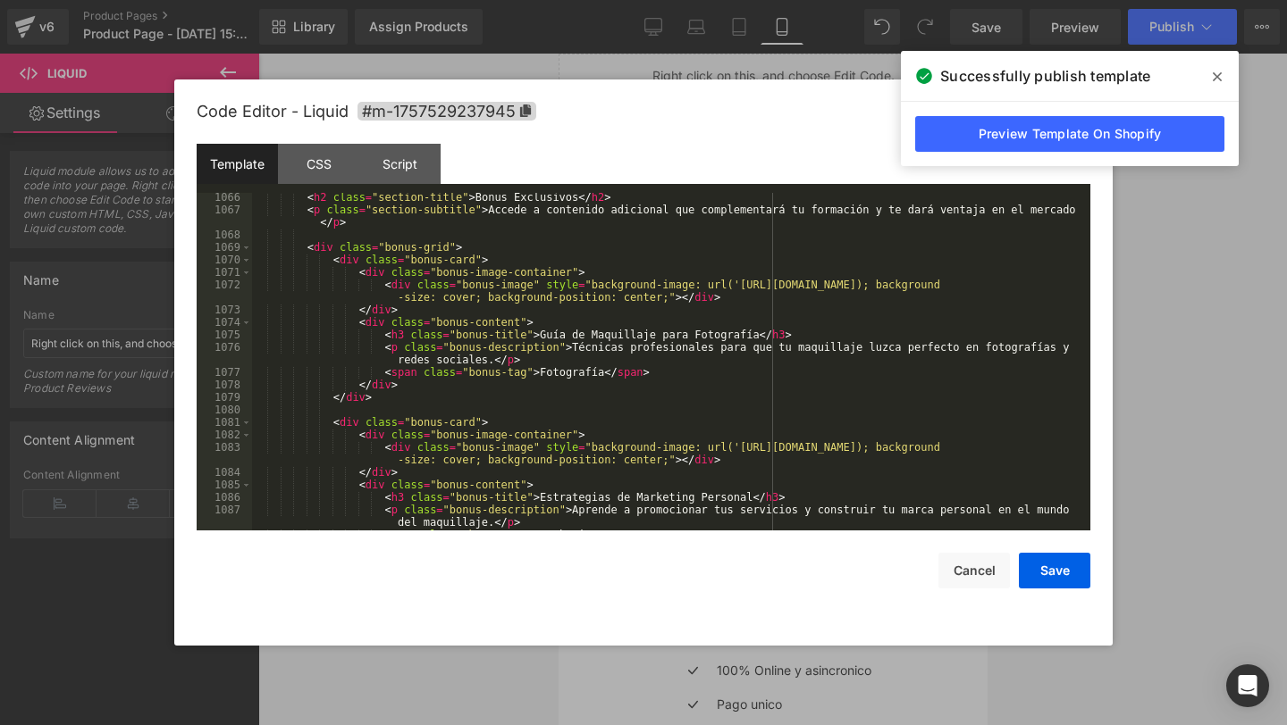
scroll to position [13496, 0]
drag, startPoint x: 740, startPoint y: 285, endPoint x: 971, endPoint y: 287, distance: 231.4
click at [971, 287] on div "< h2 class = "section-title" > Bonus Exclusivos </ h2 > < p class = "section-su…" at bounding box center [667, 374] width 831 height 363
click at [1043, 568] on button "Save" at bounding box center [1053, 571] width 71 height 36
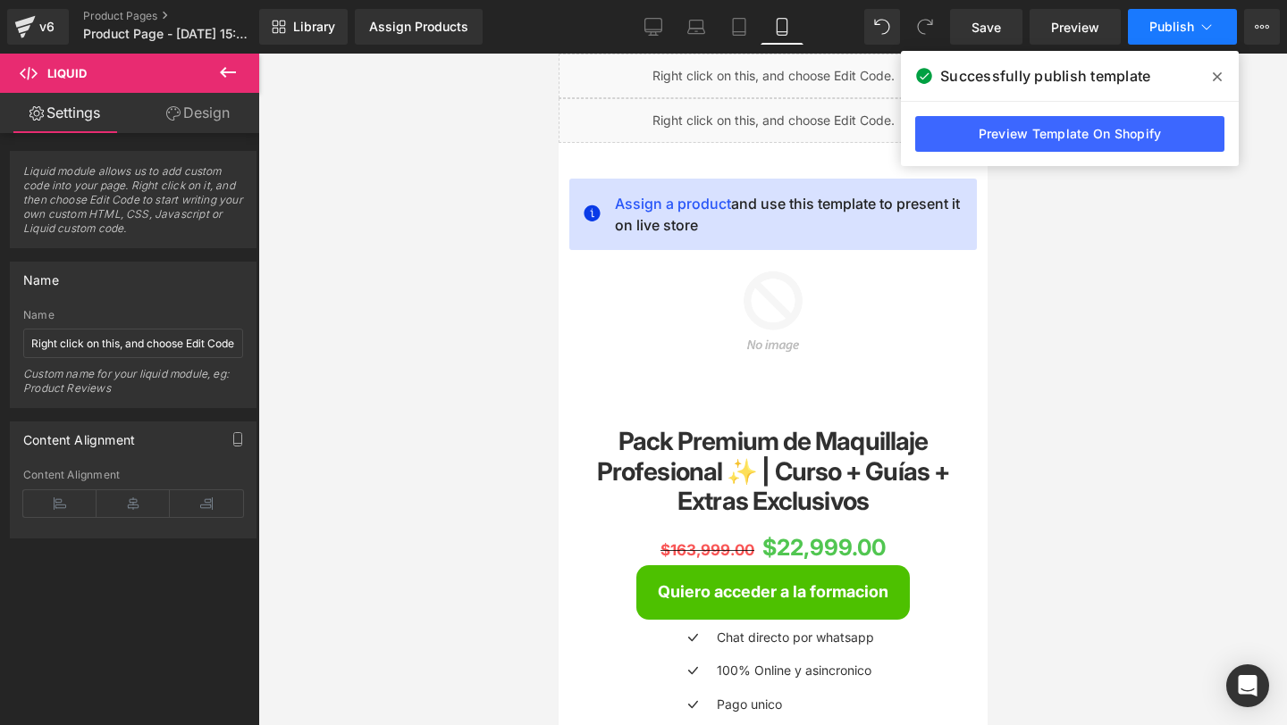
click at [1154, 32] on span "Publish" at bounding box center [1171, 27] width 45 height 14
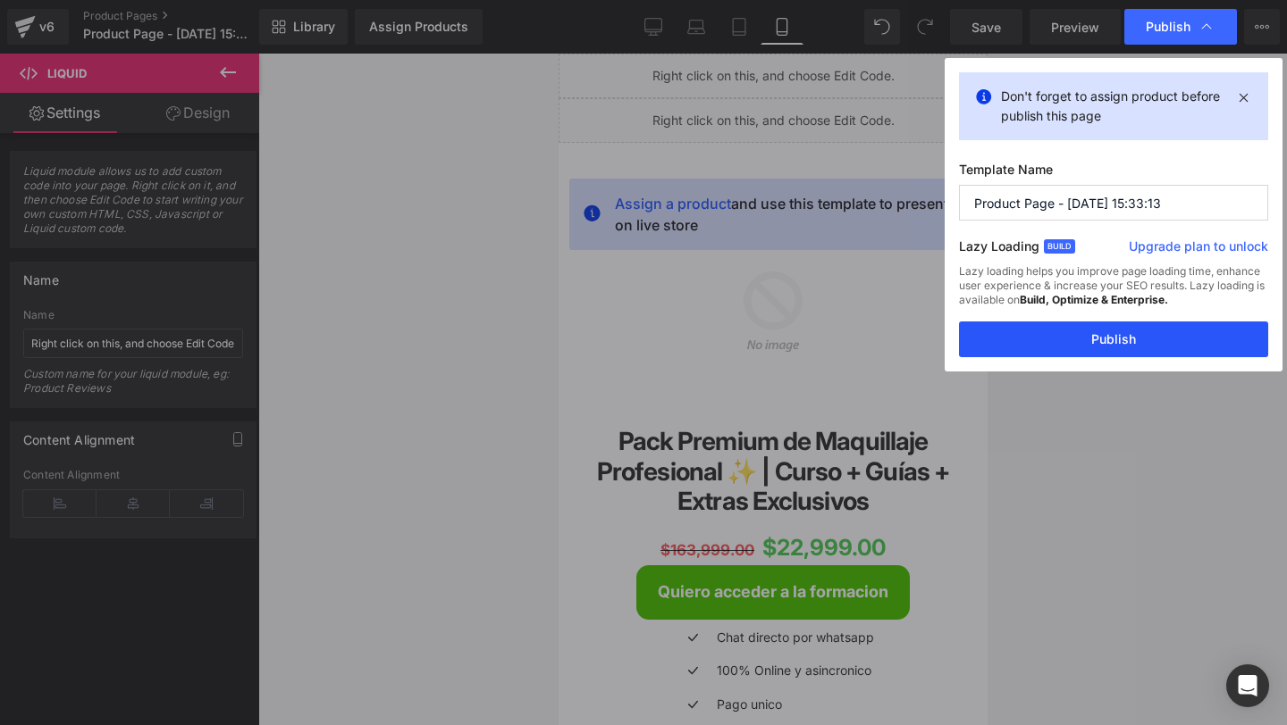
click at [970, 340] on button "Publish" at bounding box center [1113, 340] width 309 height 36
